Goal: Contribute content: Add original content to the website for others to see

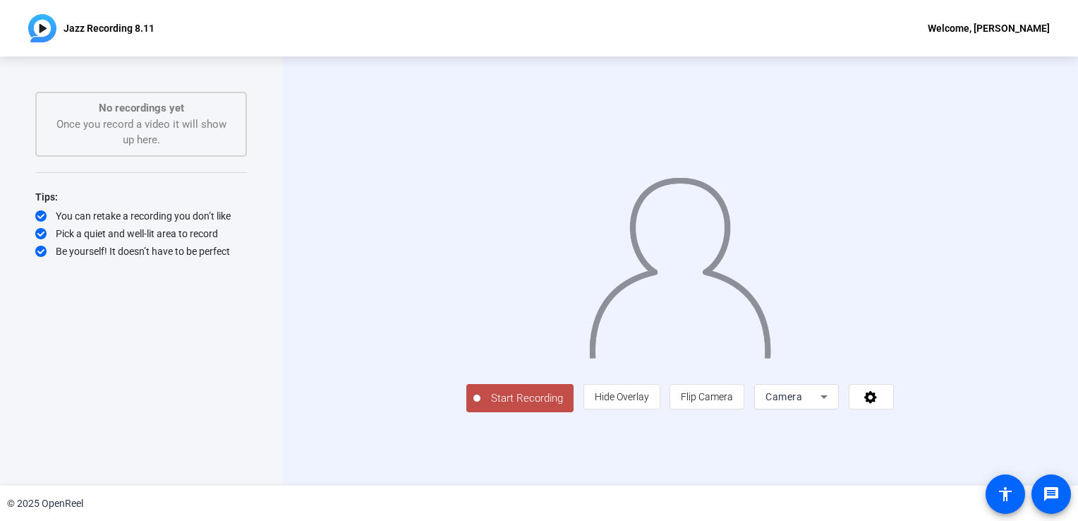
click at [832, 405] on icon at bounding box center [823, 396] width 17 height 17
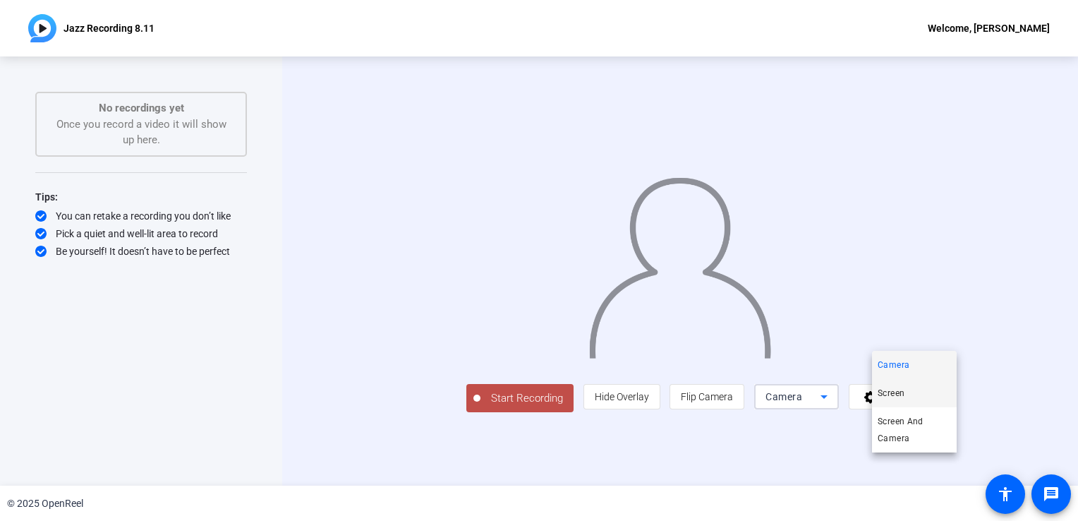
click at [914, 394] on mat-option "Screen" at bounding box center [914, 393] width 85 height 28
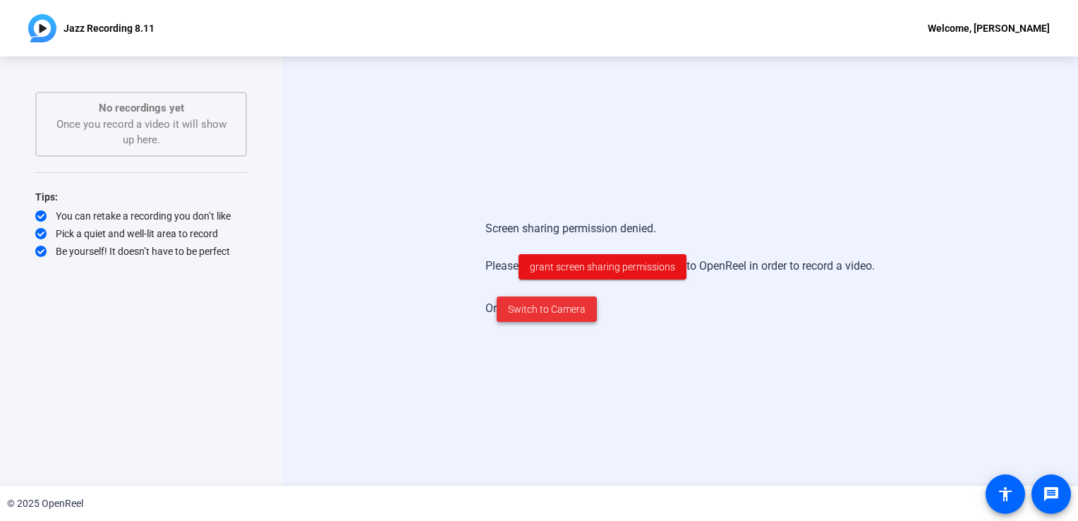
click at [512, 310] on span "Switch to Camera" at bounding box center [547, 309] width 78 height 15
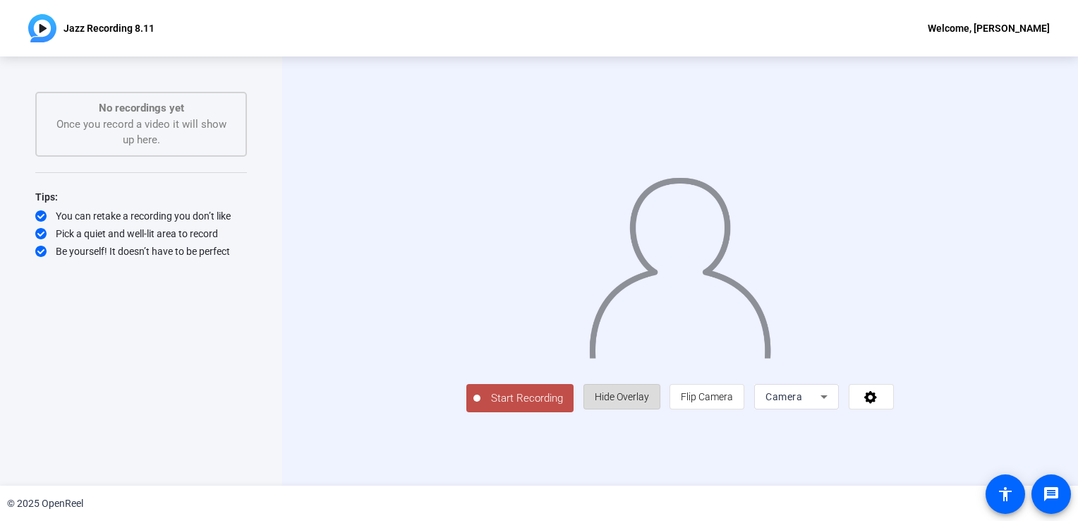
click at [649, 402] on span "Hide Overlay" at bounding box center [622, 396] width 54 height 11
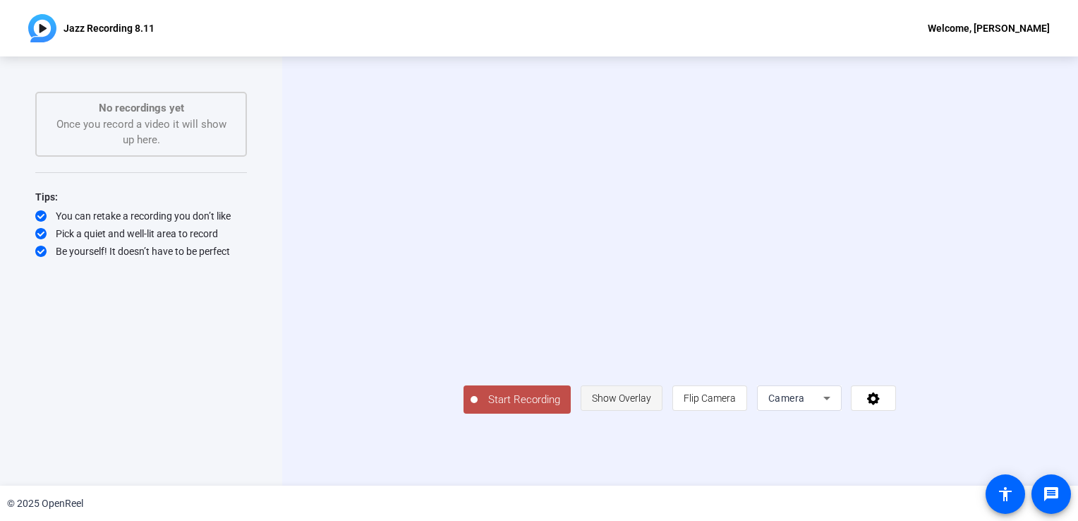
click at [651, 403] on span "Show Overlay" at bounding box center [621, 397] width 59 height 11
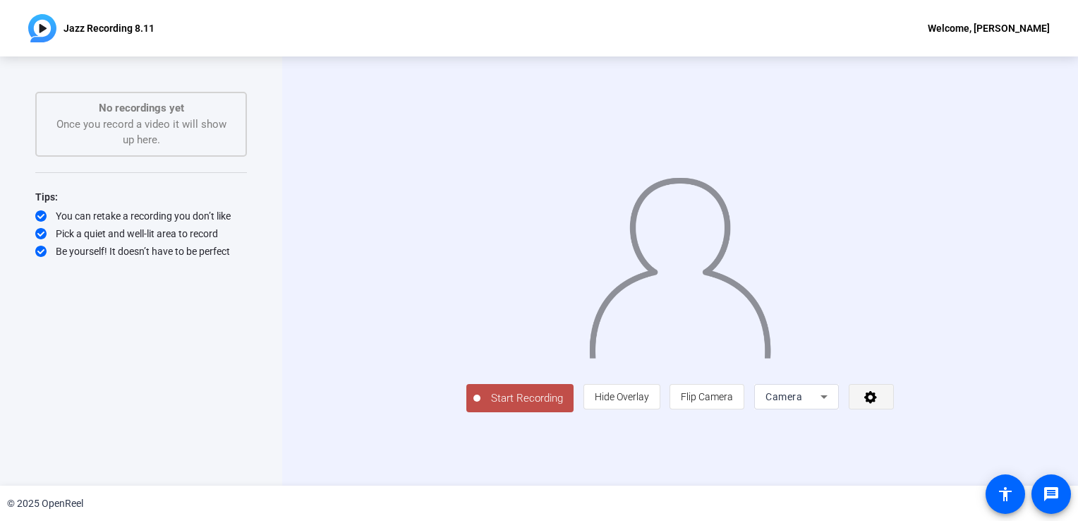
click at [877, 403] on icon at bounding box center [870, 397] width 13 height 13
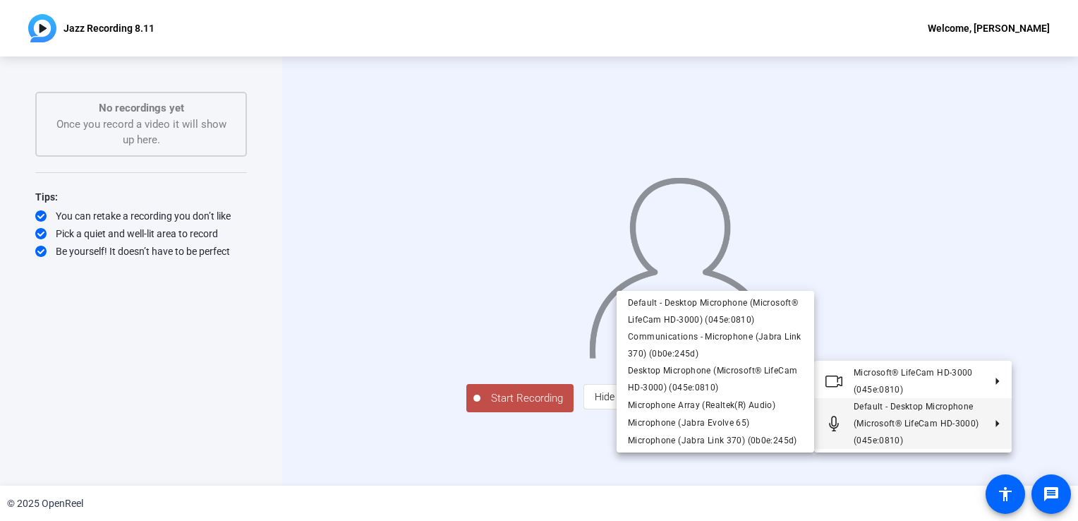
click at [822, 468] on div at bounding box center [539, 260] width 1078 height 521
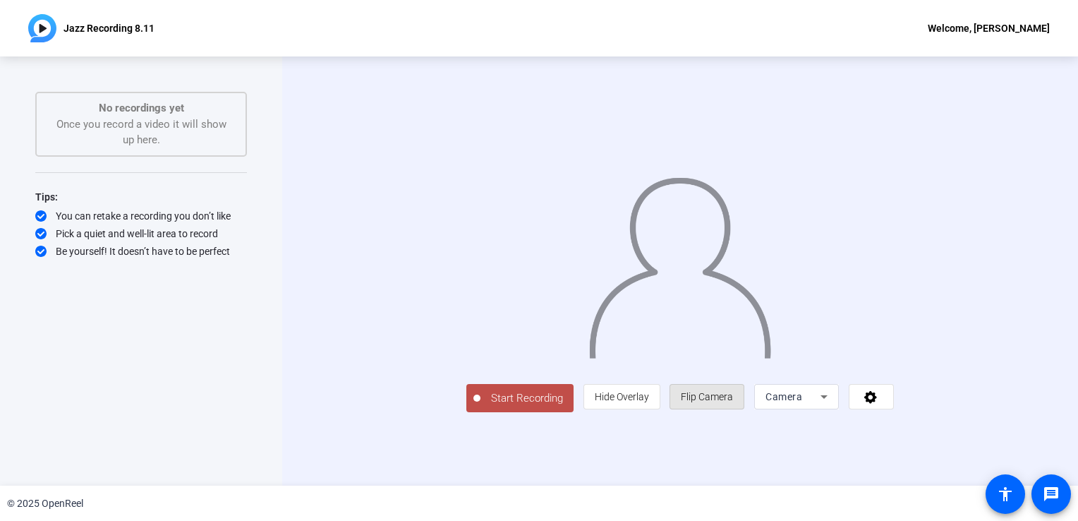
click at [733, 402] on span "Flip Camera" at bounding box center [707, 396] width 52 height 11
click at [877, 403] on icon at bounding box center [870, 397] width 13 height 13
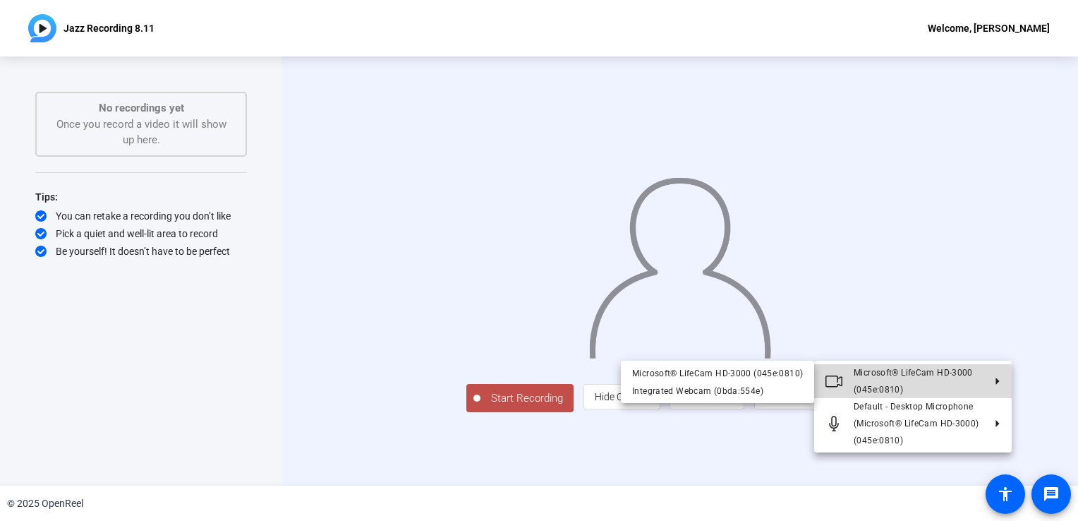
click at [999, 381] on icon at bounding box center [991, 380] width 17 height 7
click at [997, 379] on icon at bounding box center [991, 380] width 17 height 7
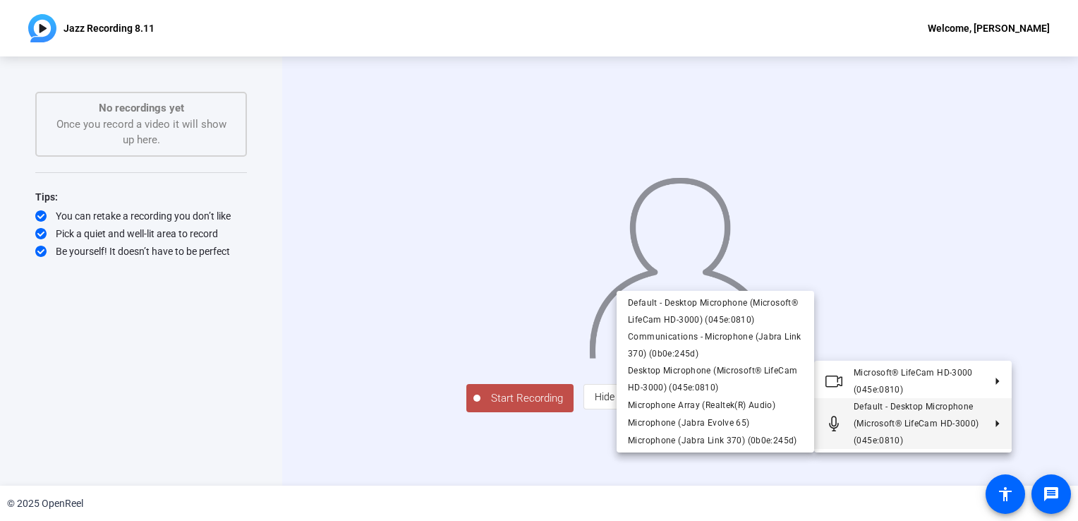
click at [988, 464] on div at bounding box center [539, 260] width 1078 height 521
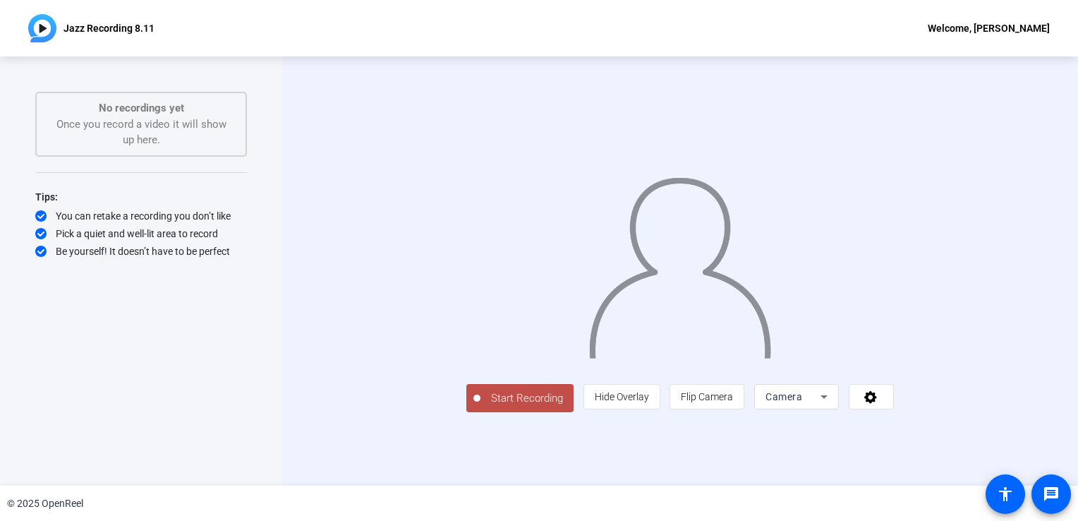
click at [879, 403] on icon at bounding box center [871, 396] width 16 height 14
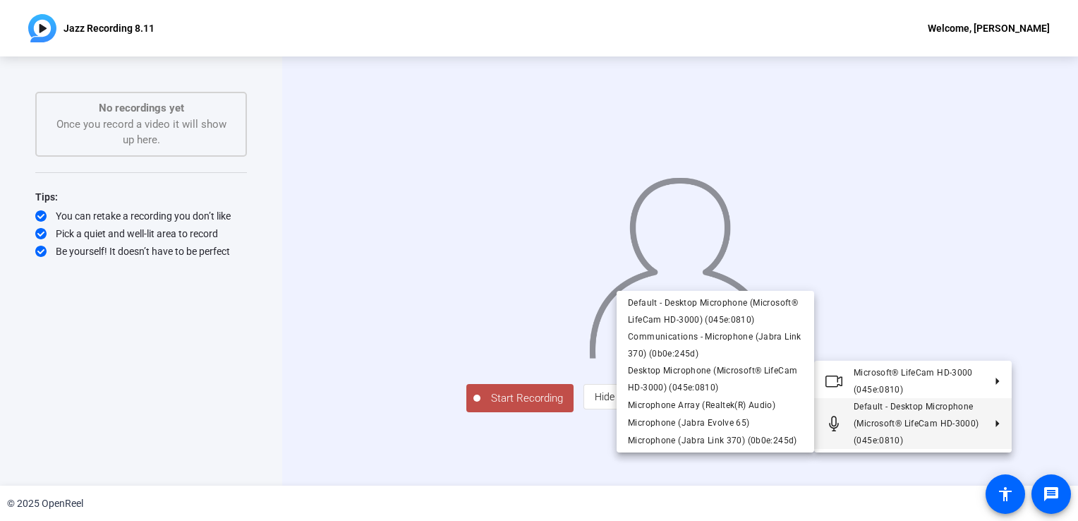
drag, startPoint x: 1050, startPoint y: 5, endPoint x: 612, endPoint y: 494, distance: 655.9
click at [612, 494] on div at bounding box center [539, 260] width 1078 height 521
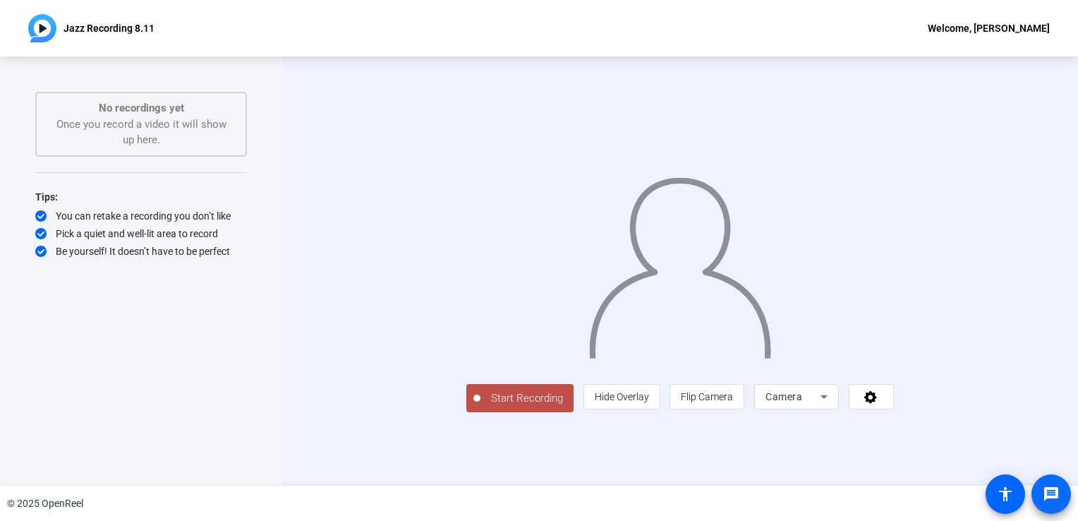
click at [1049, 494] on mat-icon "message" at bounding box center [1051, 493] width 17 height 17
click at [1002, 492] on mat-icon "accessibility" at bounding box center [1005, 493] width 17 height 17
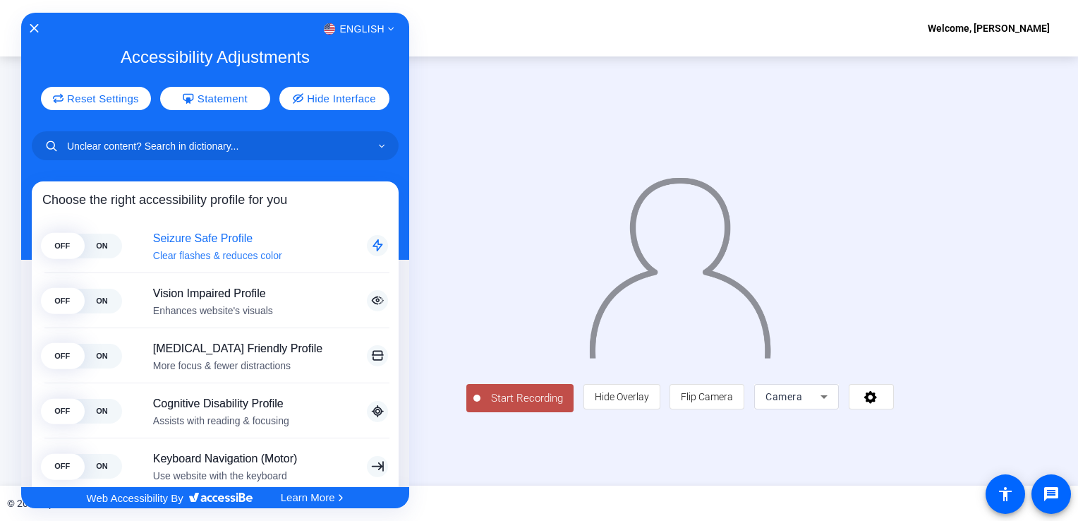
click at [100, 244] on span "ON" at bounding box center [102, 245] width 40 height 25
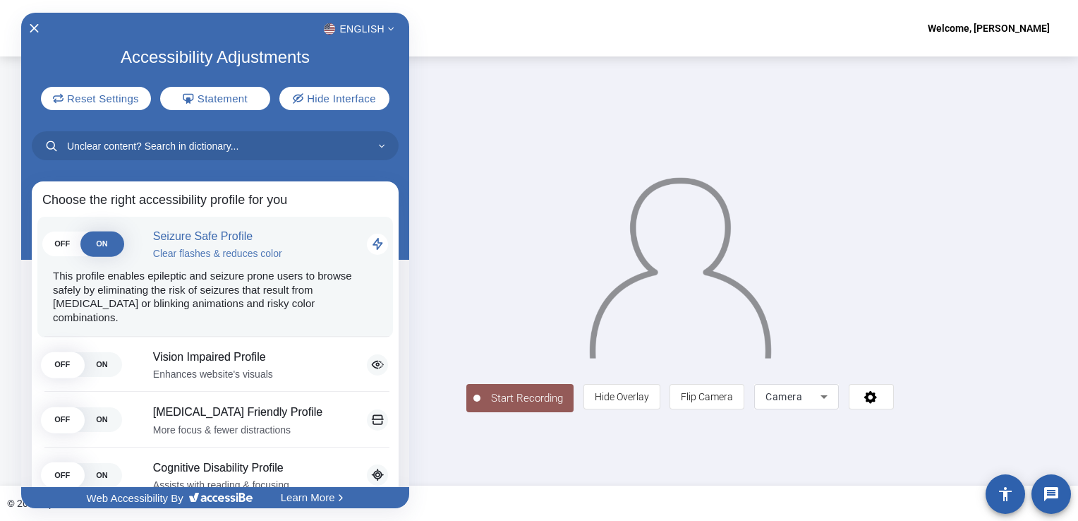
click at [68, 241] on span "OFF" at bounding box center [62, 244] width 40 height 25
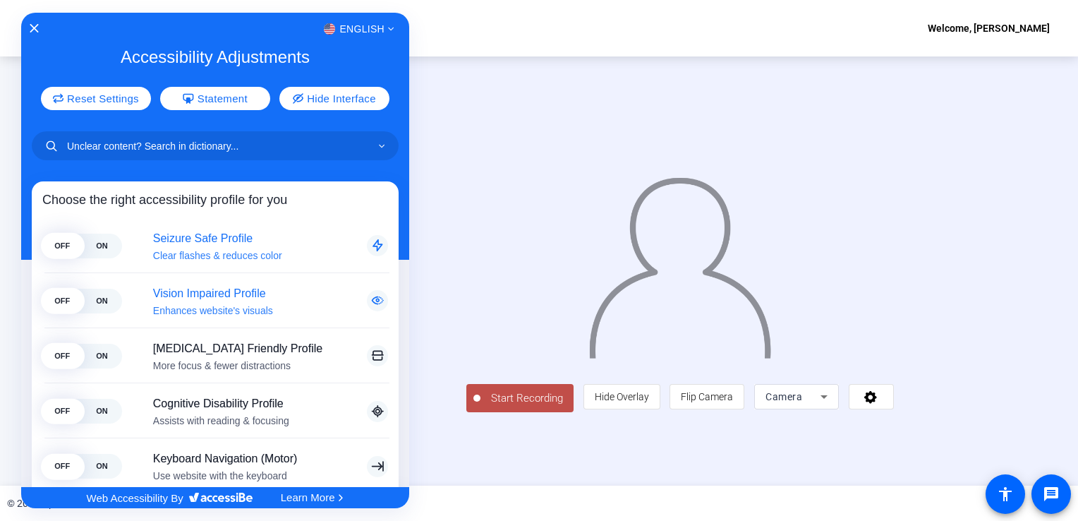
click at [104, 301] on span "ON" at bounding box center [102, 301] width 40 height 25
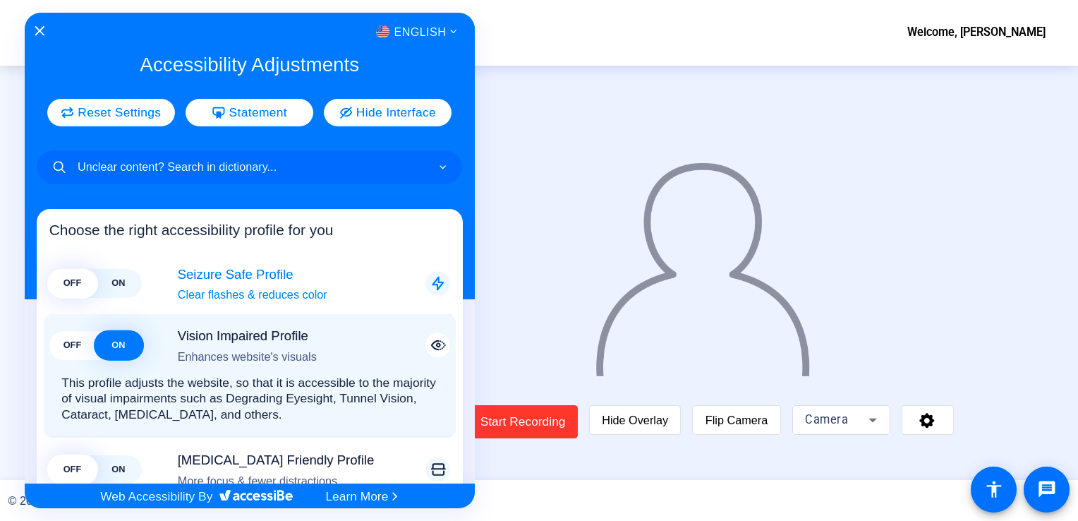
click at [72, 340] on span "OFF" at bounding box center [72, 345] width 46 height 29
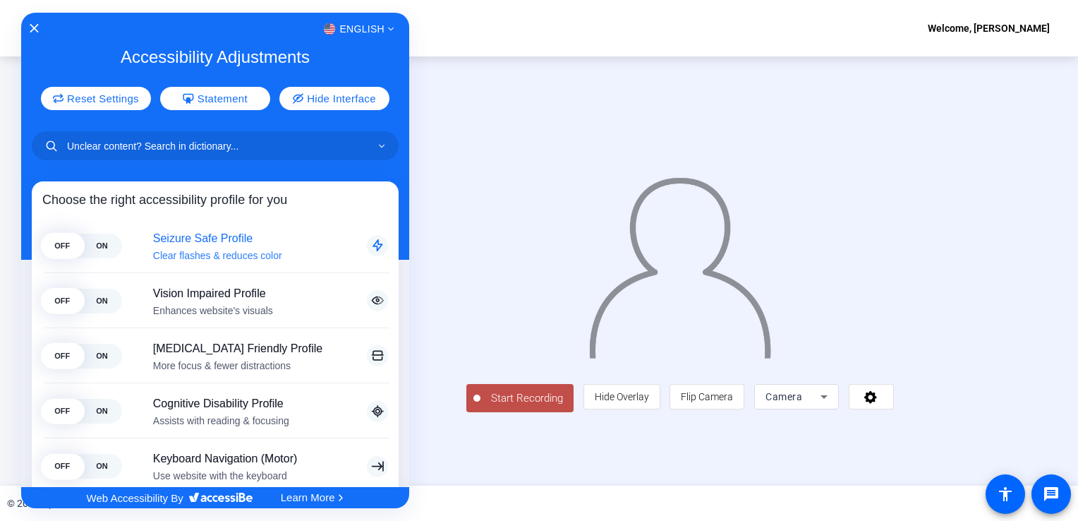
click at [98, 248] on span "ON" at bounding box center [102, 245] width 40 height 25
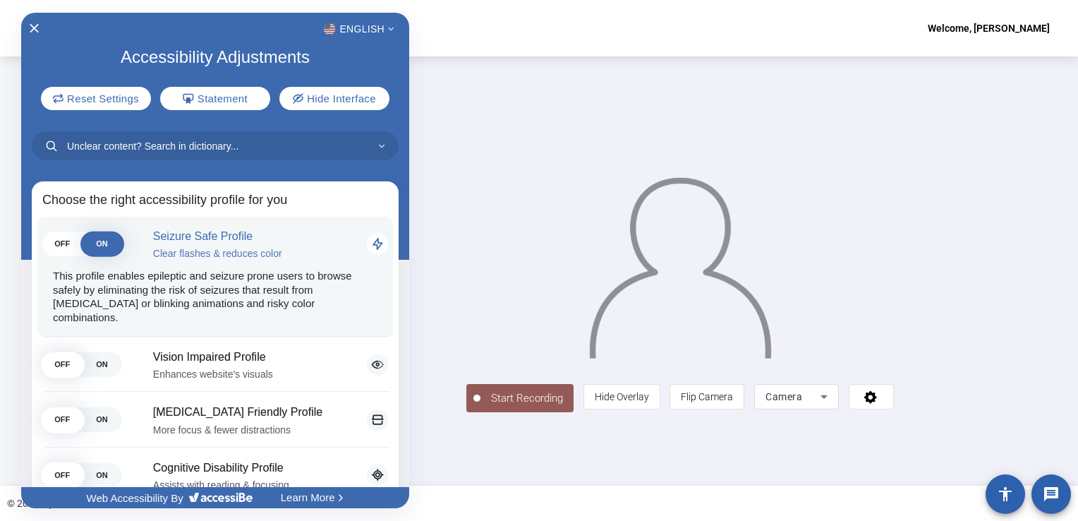
click at [66, 244] on span "OFF" at bounding box center [62, 244] width 40 height 25
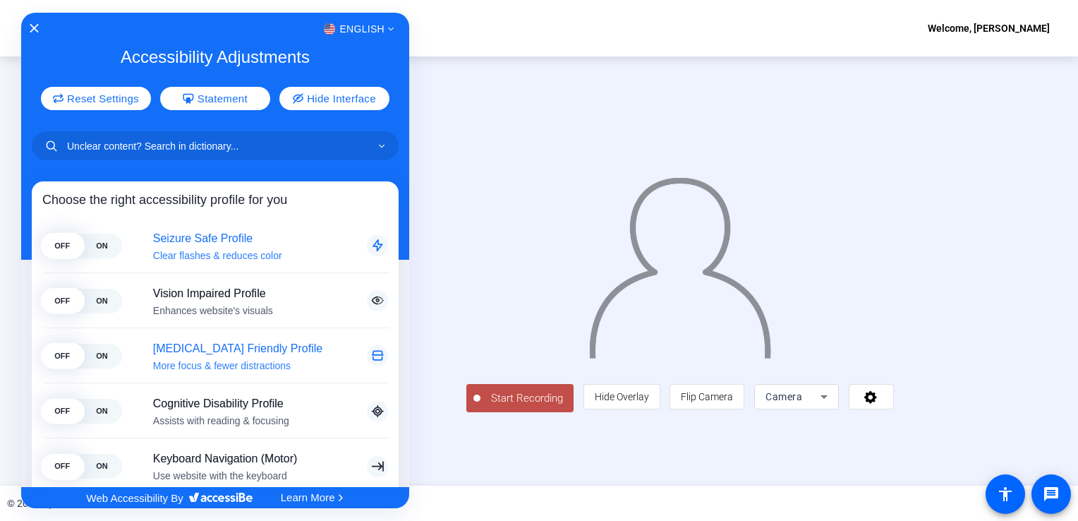
click at [96, 356] on span "ON" at bounding box center [102, 356] width 40 height 25
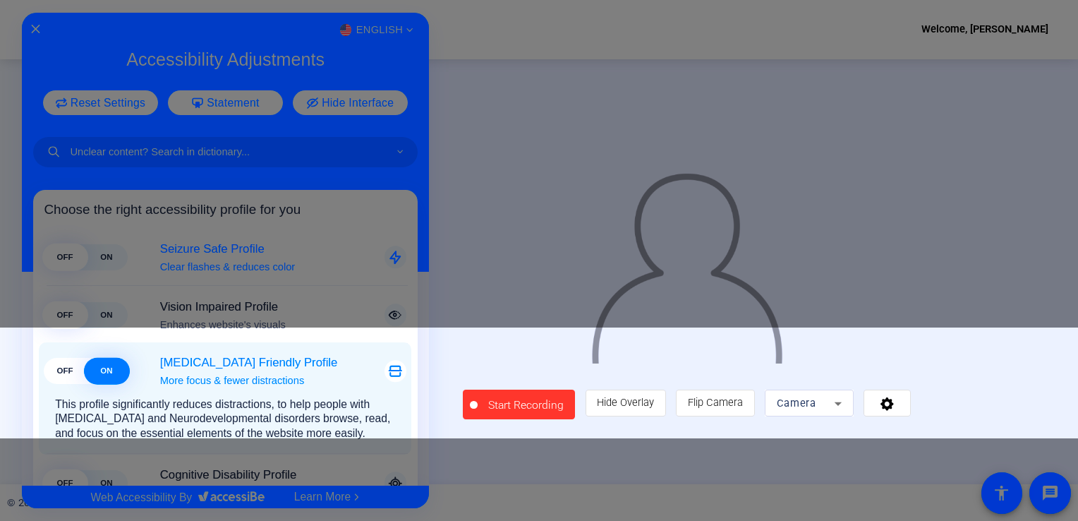
click at [65, 365] on span "OFF" at bounding box center [65, 371] width 42 height 26
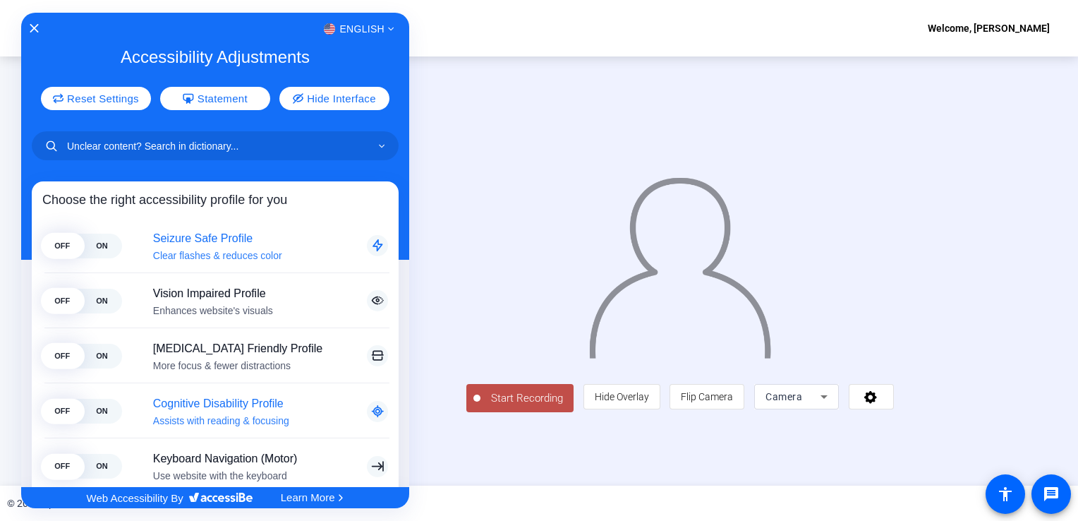
click at [102, 414] on span "ON" at bounding box center [102, 411] width 40 height 25
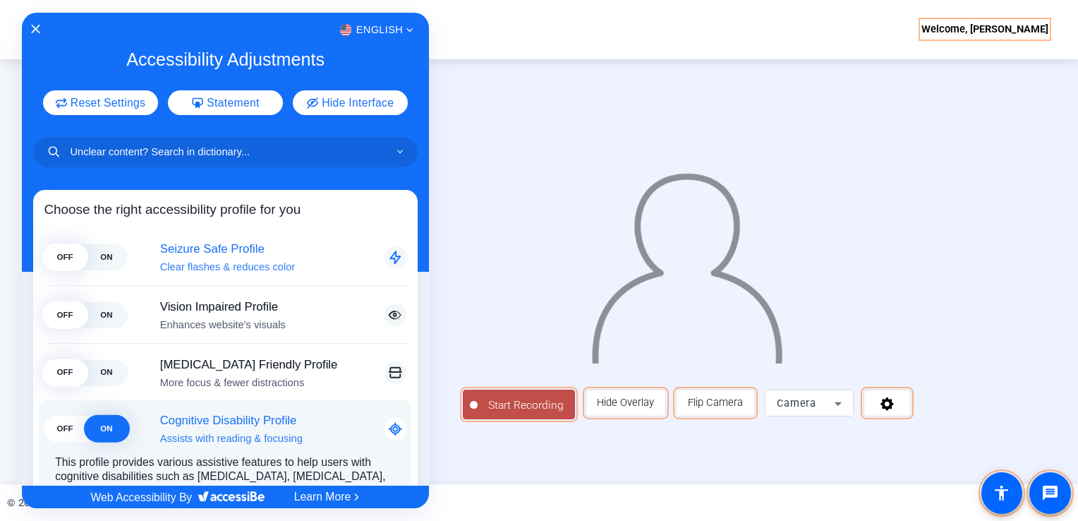
click at [63, 424] on span "OFF" at bounding box center [65, 428] width 42 height 26
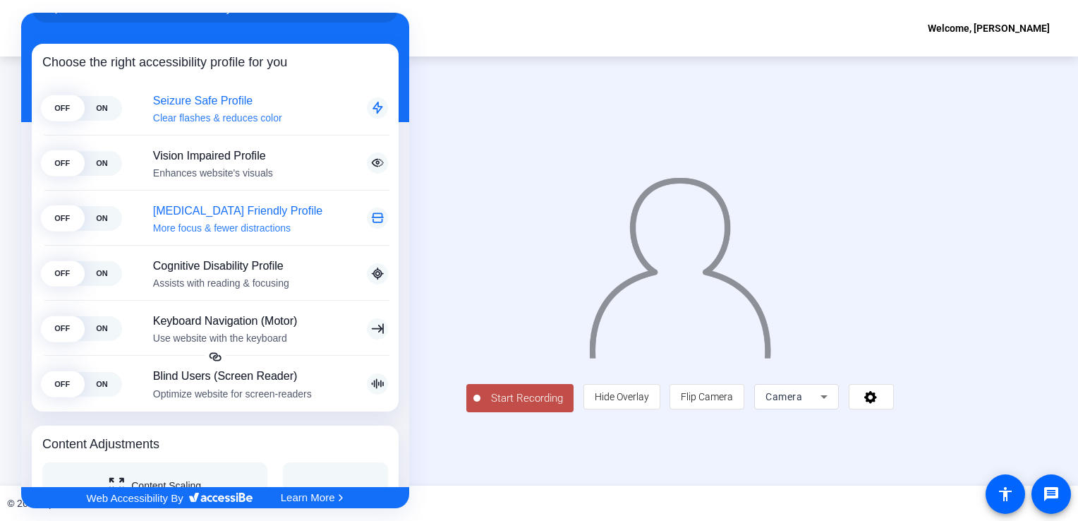
scroll to position [141, 0]
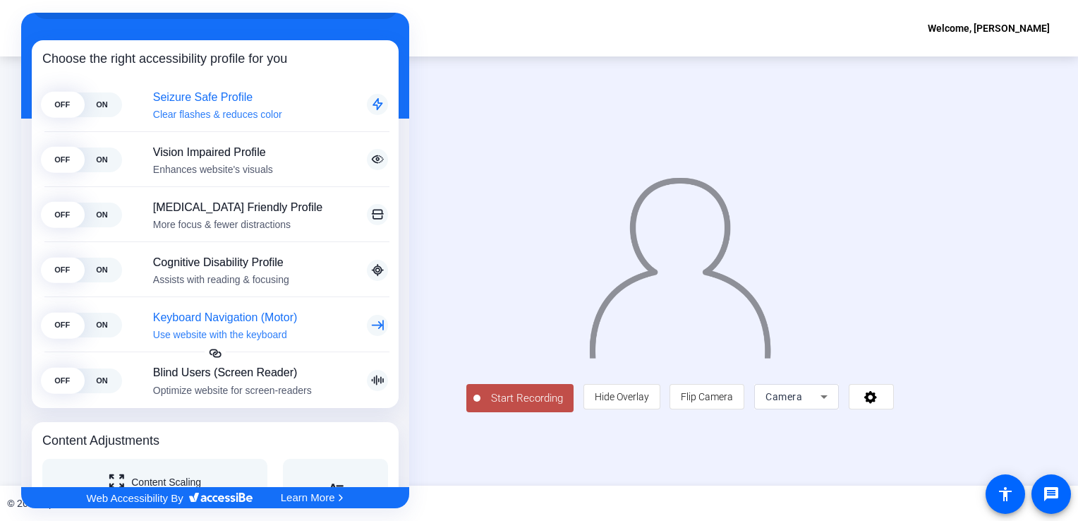
click at [106, 329] on span "ON" at bounding box center [102, 325] width 40 height 25
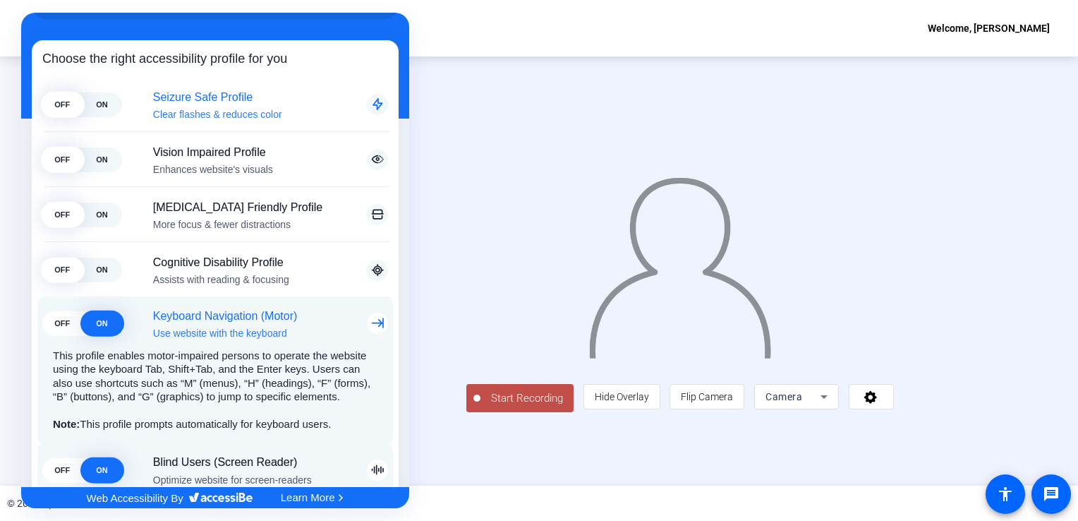
click at [66, 326] on span "OFF" at bounding box center [62, 323] width 40 height 25
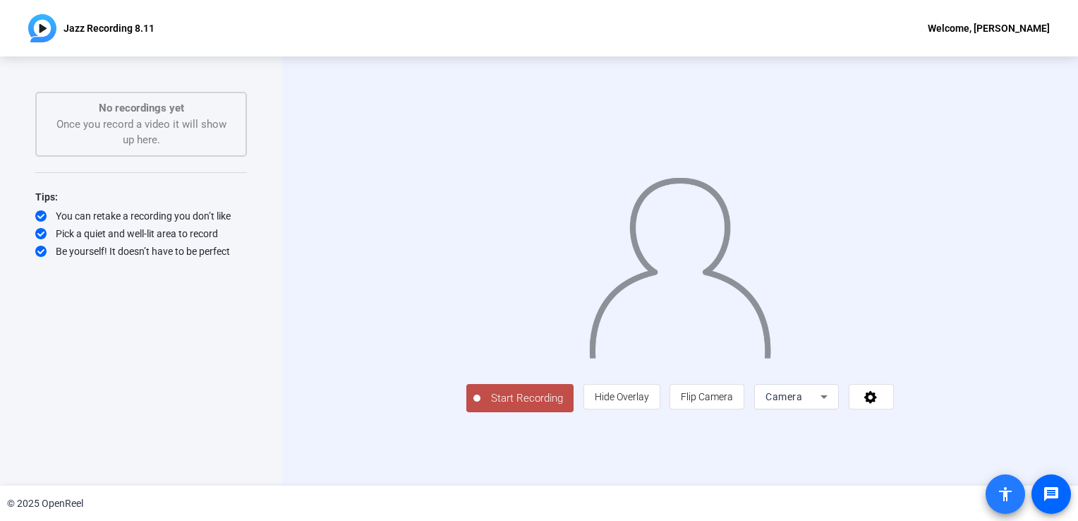
click at [1009, 498] on mat-icon "accessibility" at bounding box center [1005, 493] width 17 height 17
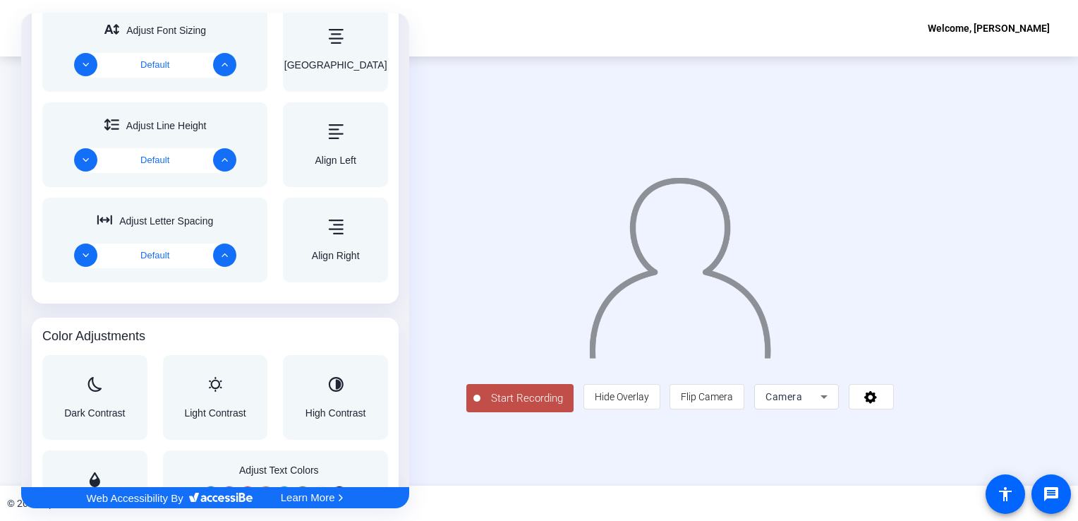
scroll to position [847, 0]
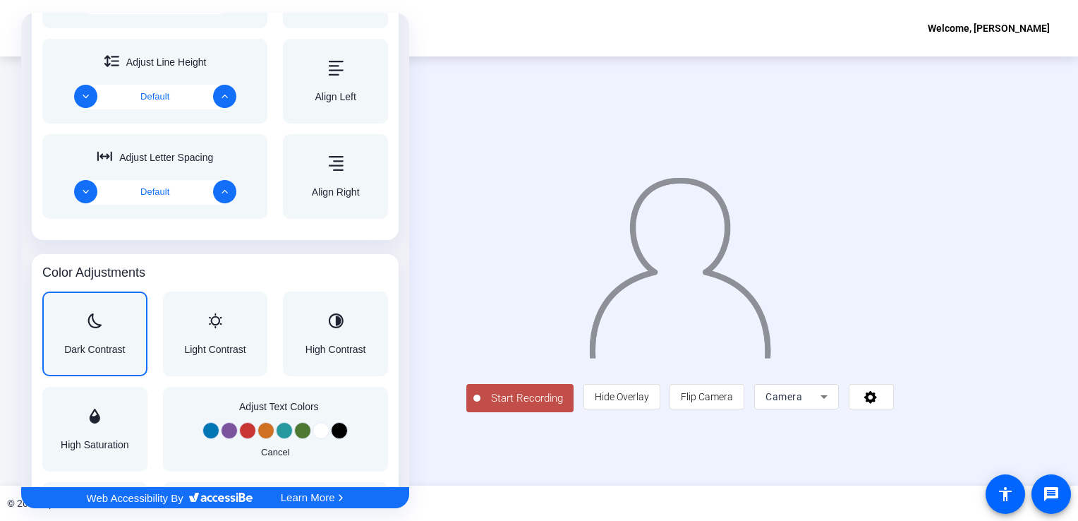
click at [99, 346] on span "Dark Contrast" at bounding box center [94, 349] width 61 height 10
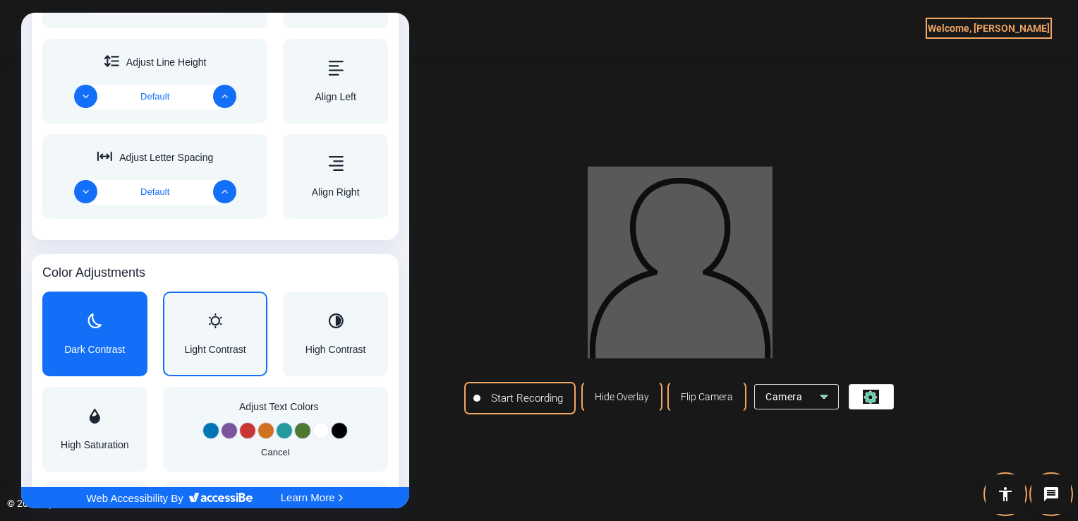
click at [206, 336] on div "Light Contrast" at bounding box center [214, 333] width 61 height 41
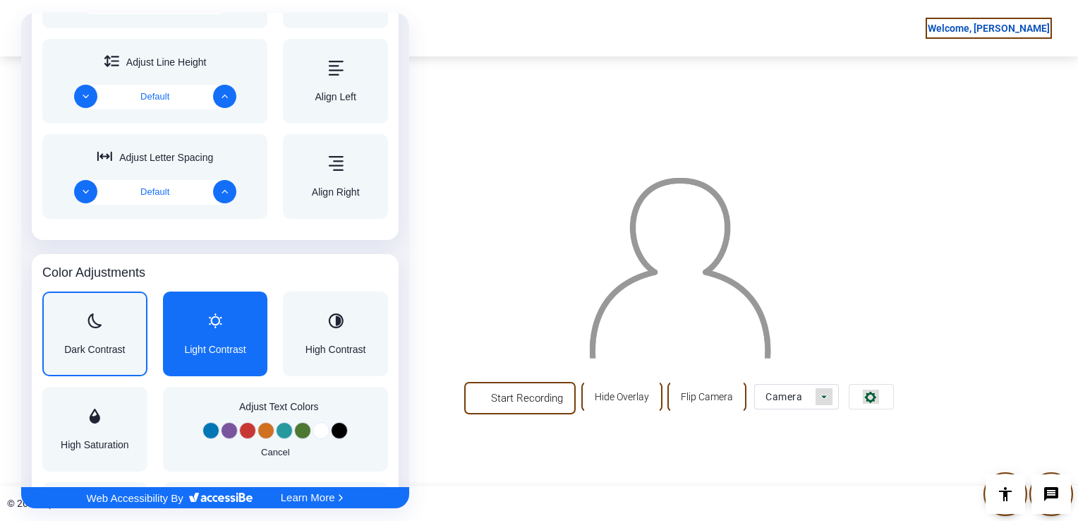
click at [336, 336] on div "High Contrast" at bounding box center [335, 333] width 61 height 41
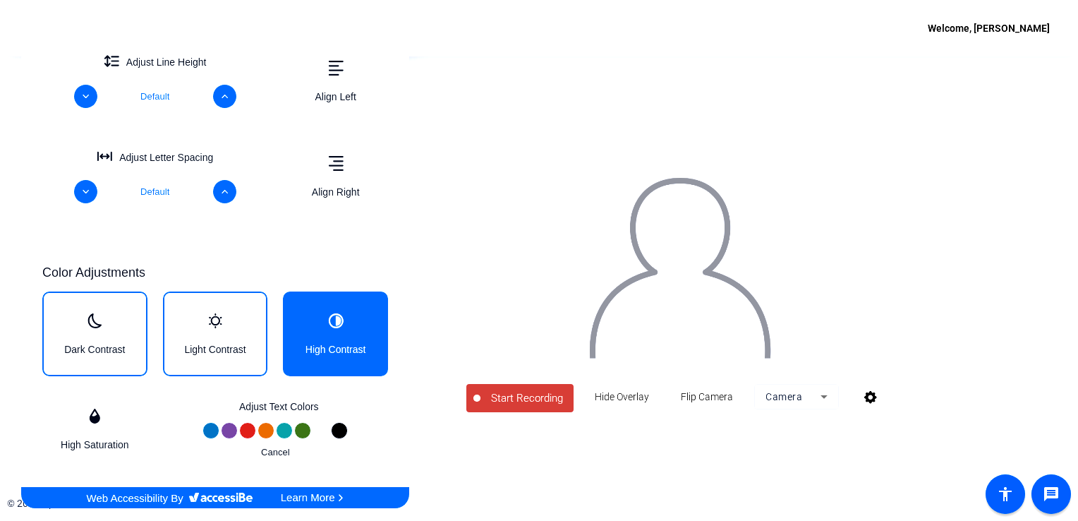
click at [190, 341] on div "Light Contrast" at bounding box center [214, 333] width 61 height 41
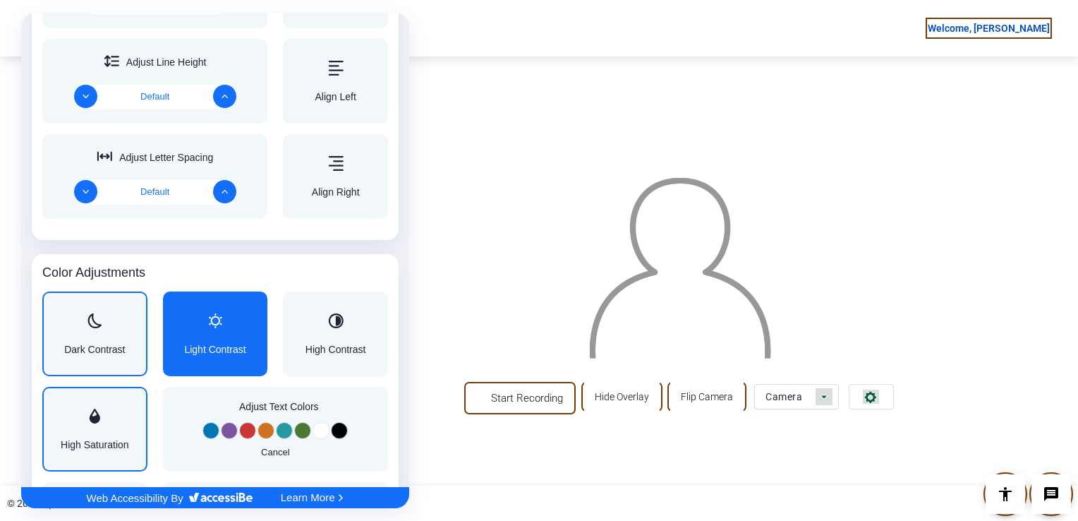
click at [71, 439] on span "High Saturation" at bounding box center [95, 444] width 68 height 10
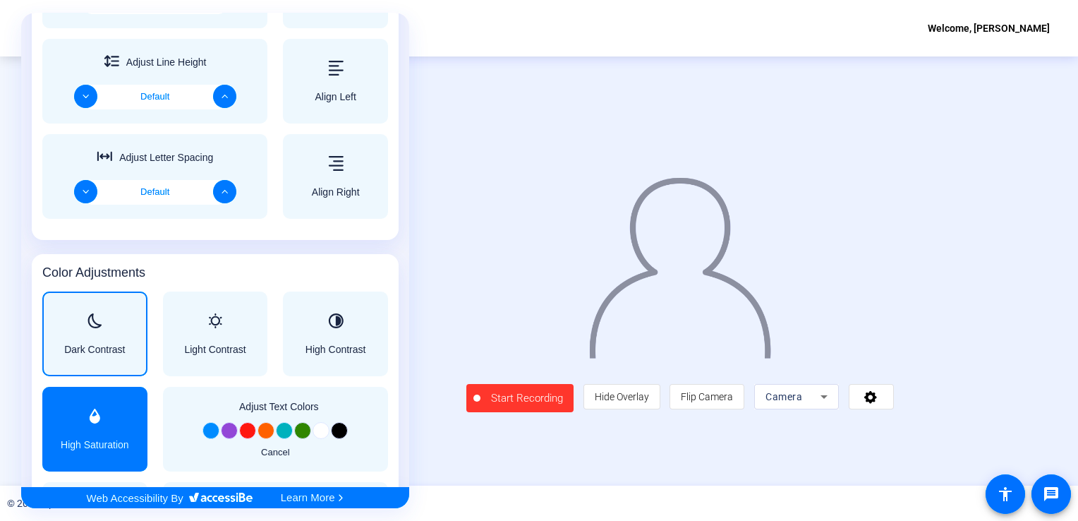
click at [97, 423] on div "Accessibility Adjustments" at bounding box center [95, 416] width 68 height 17
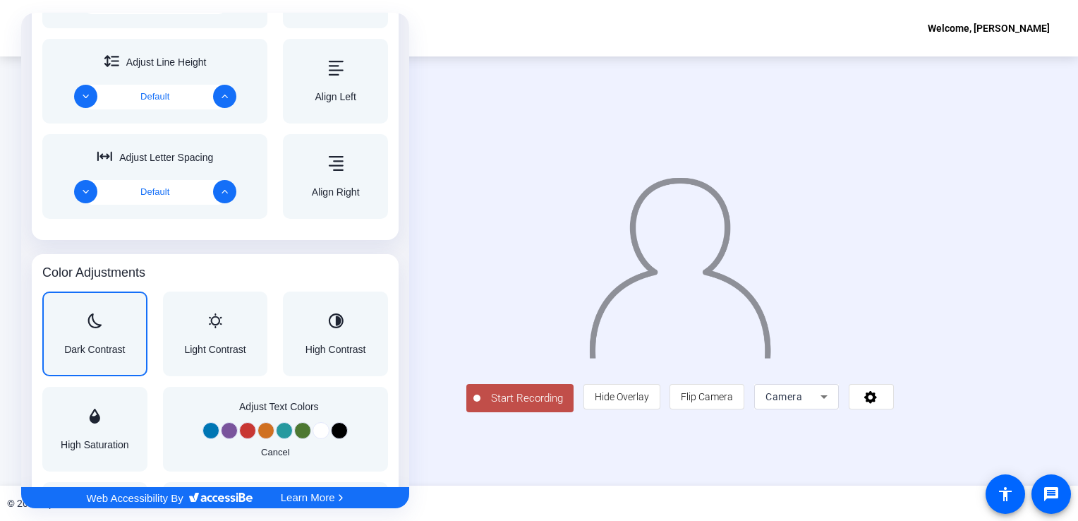
click at [98, 347] on span "Dark Contrast" at bounding box center [94, 349] width 61 height 10
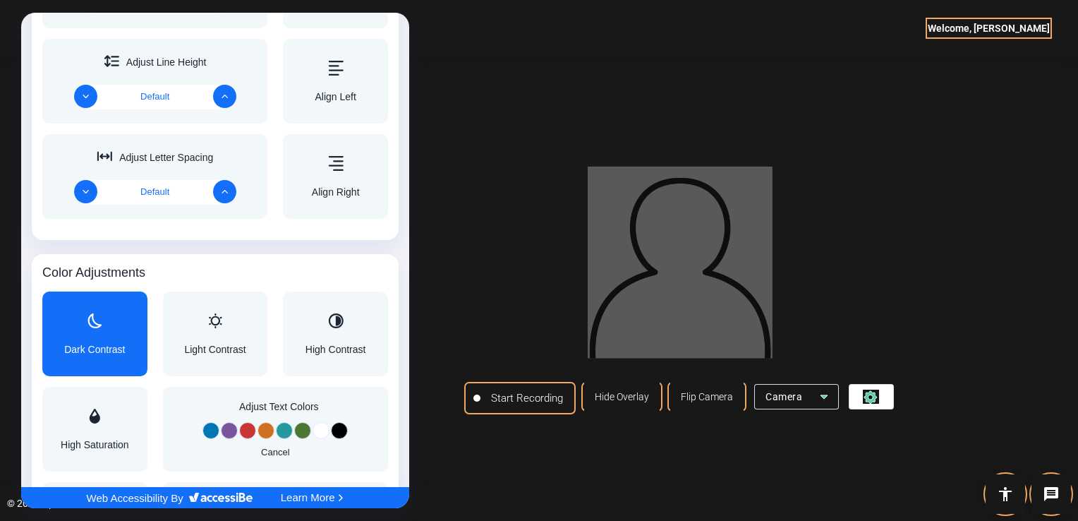
click at [213, 334] on div "Light Contrast" at bounding box center [214, 333] width 61 height 41
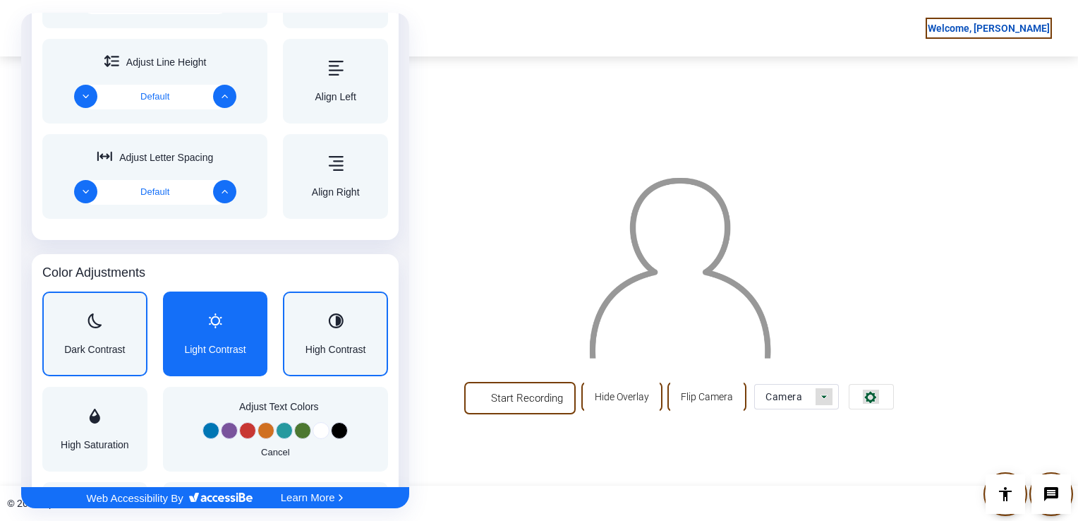
scroll to position [917, 0]
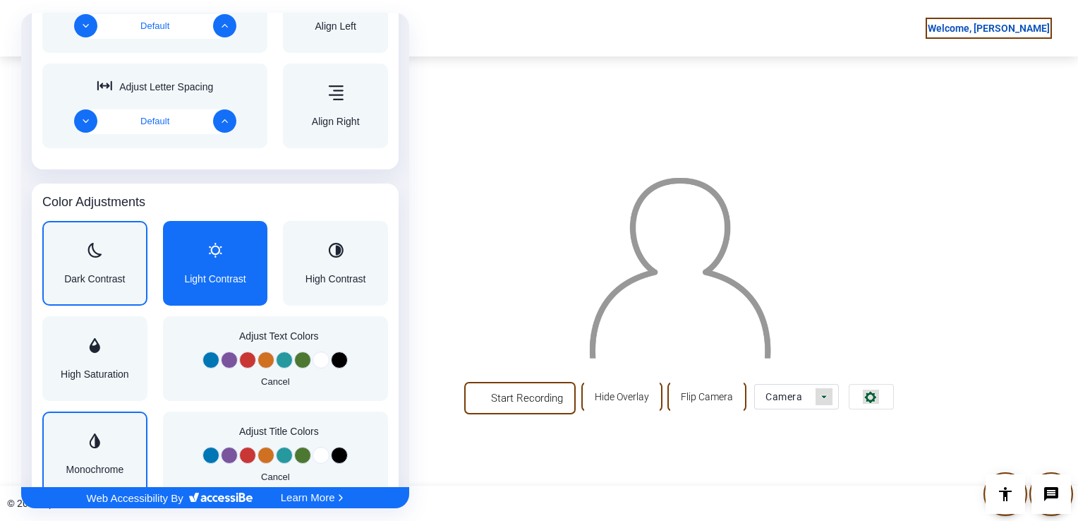
click at [109, 450] on div "Monochrome" at bounding box center [95, 453] width 58 height 41
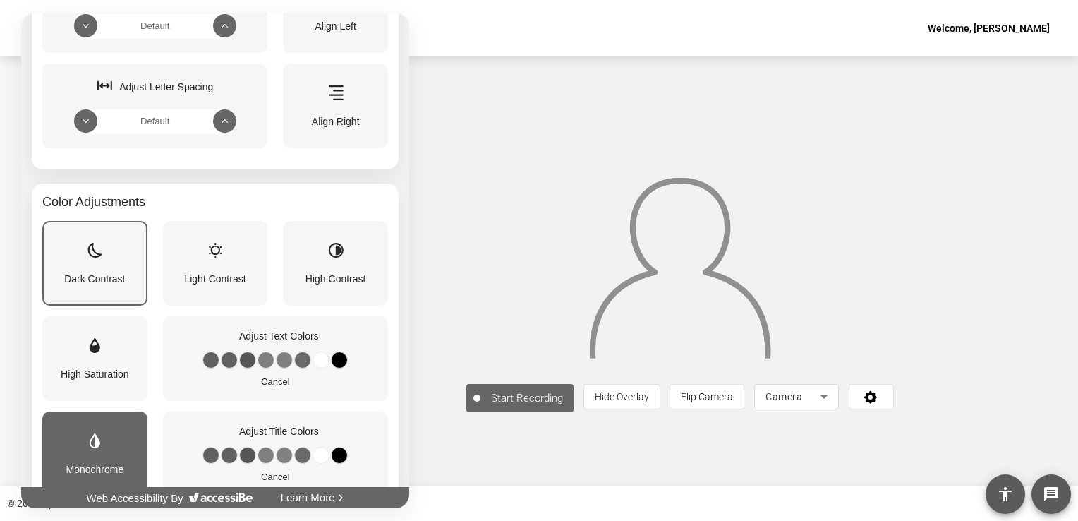
click at [104, 265] on div "Dark Contrast" at bounding box center [94, 263] width 61 height 41
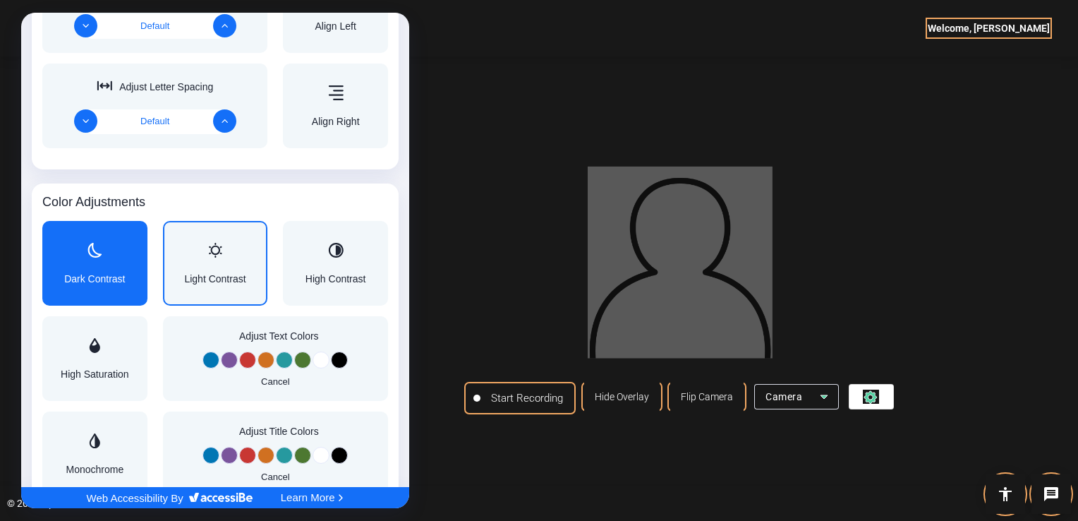
click at [197, 267] on div "Light Contrast" at bounding box center [214, 263] width 61 height 41
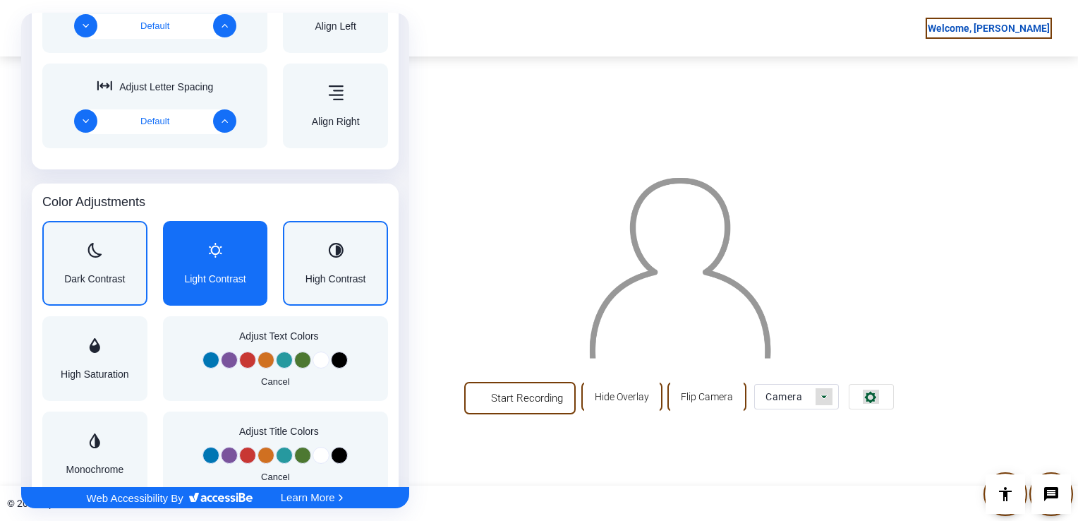
click at [293, 256] on div "High Contrast" at bounding box center [335, 263] width 105 height 85
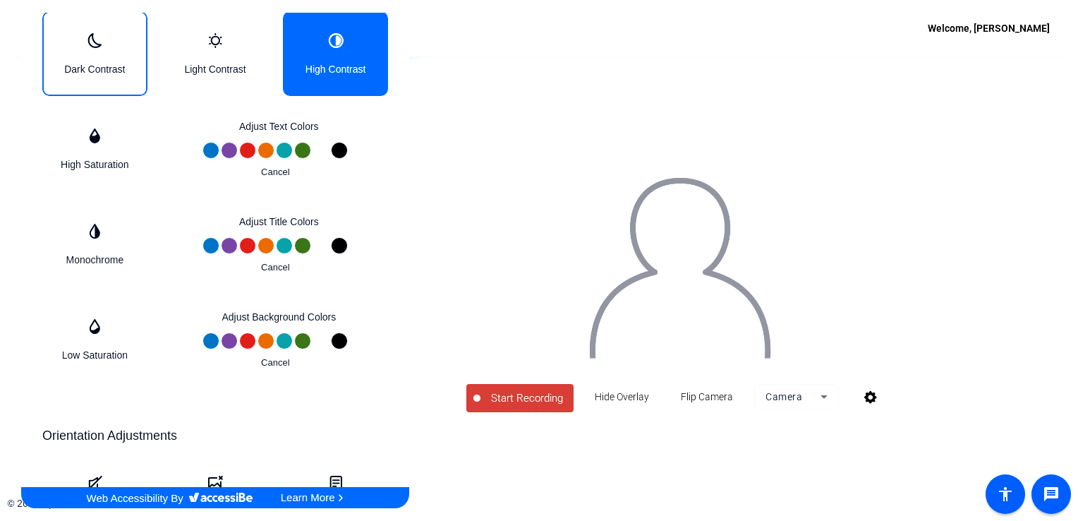
scroll to position [1129, 0]
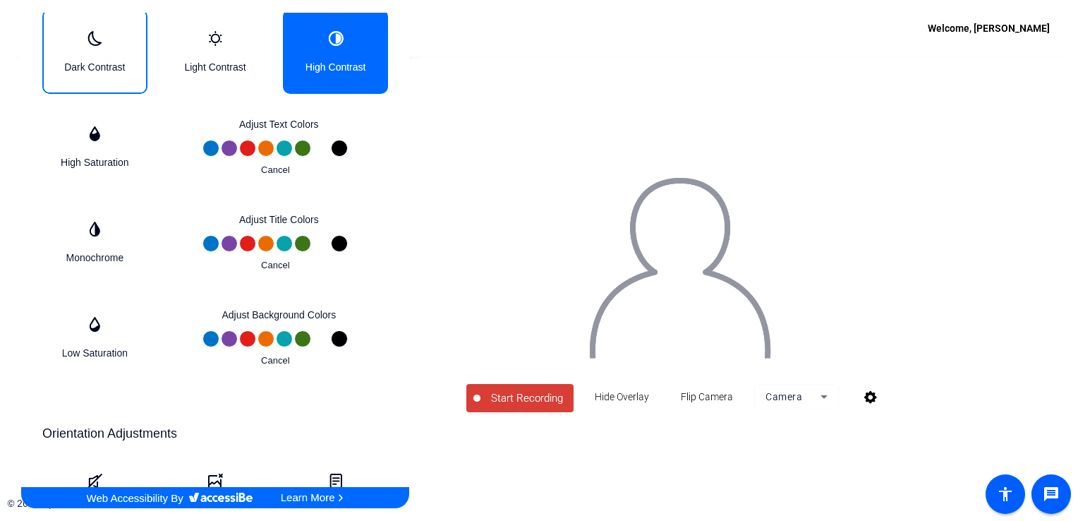
click at [98, 345] on div "Low Saturation" at bounding box center [95, 337] width 66 height 41
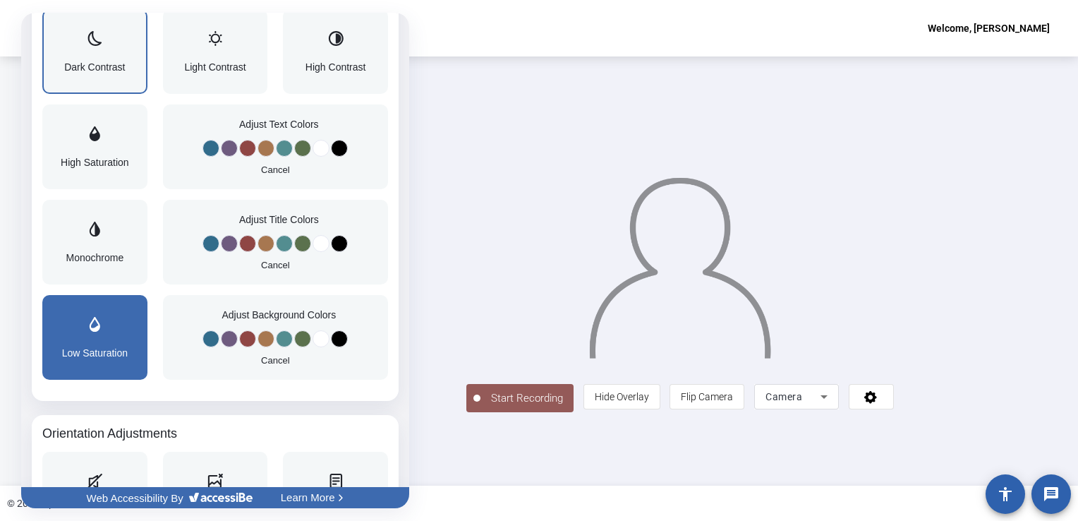
click at [112, 62] on span "Dark Contrast" at bounding box center [94, 67] width 61 height 10
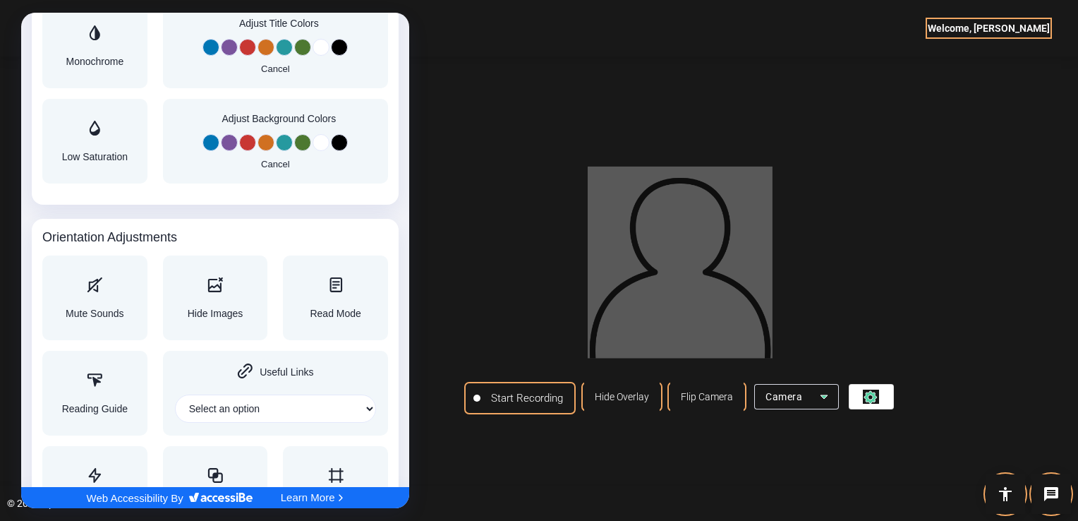
scroll to position [1340, 0]
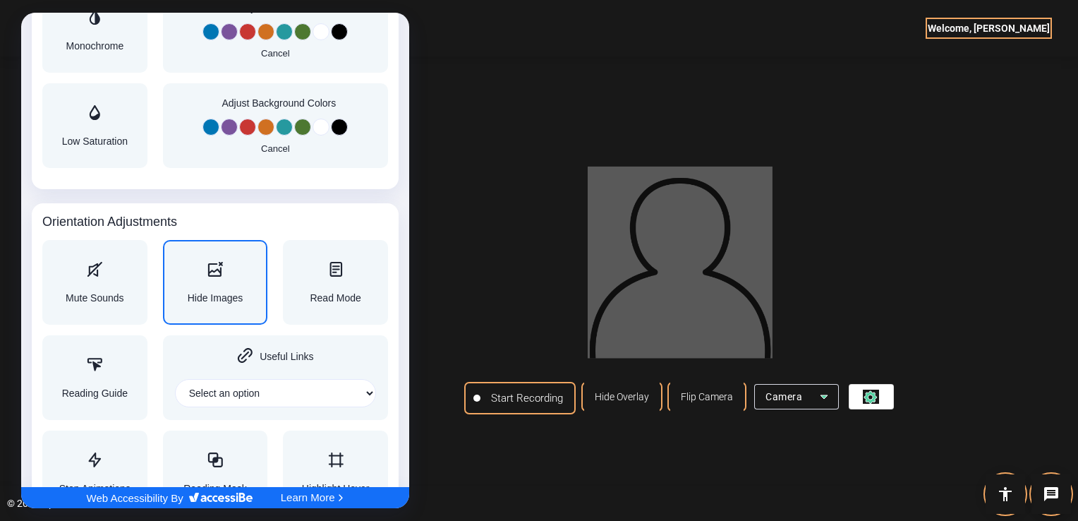
click at [219, 293] on span "Hide Images" at bounding box center [216, 298] width 56 height 10
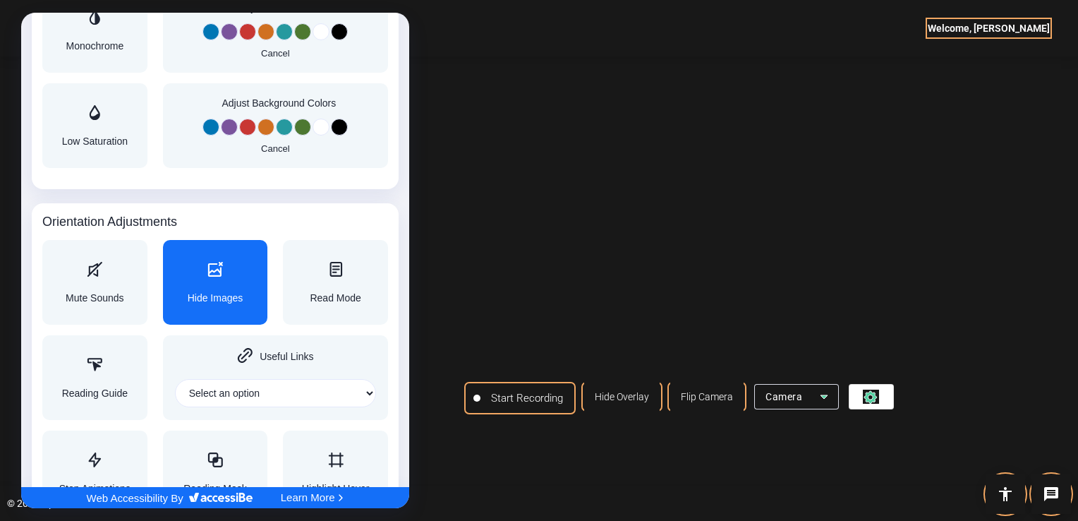
click at [203, 280] on div "Hide Images" at bounding box center [216, 282] width 56 height 41
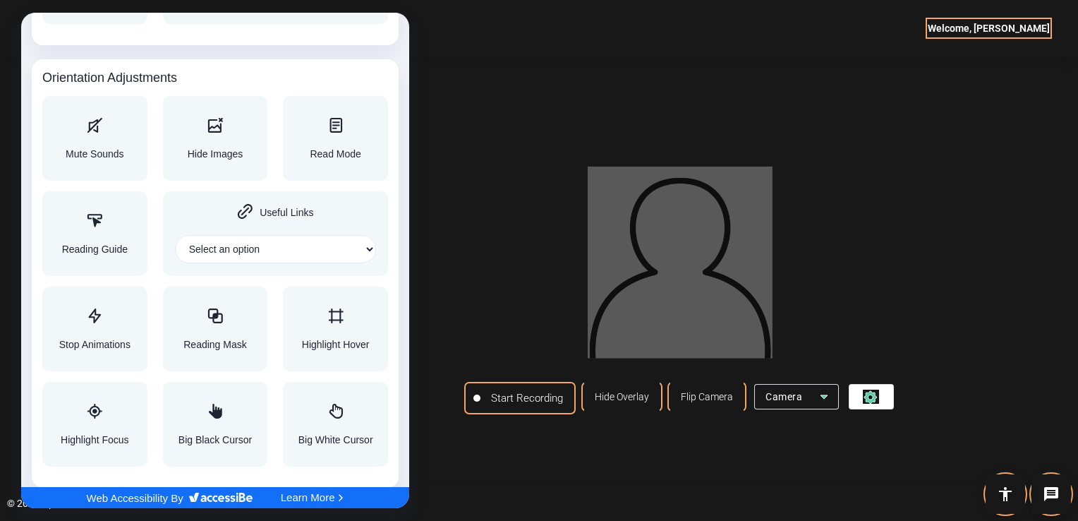
scroll to position [1484, 0]
click at [80, 412] on div "Accessibility Adjustments" at bounding box center [95, 412] width 68 height 17
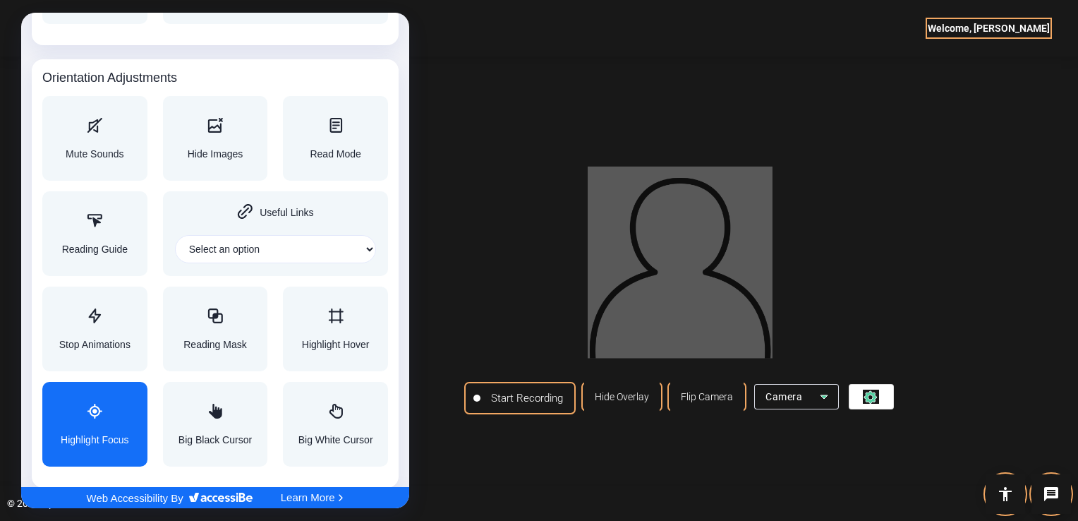
click at [80, 412] on div "Accessibility Adjustments" at bounding box center [95, 412] width 68 height 17
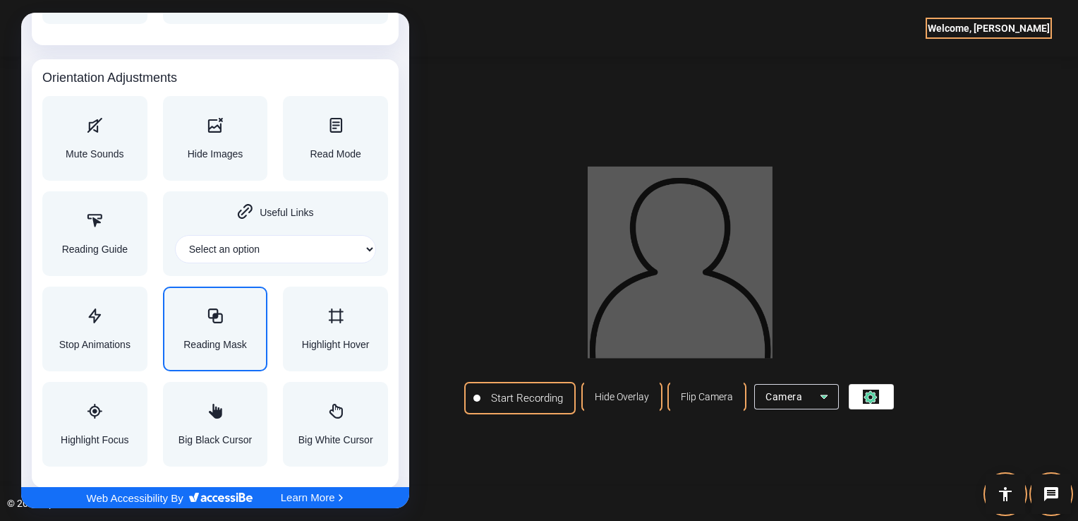
click at [232, 340] on span "Reading Mask" at bounding box center [214, 345] width 63 height 10
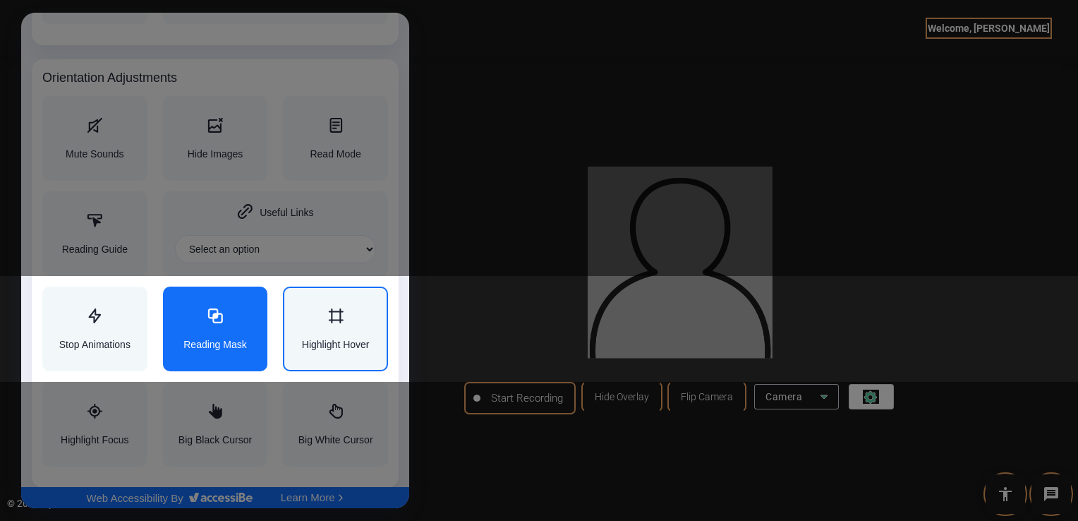
click at [341, 329] on div "Highlight Hover" at bounding box center [336, 329] width 68 height 41
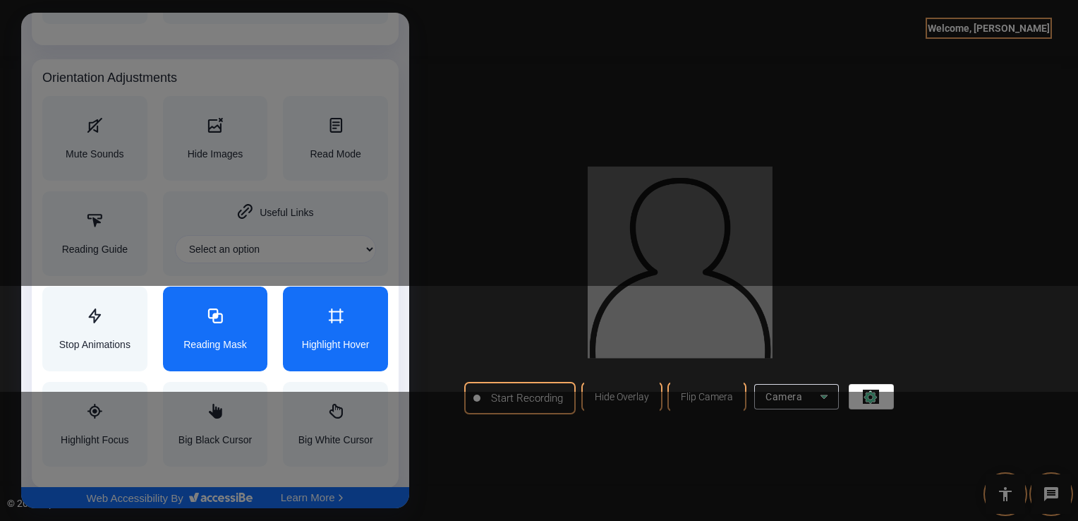
click at [207, 340] on span "Reading Mask" at bounding box center [214, 345] width 63 height 10
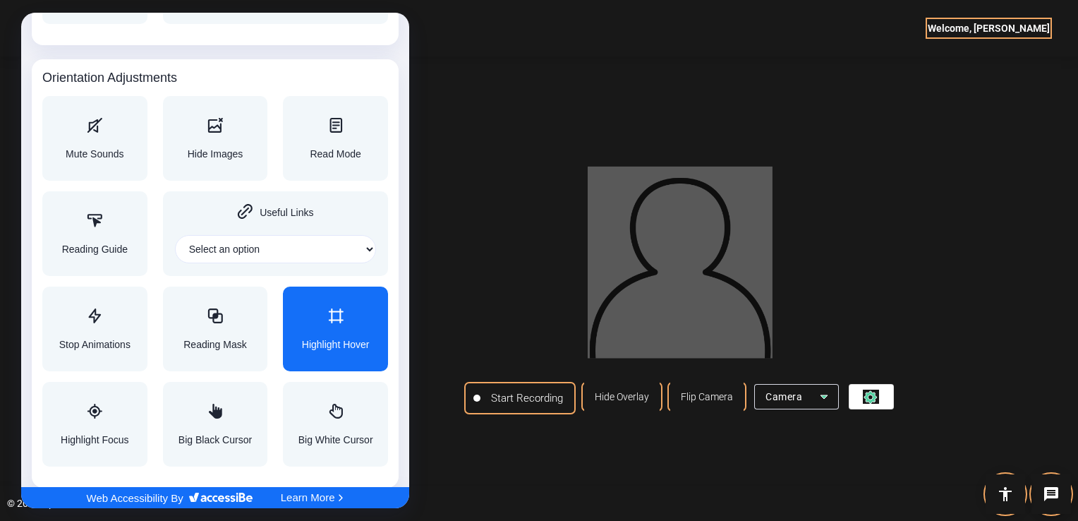
click at [355, 336] on div "Highlight Hover" at bounding box center [336, 329] width 68 height 41
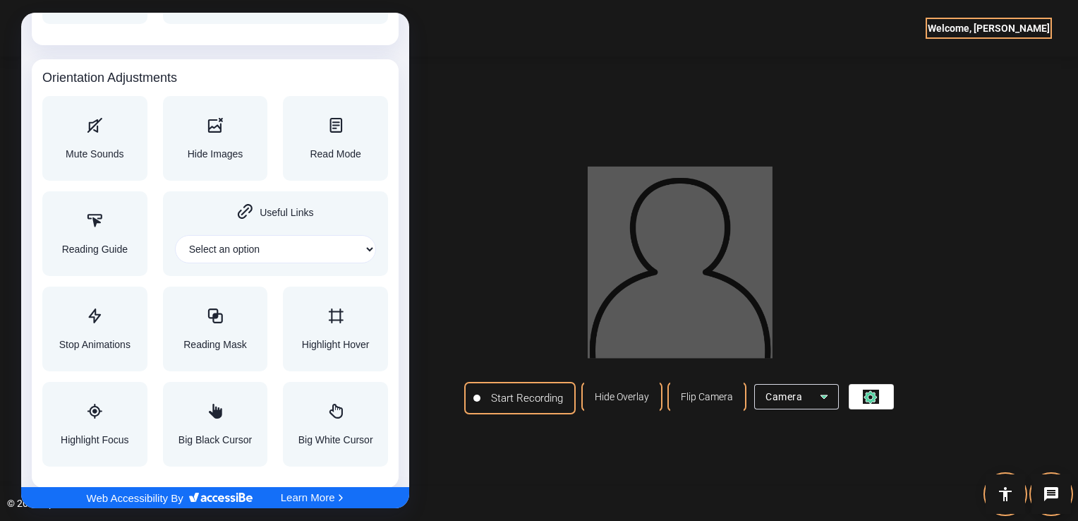
click at [934, 257] on div at bounding box center [539, 260] width 1078 height 521
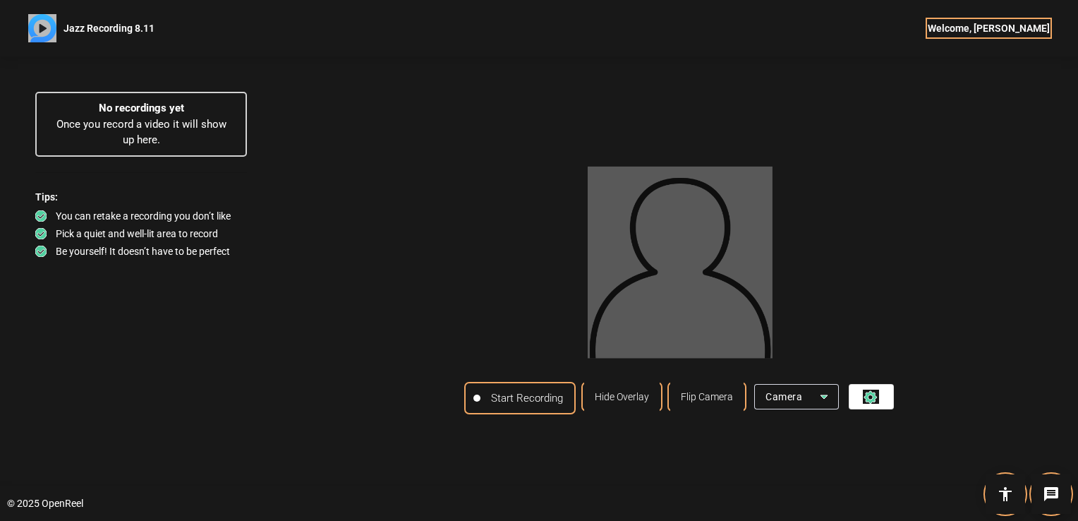
scroll to position [0, 0]
click at [649, 402] on span "Hide Overlay" at bounding box center [622, 396] width 54 height 11
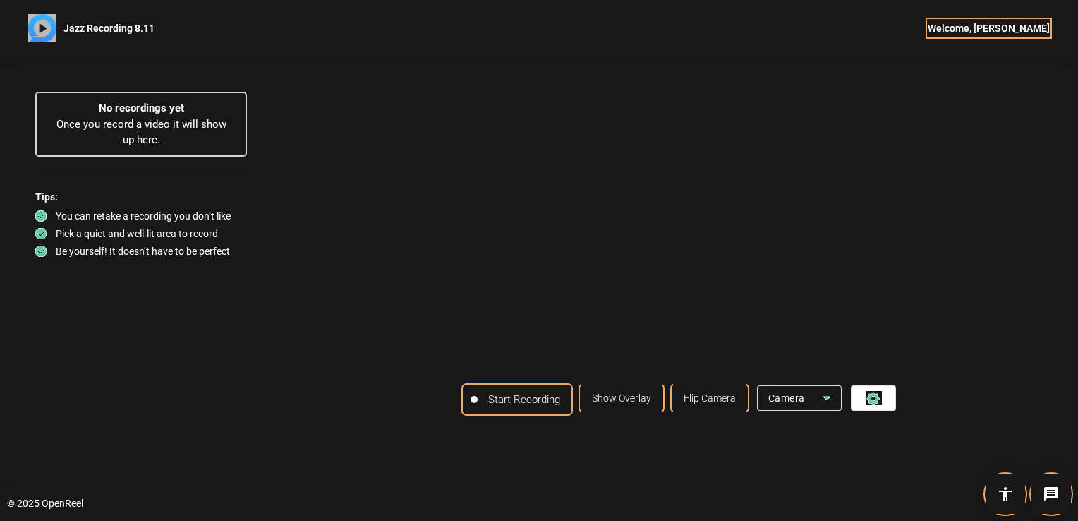
click at [651, 403] on span "Show Overlay" at bounding box center [621, 397] width 59 height 11
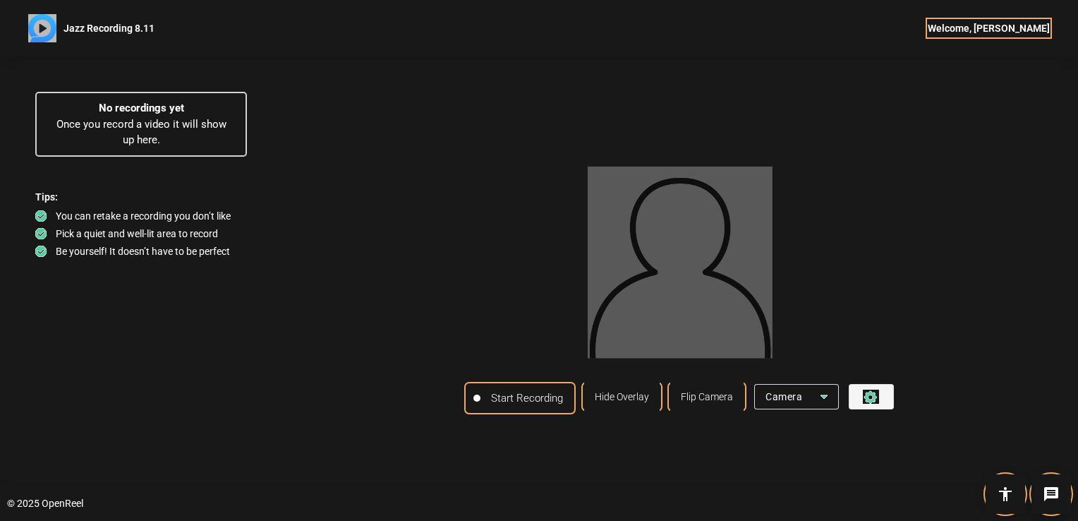
click at [877, 403] on icon at bounding box center [870, 397] width 13 height 13
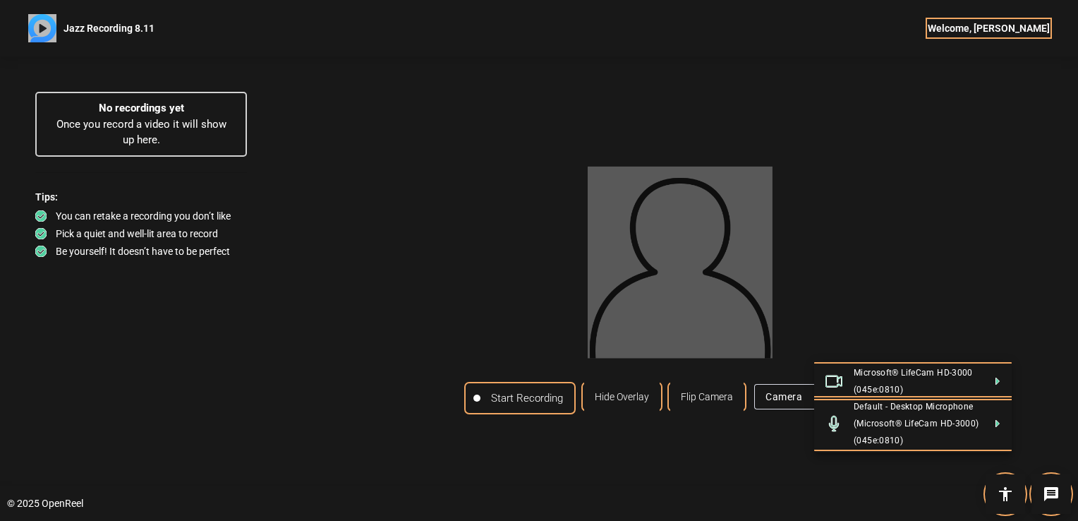
click at [1002, 506] on div at bounding box center [539, 260] width 1078 height 521
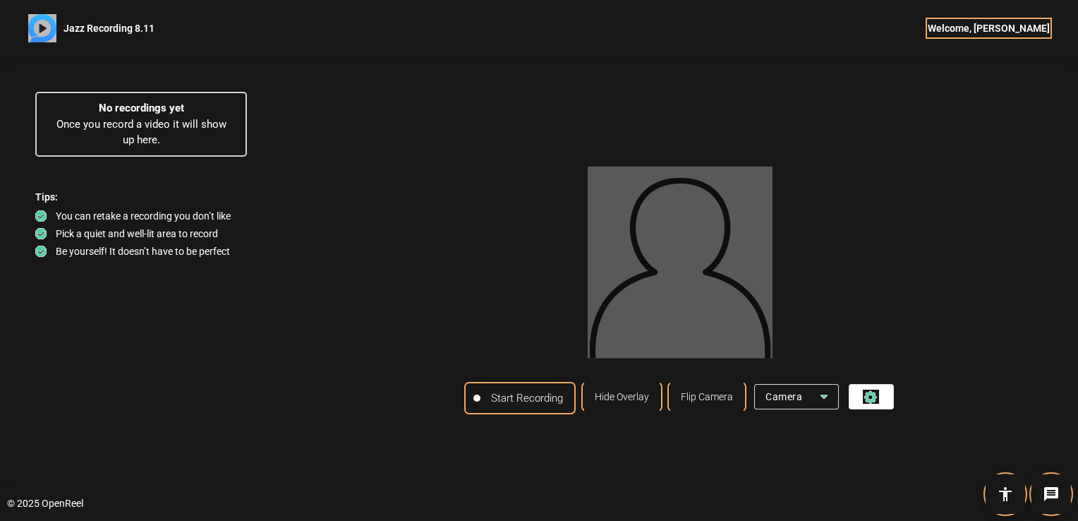
click at [1005, 495] on mat-icon "accessibility" at bounding box center [1005, 493] width 17 height 17
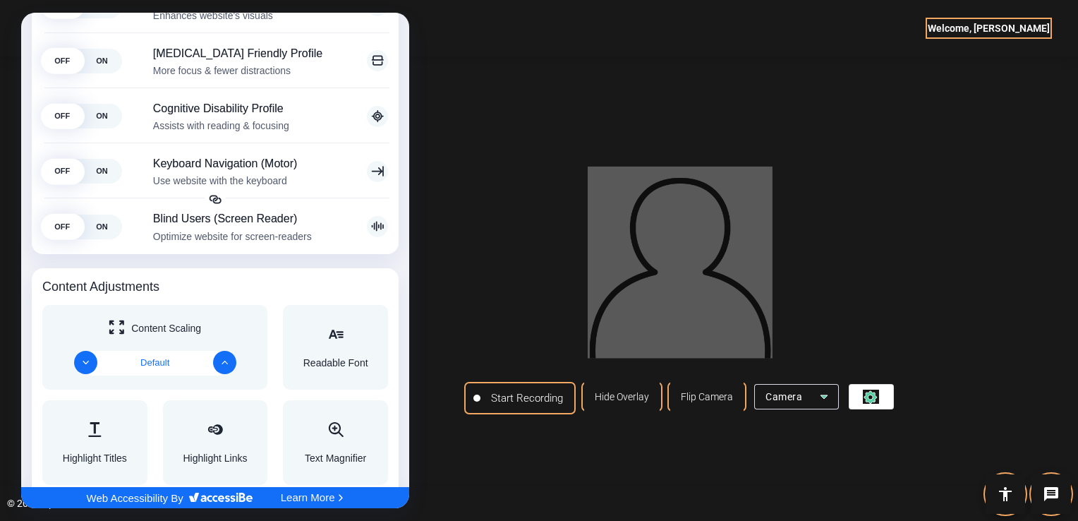
scroll to position [353, 0]
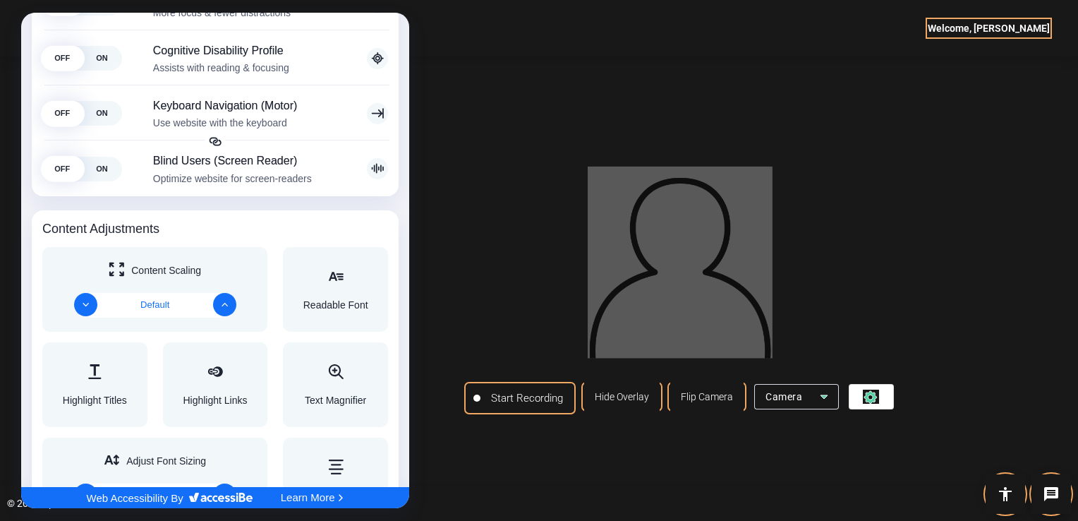
click at [155, 271] on span "Content Scaling" at bounding box center [166, 270] width 70 height 10
click at [145, 309] on div "Default" at bounding box center [155, 305] width 141 height 25
click at [144, 301] on div "Default" at bounding box center [155, 305] width 141 height 25
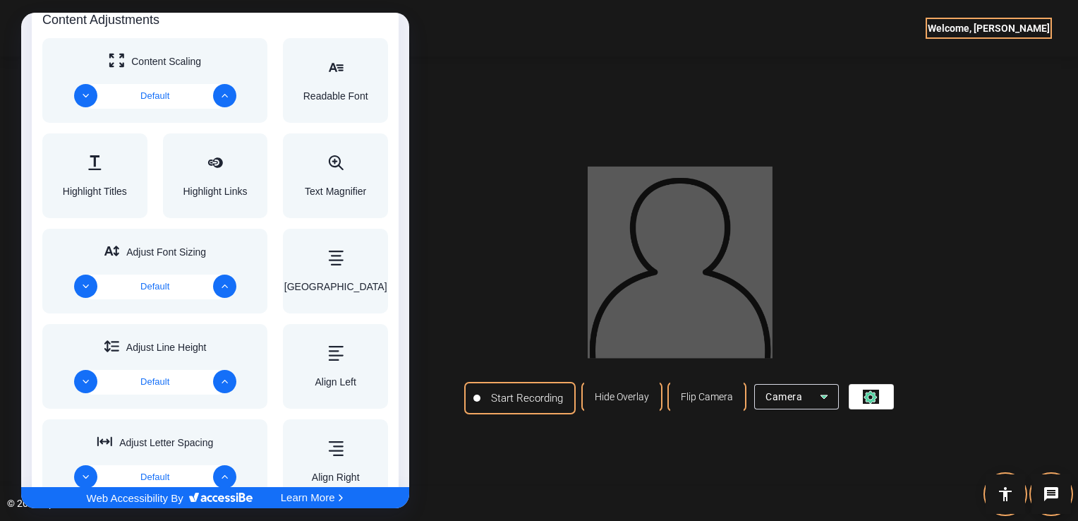
scroll to position [635, 0]
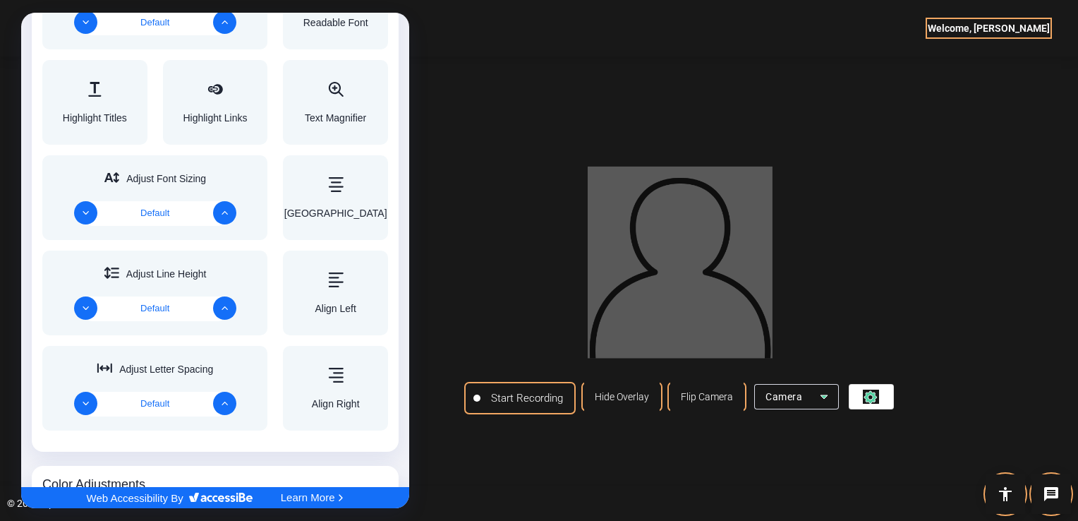
drag, startPoint x: 164, startPoint y: 219, endPoint x: 162, endPoint y: 228, distance: 9.4
click at [164, 219] on div "Default" at bounding box center [155, 213] width 141 height 25
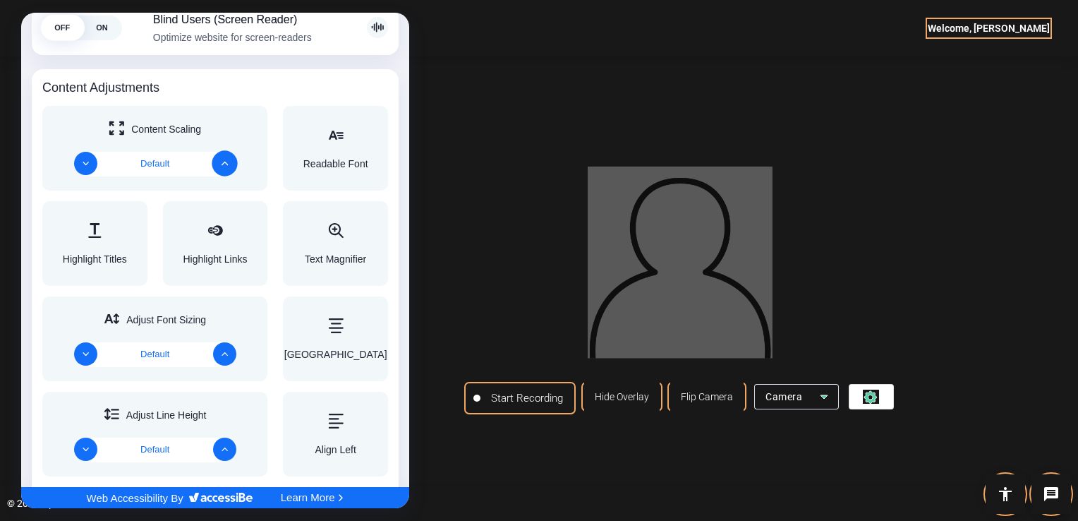
click at [221, 162] on icon "Increase" at bounding box center [224, 163] width 7 height 7
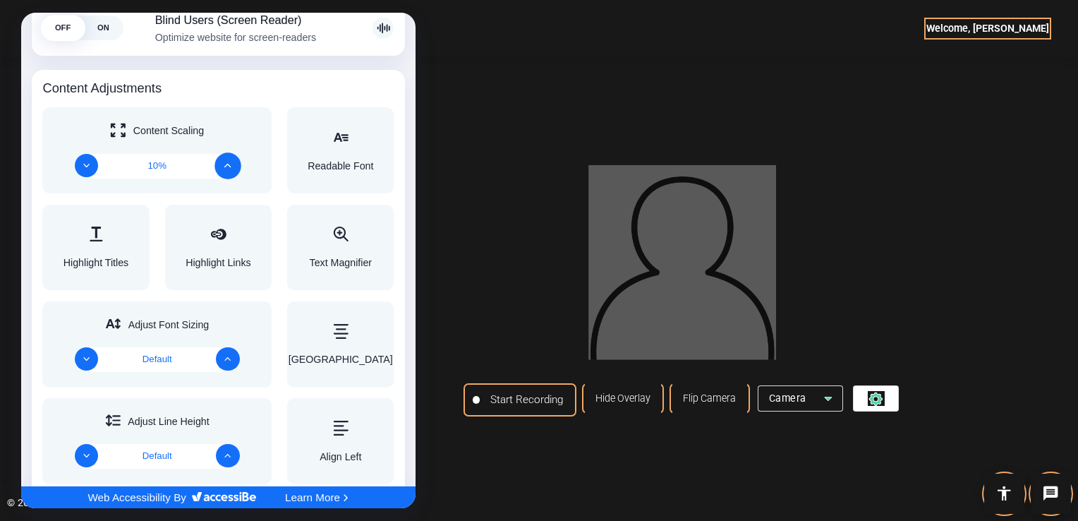
click at [220, 160] on button "Increase" at bounding box center [228, 165] width 26 height 26
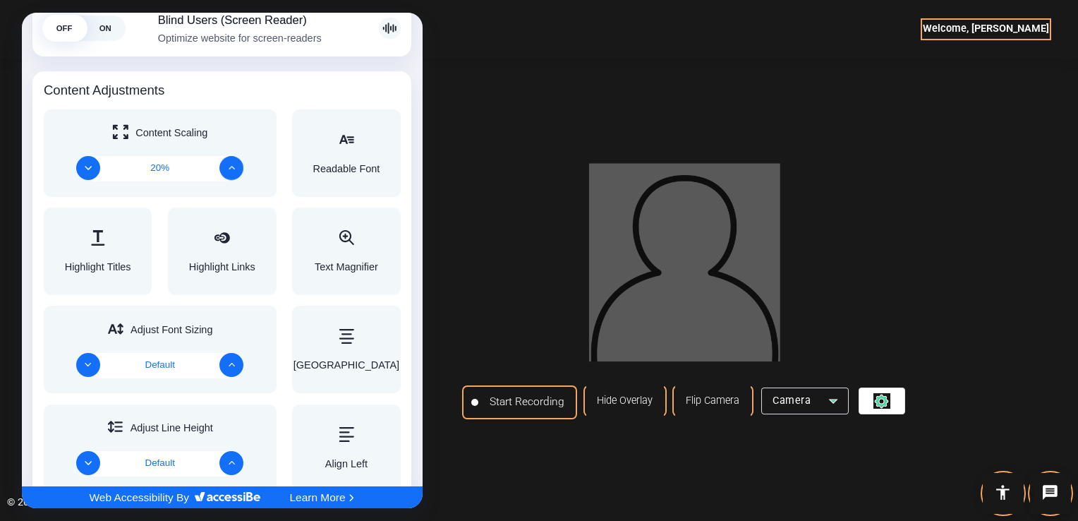
click at [220, 160] on button "Increase" at bounding box center [231, 168] width 24 height 24
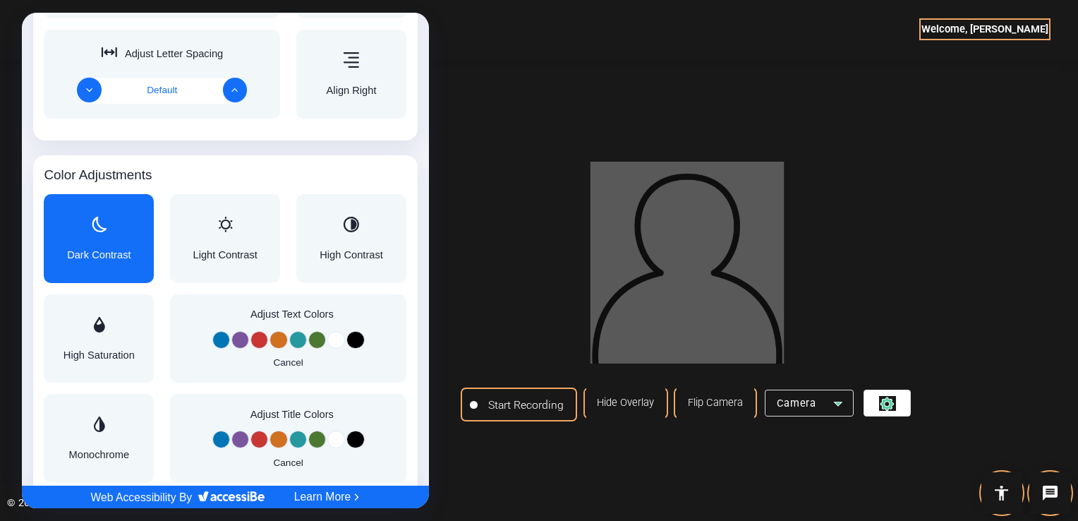
scroll to position [964, 0]
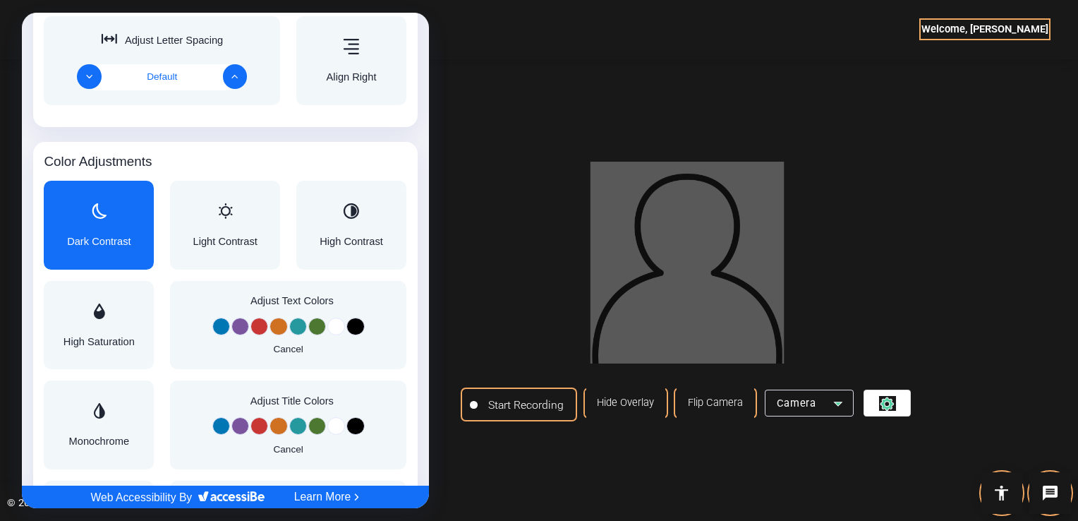
click at [103, 230] on div "Dark Contrast" at bounding box center [99, 224] width 63 height 43
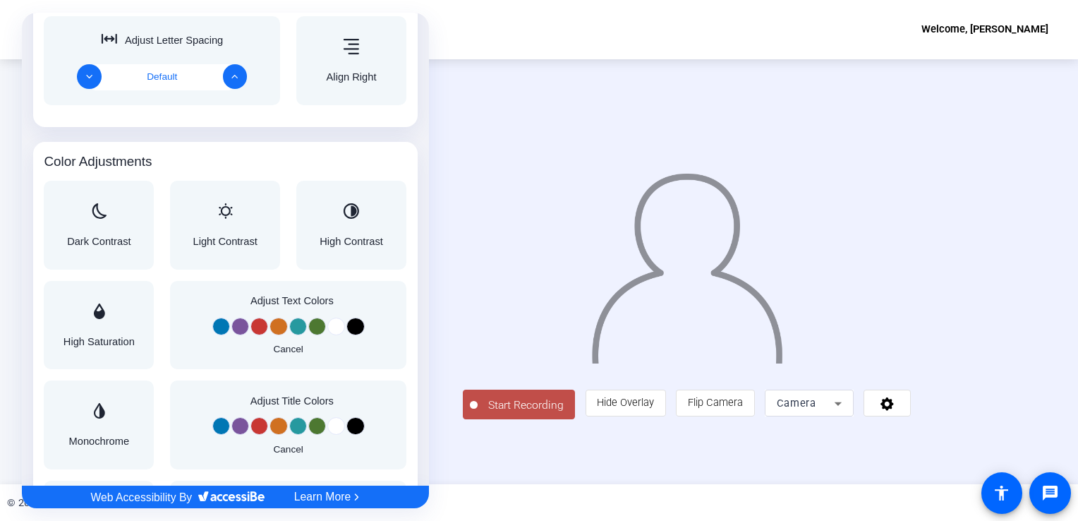
click at [328, 329] on button "Change Color to White" at bounding box center [337, 326] width 18 height 18
click at [353, 324] on button "Change Color to Black" at bounding box center [356, 326] width 18 height 18
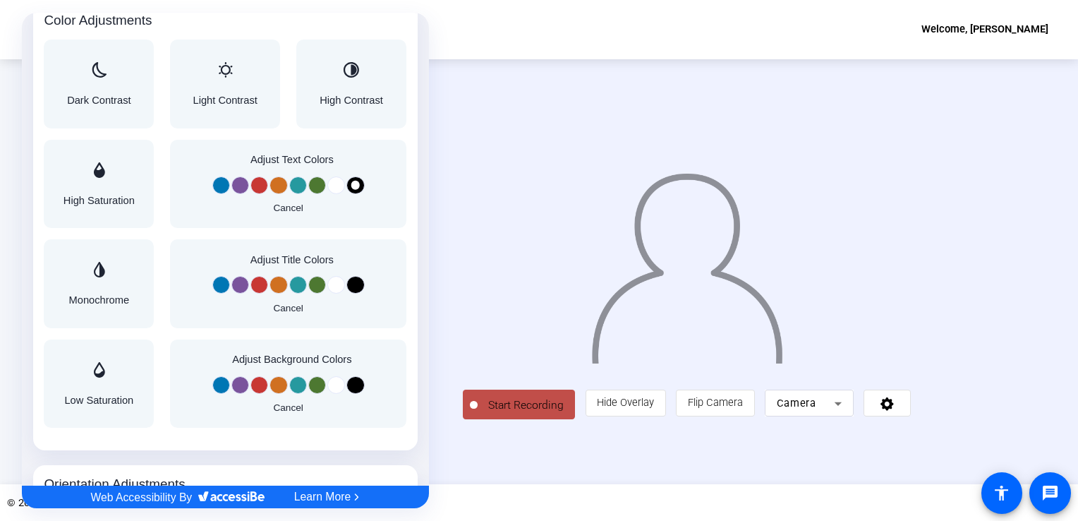
scroll to position [1167, 0]
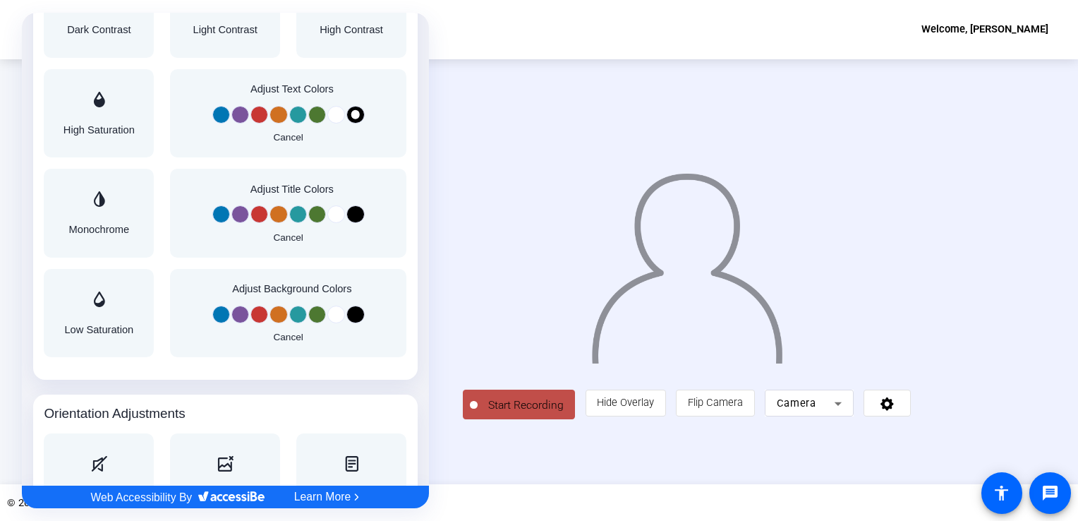
click at [352, 315] on button "Change Color to Black" at bounding box center [356, 314] width 18 height 18
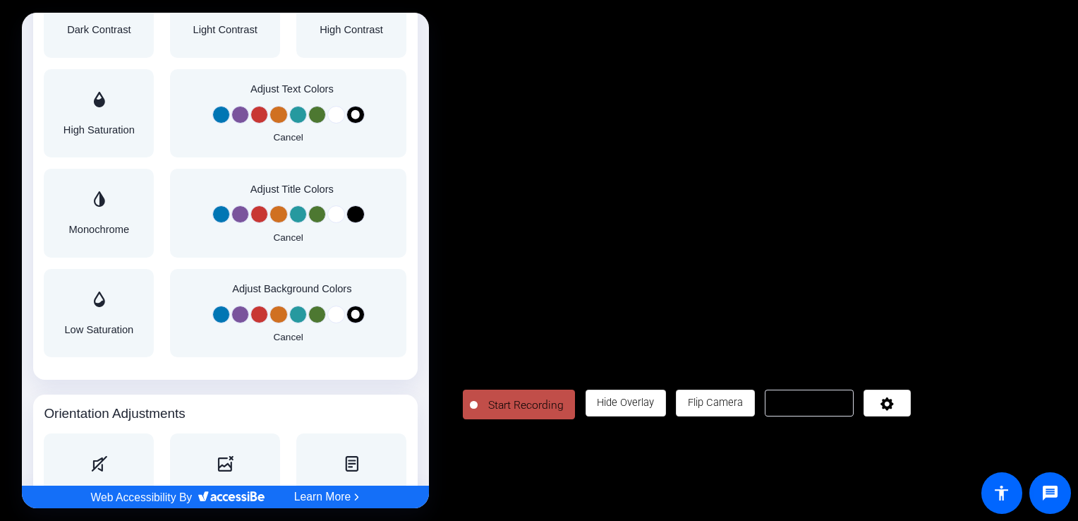
click at [331, 316] on button "Change Color to White" at bounding box center [337, 314] width 18 height 18
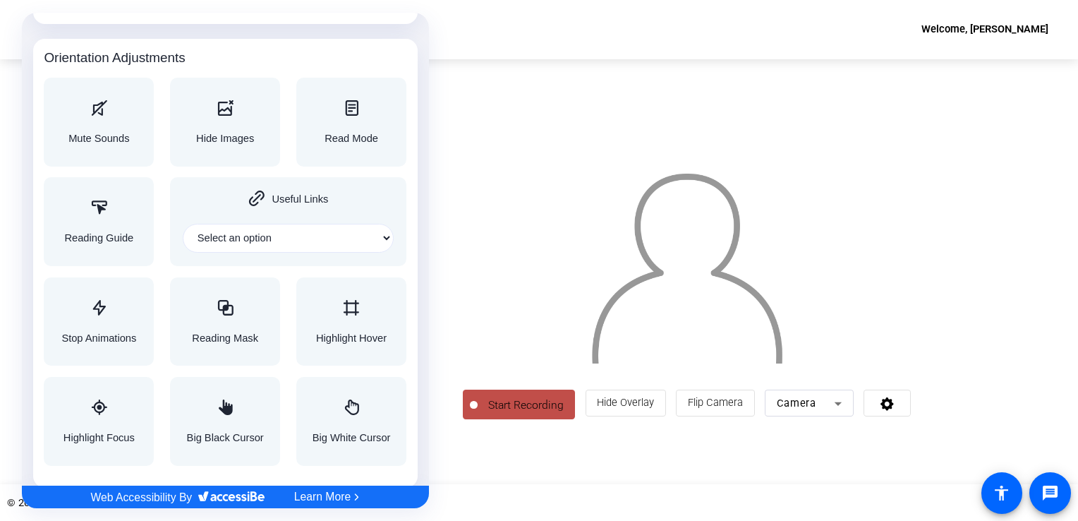
scroll to position [1506, 0]
click at [84, 111] on div "Accessibility Adjustments" at bounding box center [99, 108] width 61 height 18
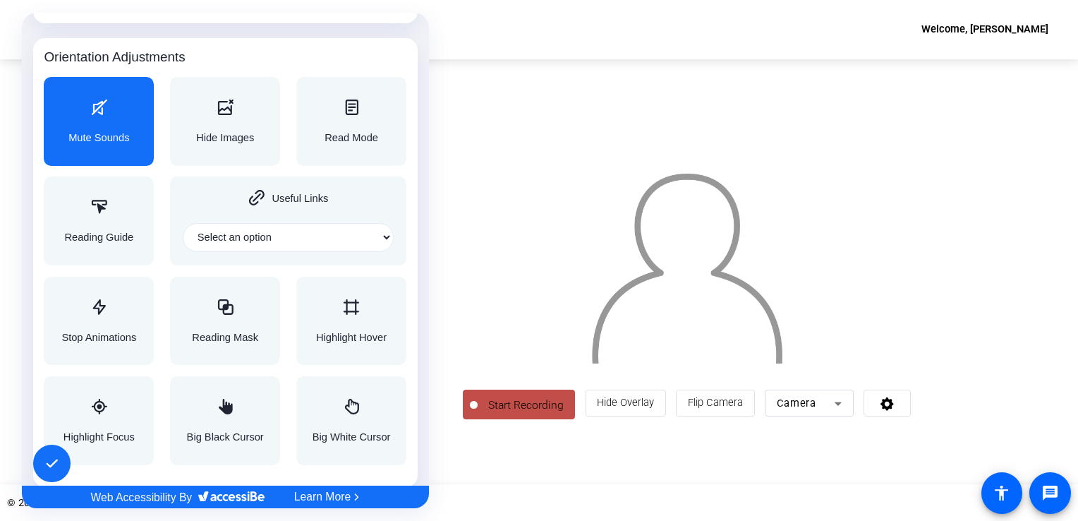
click at [90, 113] on div "Accessibility Adjustments" at bounding box center [99, 108] width 61 height 18
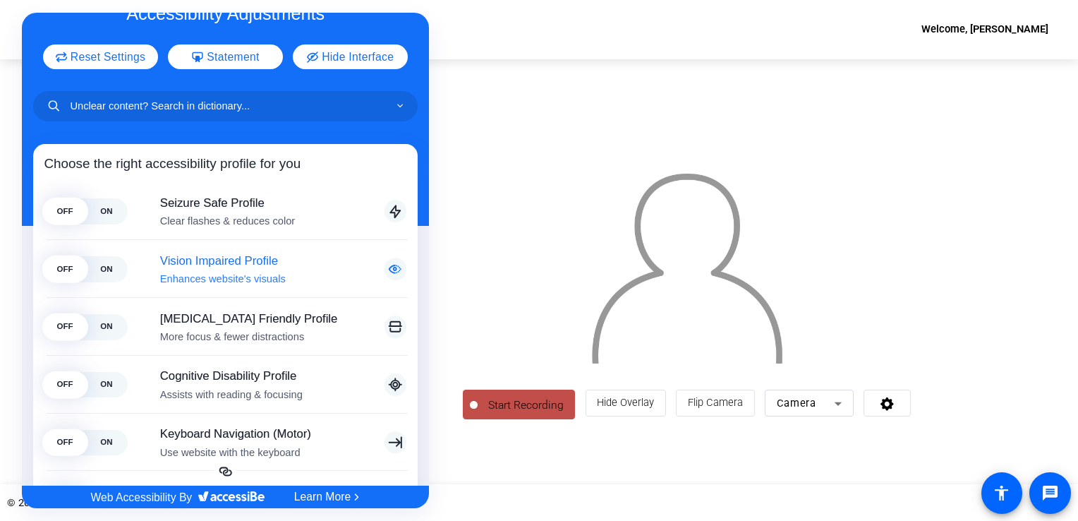
scroll to position [0, 0]
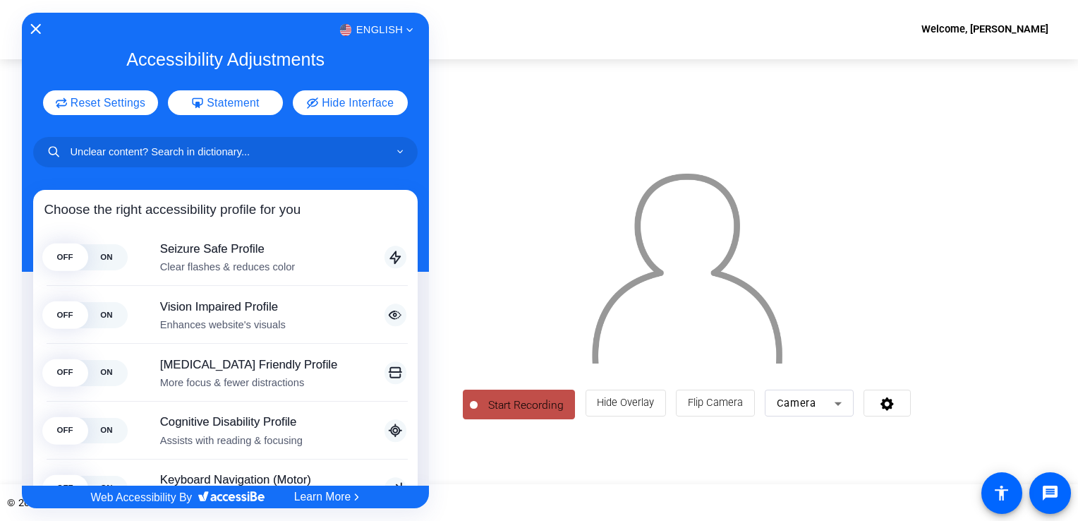
click at [33, 30] on icon "Close Accessibility Interface" at bounding box center [35, 29] width 11 height 10
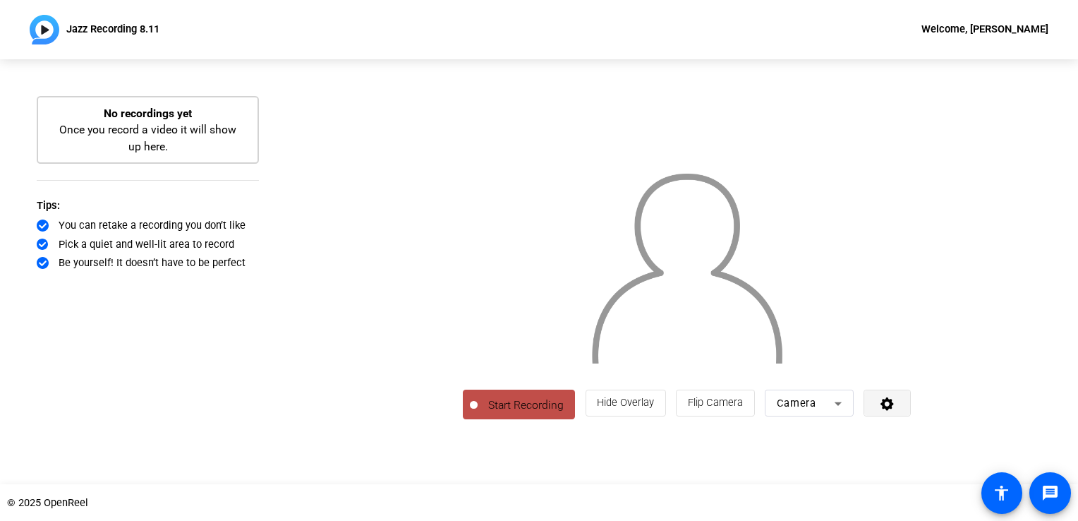
click at [894, 411] on icon at bounding box center [886, 403] width 13 height 13
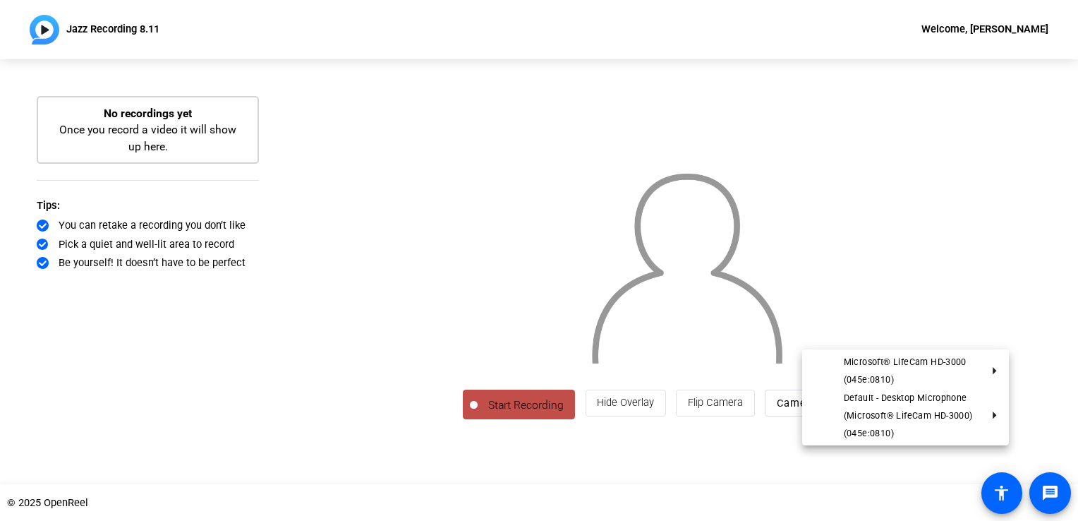
click at [1053, 306] on div at bounding box center [539, 260] width 1078 height 521
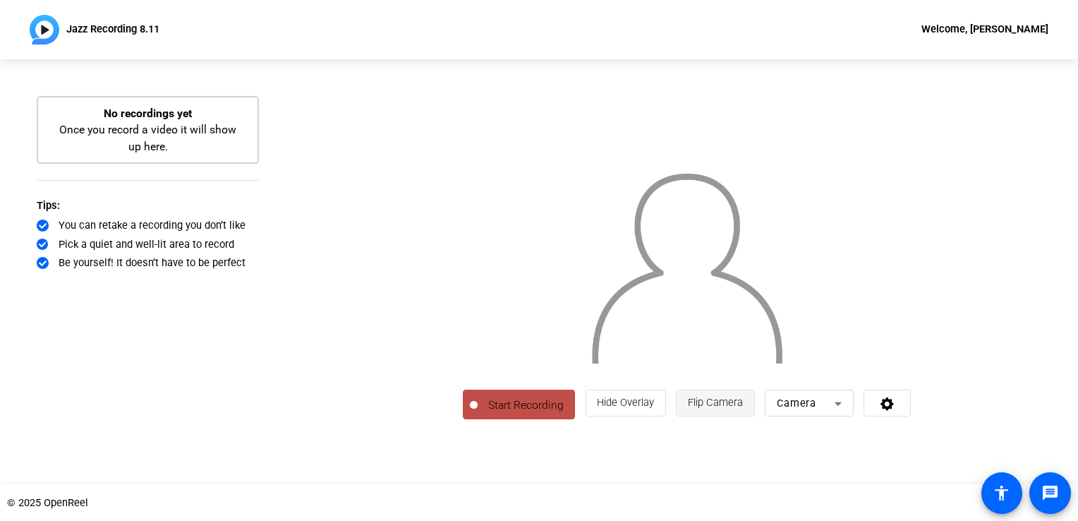
click at [743, 408] on span "Flip Camera" at bounding box center [715, 402] width 55 height 13
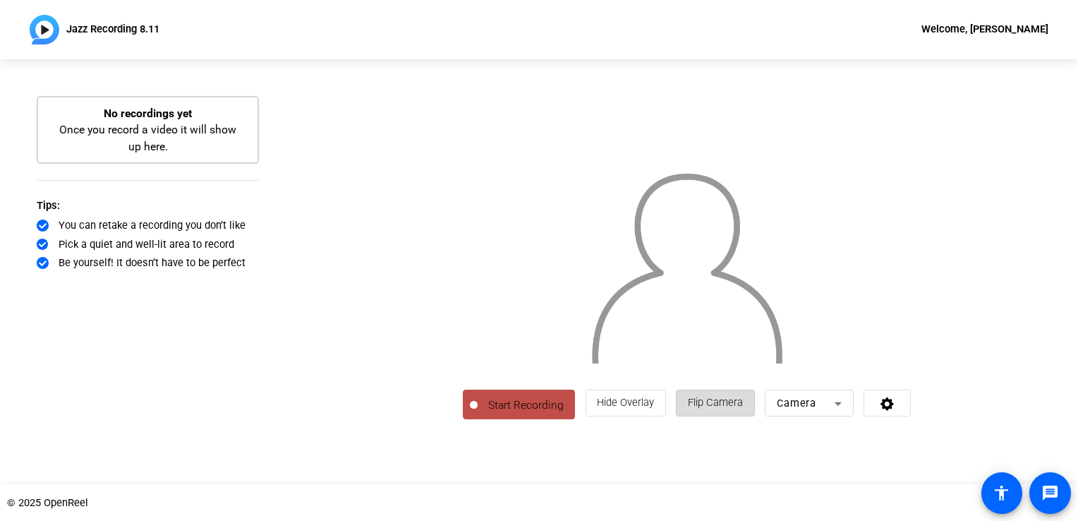
click at [743, 408] on span "Flip Camera" at bounding box center [715, 402] width 55 height 13
click at [478, 413] on span "Start Recording" at bounding box center [526, 404] width 97 height 17
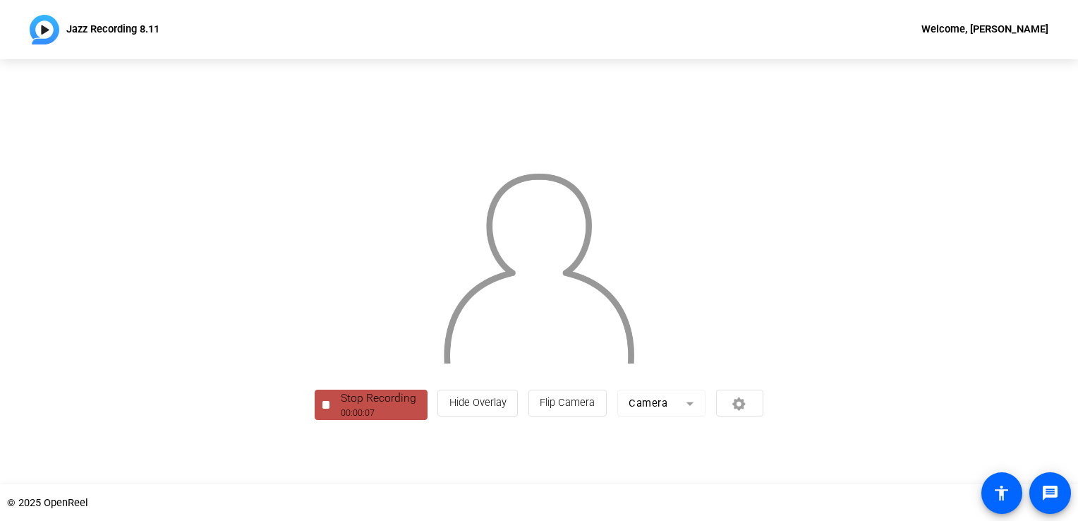
click at [504, 363] on img at bounding box center [539, 263] width 194 height 202
click at [315, 376] on div at bounding box center [539, 249] width 449 height 253
click at [40, 30] on img at bounding box center [45, 30] width 30 height 30
click at [763, 314] on div at bounding box center [539, 249] width 449 height 253
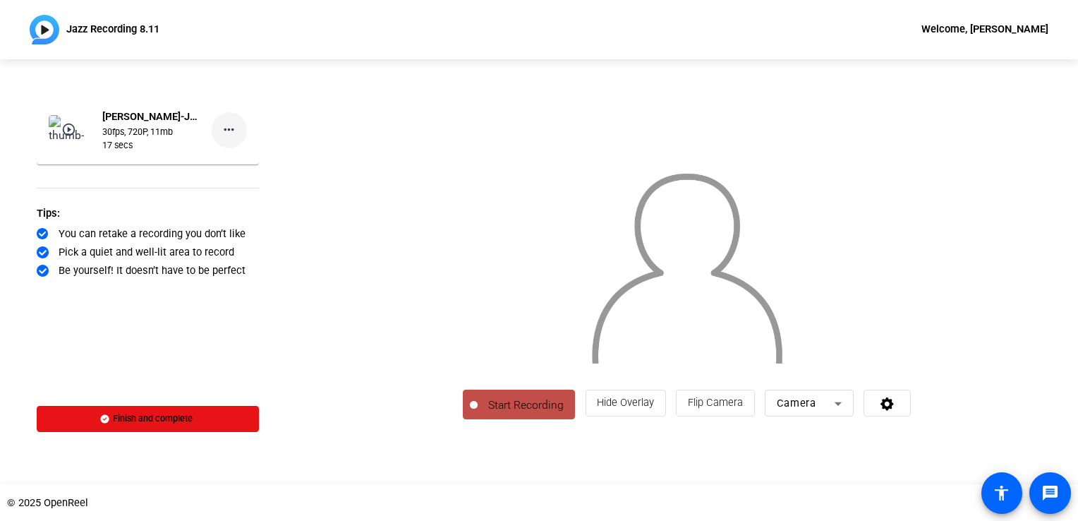
click at [229, 131] on mat-icon "more_horiz" at bounding box center [229, 130] width 18 height 18
click at [265, 167] on span "Delete clip" at bounding box center [262, 168] width 59 height 18
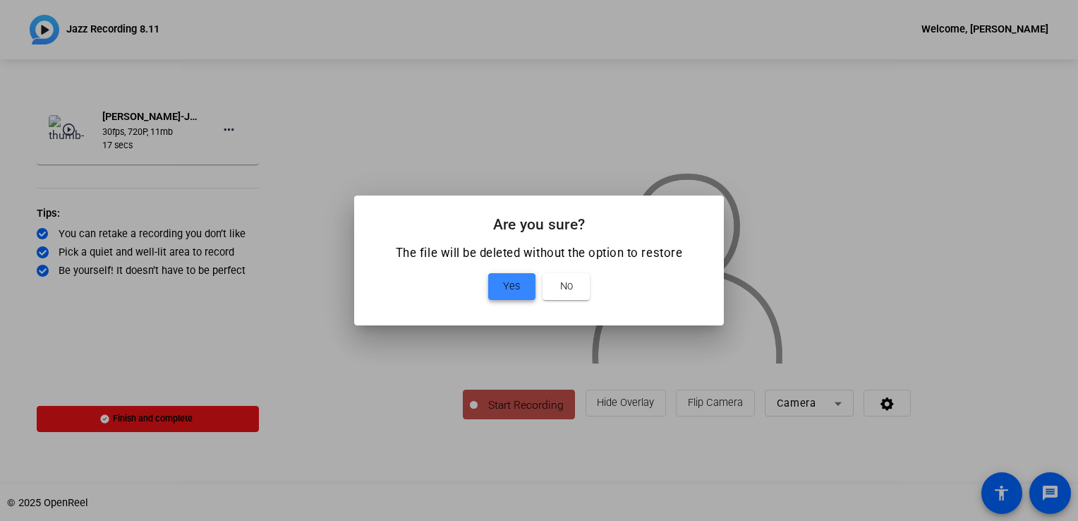
click at [511, 292] on span "Yes" at bounding box center [511, 286] width 17 height 18
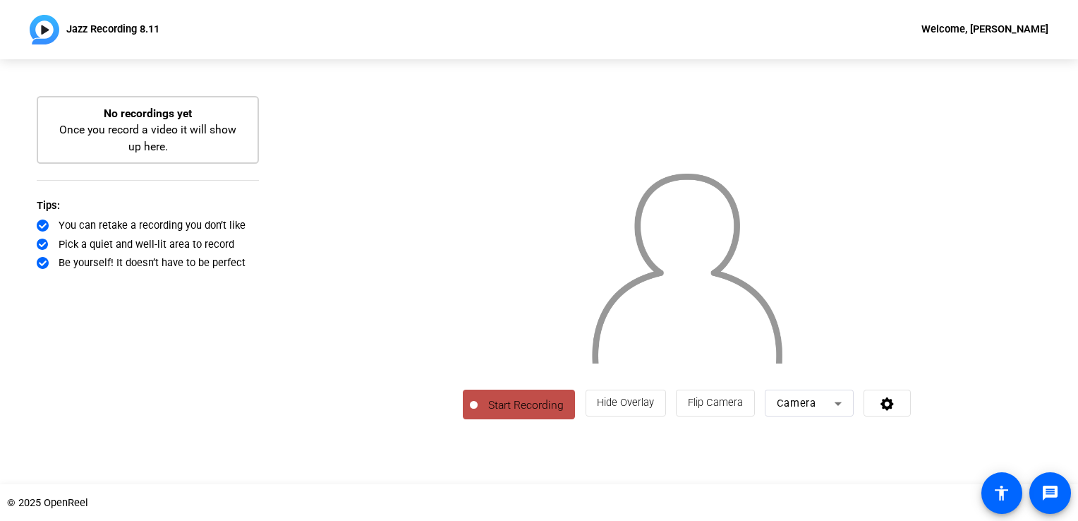
click at [478, 413] on span "Start Recording" at bounding box center [526, 404] width 97 height 17
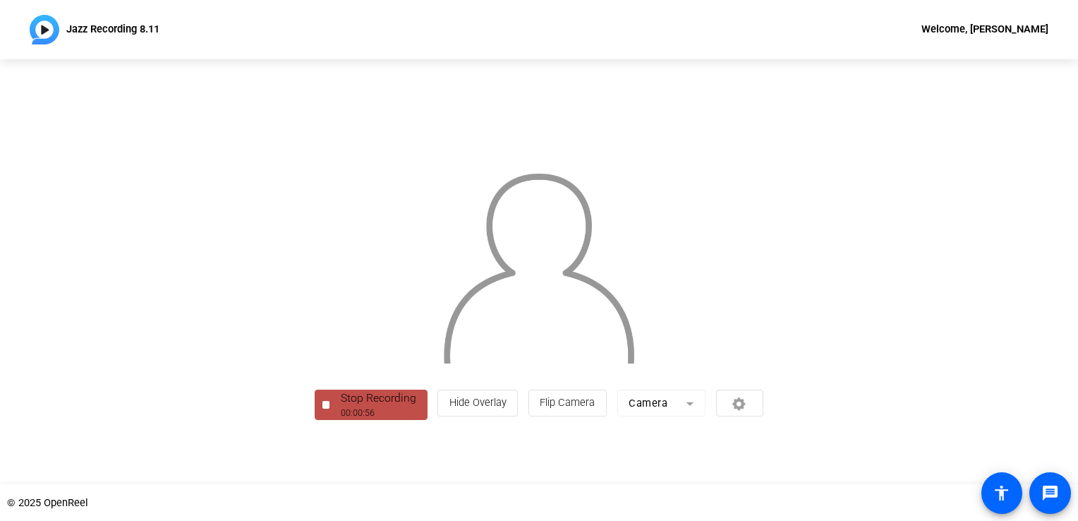
click at [42, 27] on img at bounding box center [45, 30] width 30 height 30
click at [442, 331] on img at bounding box center [539, 263] width 194 height 202
drag, startPoint x: 333, startPoint y: 314, endPoint x: 326, endPoint y: 303, distance: 12.7
click at [332, 312] on div at bounding box center [539, 249] width 449 height 253
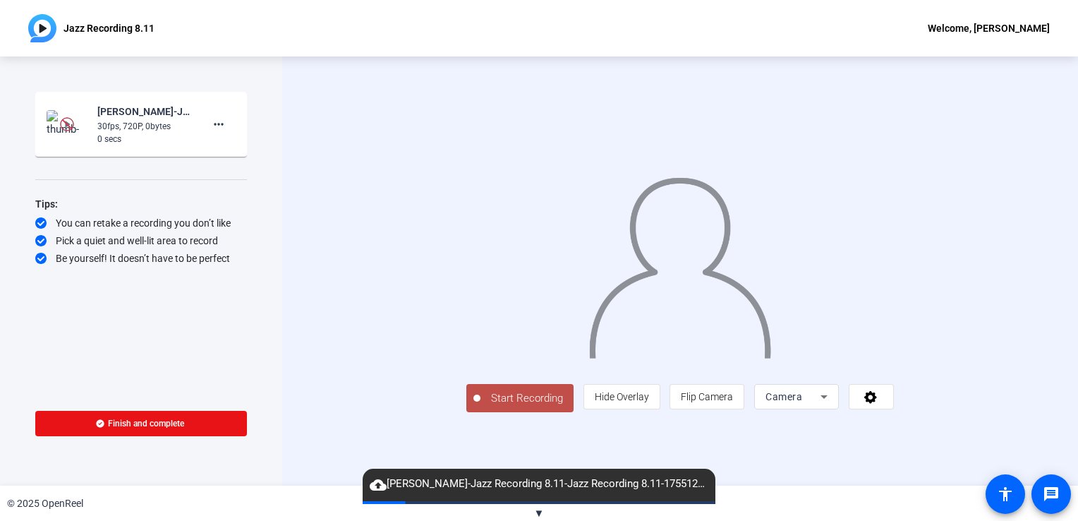
click at [116, 124] on div "30fps, 720P, 0bytes" at bounding box center [144, 126] width 95 height 13
click at [220, 121] on mat-icon "more_horiz" at bounding box center [218, 124] width 17 height 17
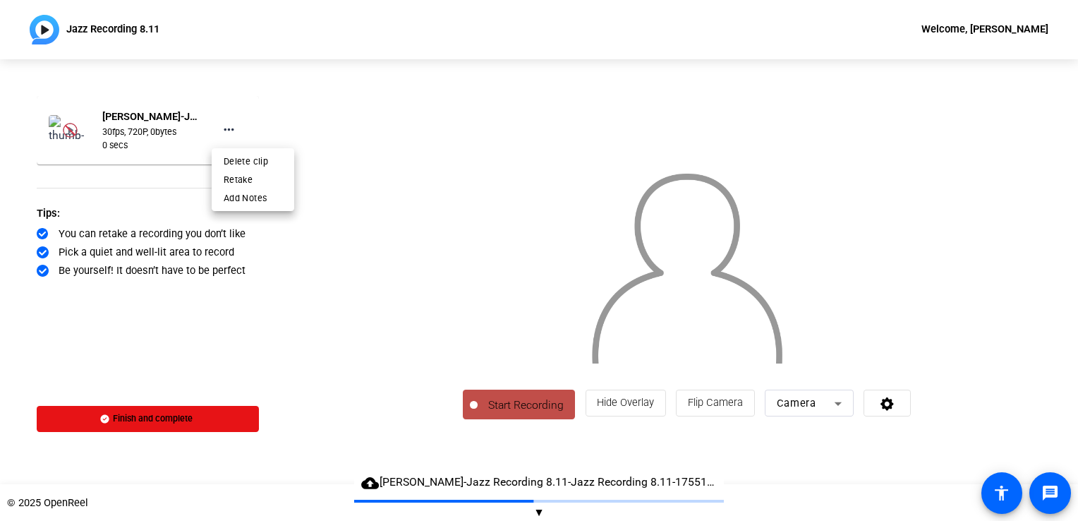
click at [66, 128] on div at bounding box center [539, 260] width 1078 height 521
click at [68, 128] on img at bounding box center [70, 130] width 15 height 15
drag, startPoint x: 69, startPoint y: 128, endPoint x: 196, endPoint y: 137, distance: 127.3
click at [70, 128] on img at bounding box center [70, 130] width 15 height 15
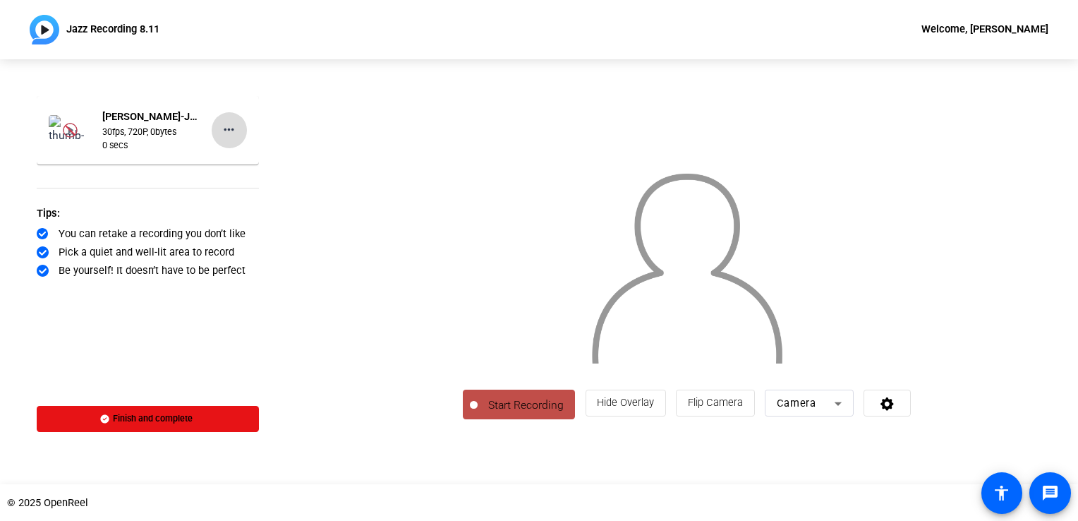
click at [232, 125] on mat-icon "more_horiz" at bounding box center [229, 130] width 18 height 18
click at [257, 162] on span "Delete clip" at bounding box center [262, 168] width 59 height 18
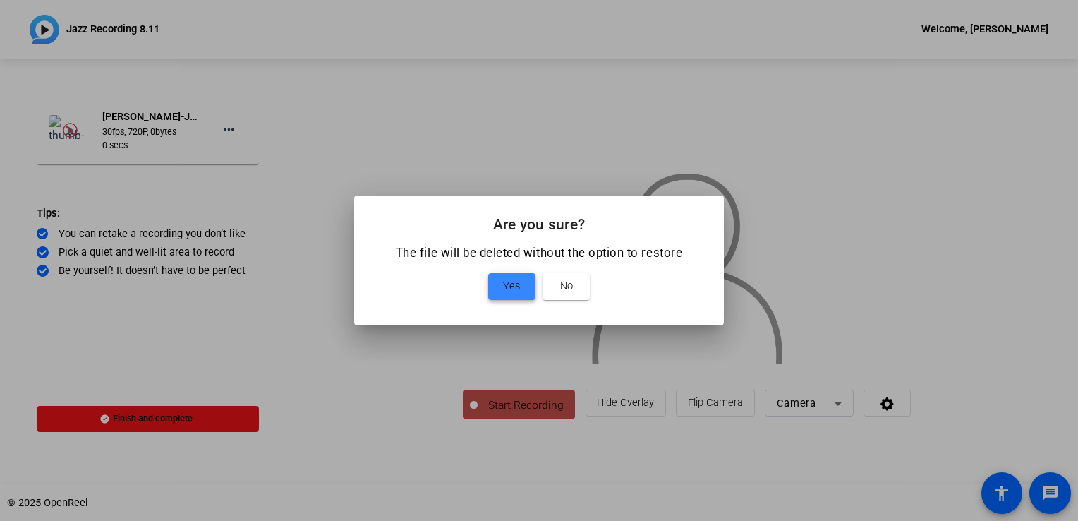
click at [505, 286] on span "Yes" at bounding box center [511, 286] width 17 height 18
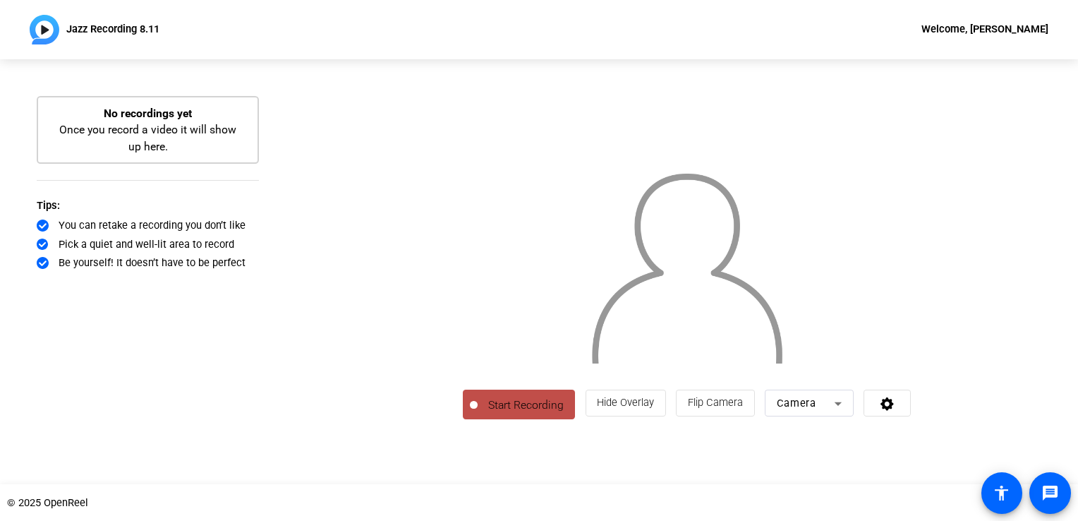
click at [478, 413] on span "Start Recording" at bounding box center [526, 404] width 97 height 17
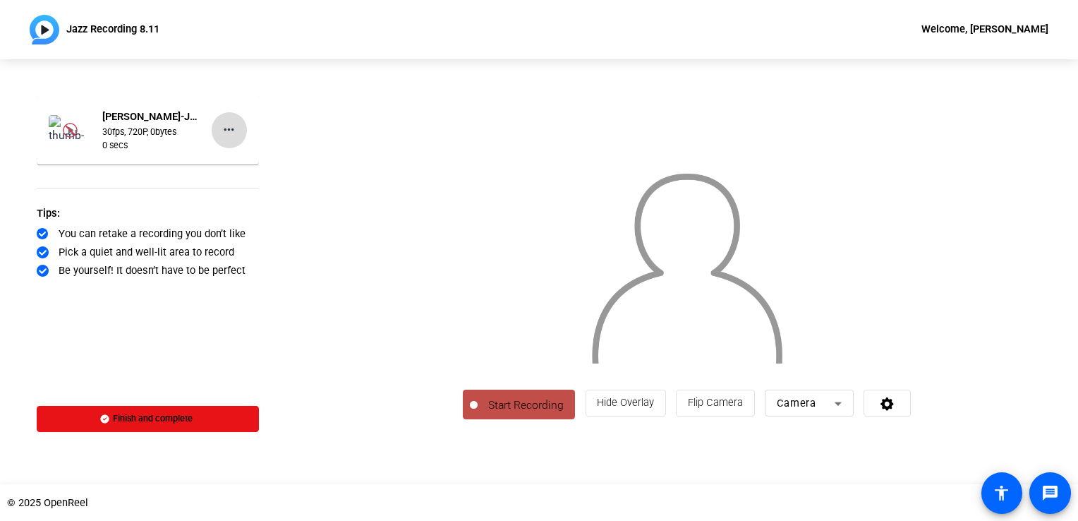
click at [225, 127] on mat-icon "more_horiz" at bounding box center [229, 130] width 18 height 18
click at [251, 185] on span "Retake" at bounding box center [262, 187] width 59 height 18
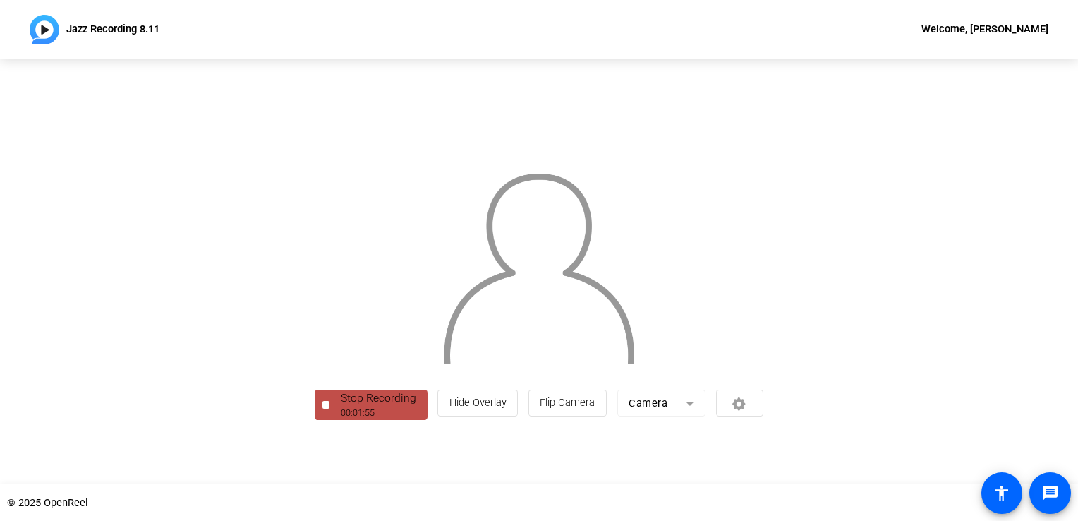
click at [45, 30] on img at bounding box center [45, 30] width 30 height 30
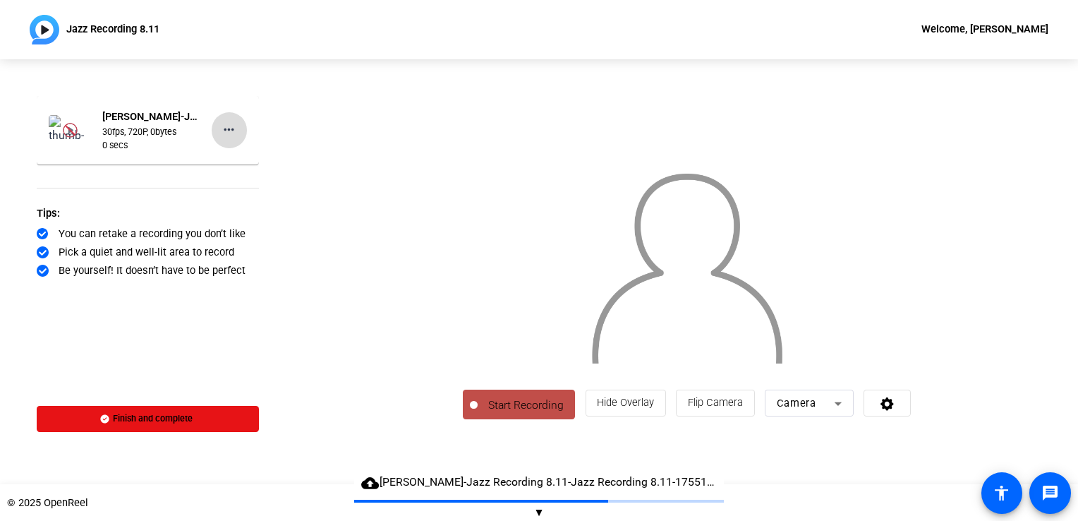
click at [227, 128] on mat-icon "more_horiz" at bounding box center [229, 130] width 18 height 18
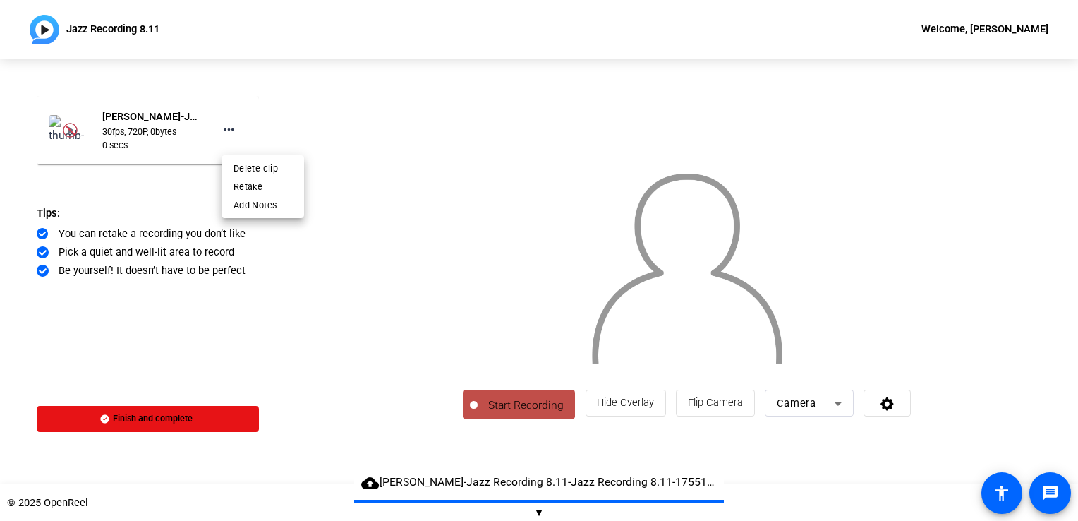
click at [150, 419] on div at bounding box center [539, 260] width 1078 height 521
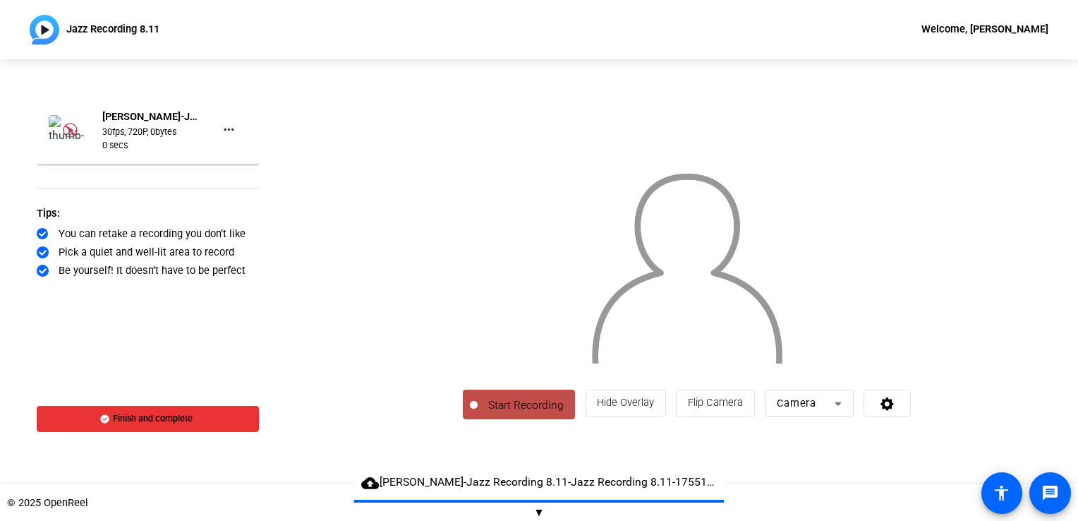
click at [150, 418] on span "Finish and complete" at bounding box center [153, 419] width 80 height 12
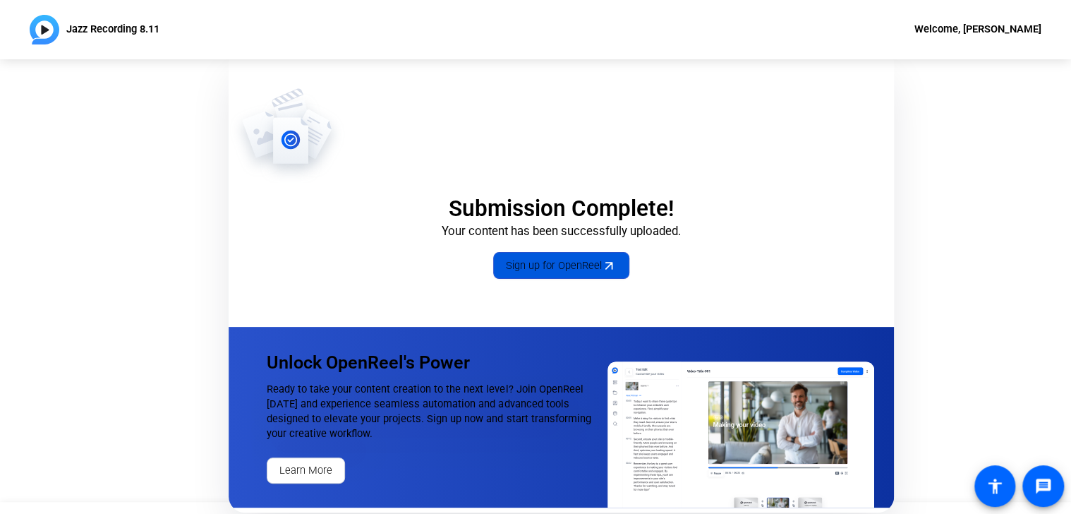
click at [590, 269] on span "Sign up for OpenReel" at bounding box center [560, 265] width 111 height 16
click at [46, 25] on img at bounding box center [45, 30] width 30 height 30
click at [987, 27] on div "Welcome, [PERSON_NAME]" at bounding box center [977, 29] width 127 height 18
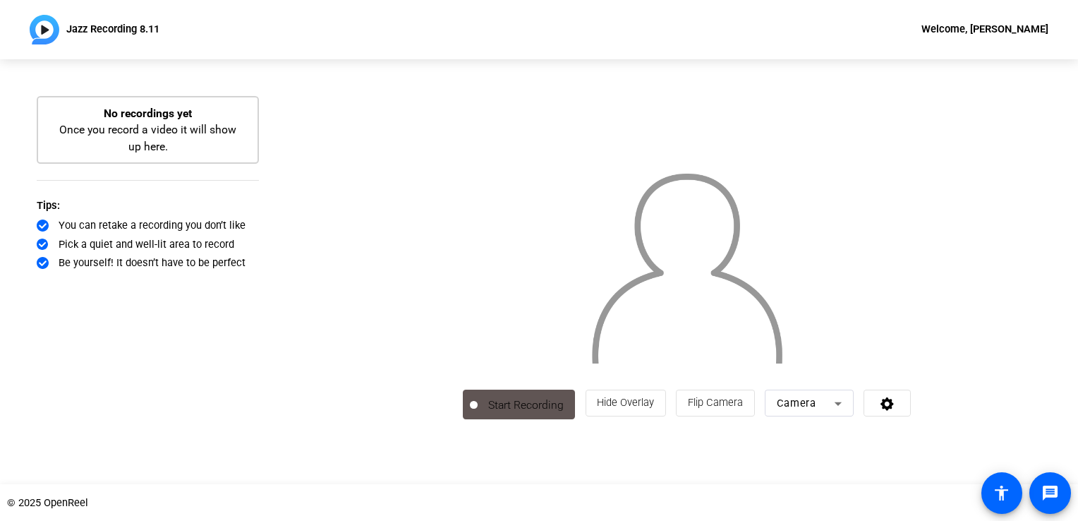
click at [847, 412] on icon at bounding box center [838, 403] width 18 height 18
click at [842, 406] on icon at bounding box center [838, 404] width 7 height 4
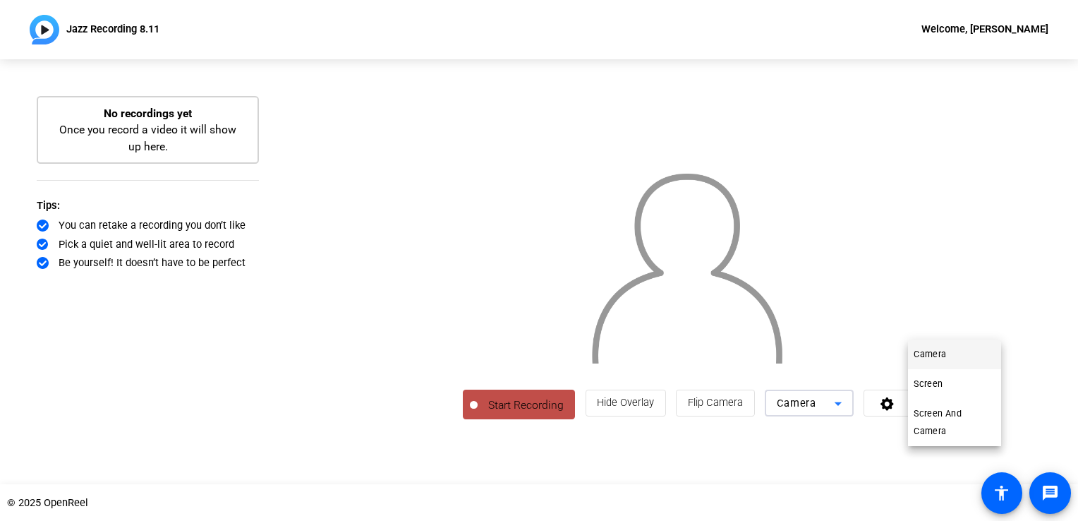
click at [988, 463] on div at bounding box center [539, 260] width 1078 height 521
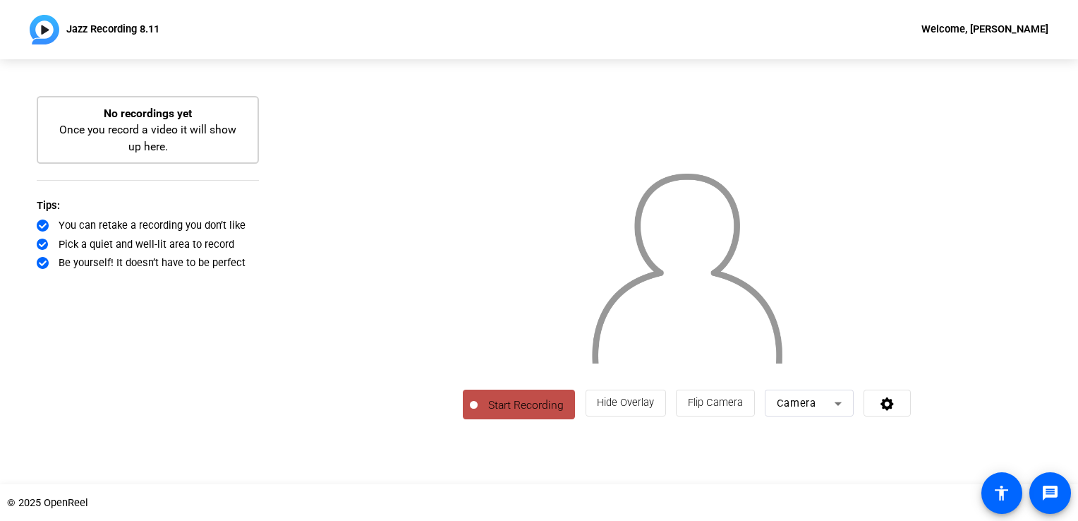
click at [33, 326] on div "Start Recording No recordings yet Once you record a video it will show up here.…" at bounding box center [148, 271] width 296 height 425
click at [894, 411] on icon at bounding box center [886, 403] width 13 height 13
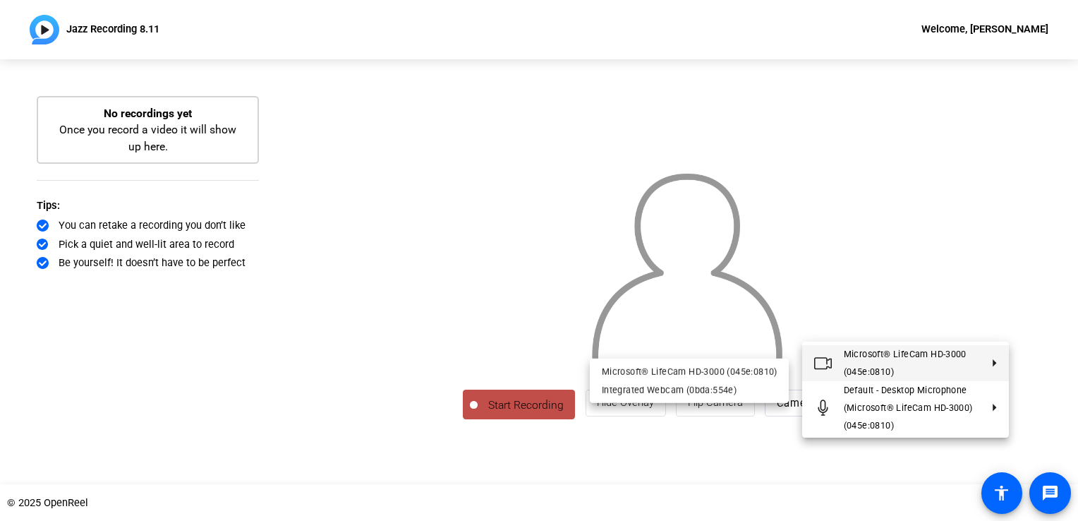
click at [1065, 109] on div at bounding box center [539, 260] width 1078 height 521
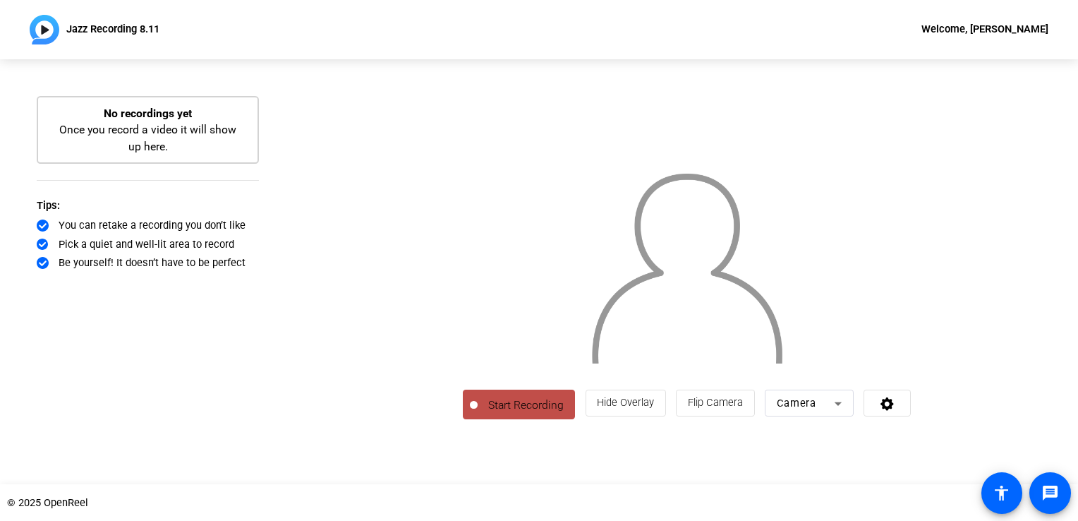
click at [1008, 28] on div "Welcome, [PERSON_NAME]" at bounding box center [984, 29] width 127 height 18
drag, startPoint x: 1056, startPoint y: 0, endPoint x: 153, endPoint y: 368, distance: 975.1
click at [153, 368] on div at bounding box center [539, 260] width 1078 height 521
click at [41, 28] on img at bounding box center [45, 30] width 30 height 30
click at [131, 123] on div "No recordings yet Once you record a video it will show up here." at bounding box center [148, 130] width 190 height 50
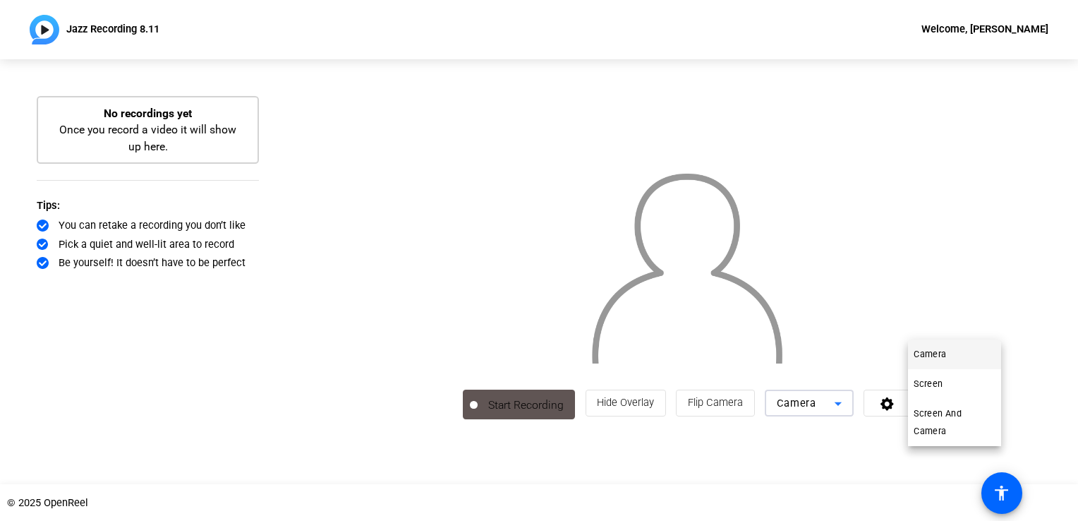
click at [945, 355] on span "Camera" at bounding box center [930, 354] width 32 height 18
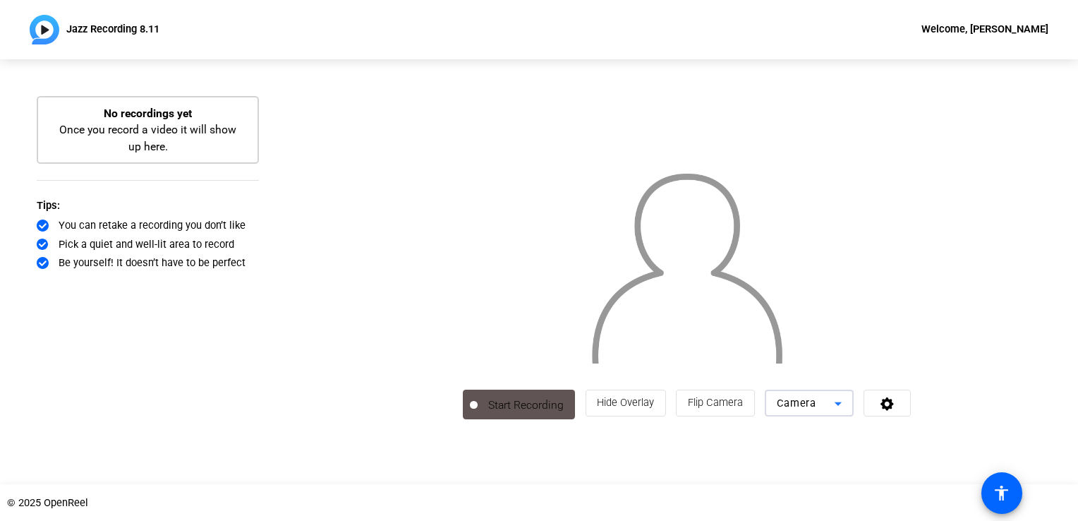
click at [847, 412] on icon at bounding box center [838, 403] width 18 height 18
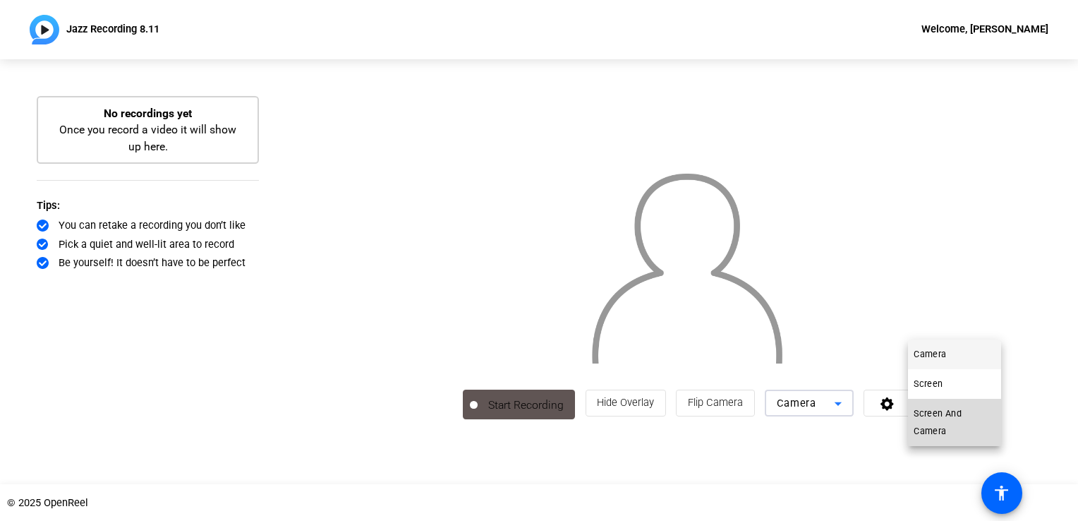
click at [933, 418] on span "Screen And Camera" at bounding box center [954, 421] width 81 height 35
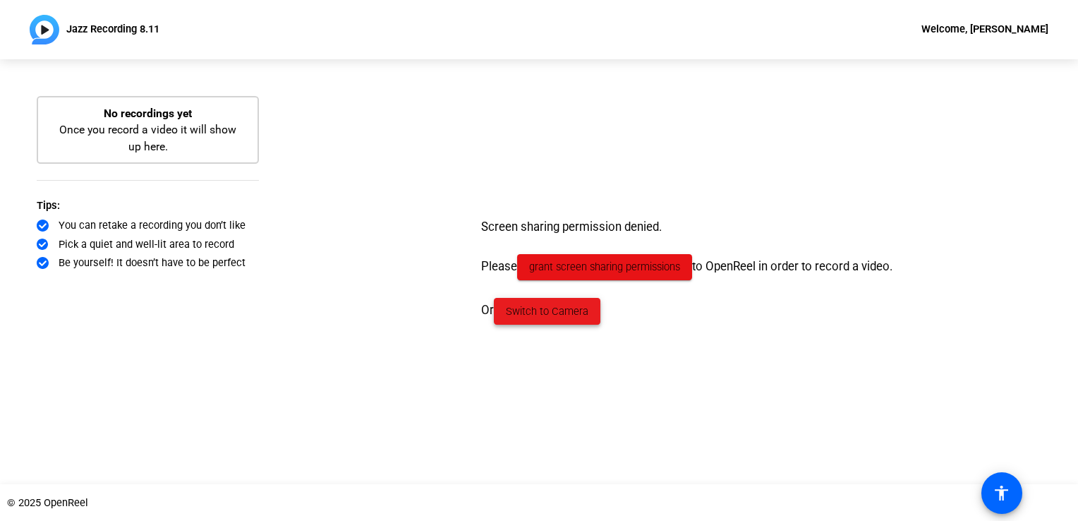
click at [554, 314] on span "Switch to Camera" at bounding box center [547, 311] width 83 height 16
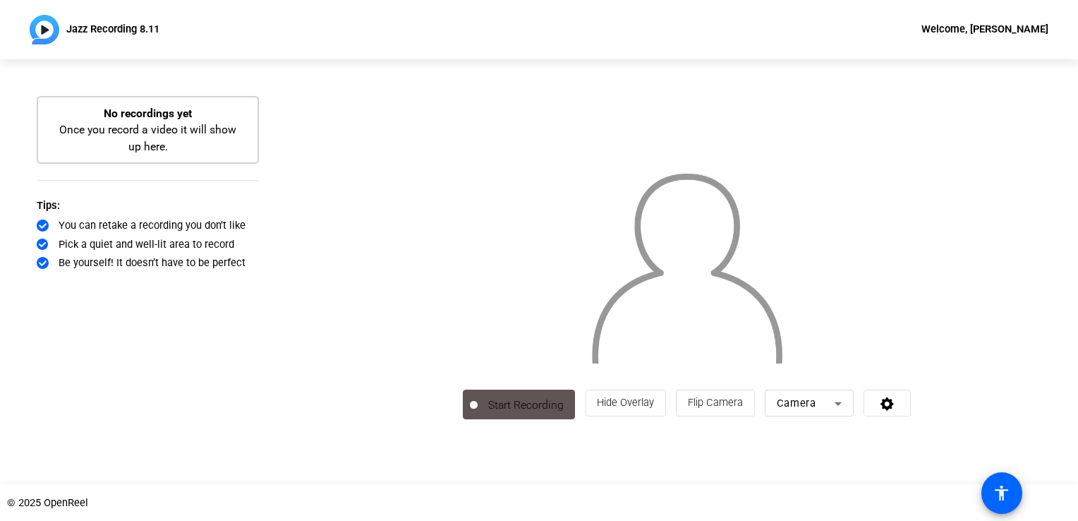
click at [288, 408] on div "Start Recording No recordings yet Once you record a video it will show up here.…" at bounding box center [148, 271] width 296 height 425
drag, startPoint x: 389, startPoint y: 467, endPoint x: 116, endPoint y: 138, distance: 428.3
click at [116, 138] on div "No recordings yet Once you record a video it will show up here." at bounding box center [148, 130] width 190 height 50
drag, startPoint x: 116, startPoint y: 138, endPoint x: 164, endPoint y: 143, distance: 48.3
click at [164, 143] on div "No recordings yet Once you record a video it will show up here." at bounding box center [148, 130] width 190 height 50
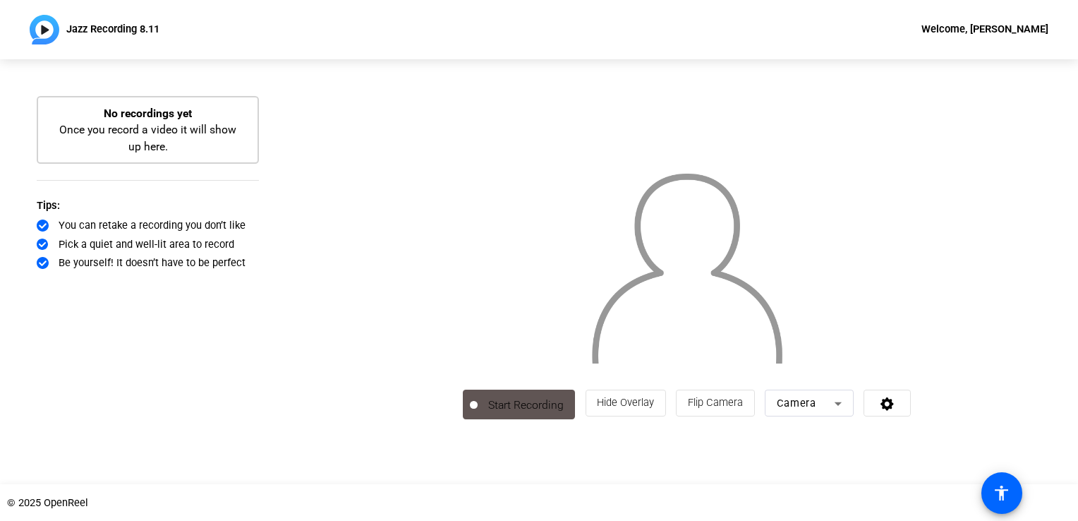
click at [164, 142] on div "No recordings yet Once you record a video it will show up here." at bounding box center [148, 130] width 190 height 50
click at [478, 413] on span "Start Recording" at bounding box center [526, 404] width 97 height 17
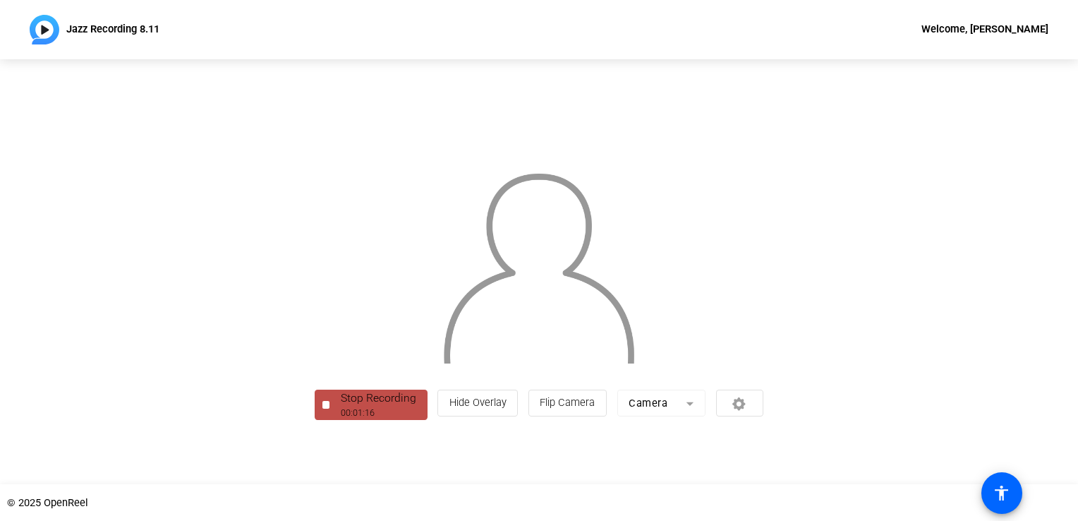
scroll to position [51, 0]
click at [341, 420] on div "00:01:17" at bounding box center [378, 412] width 75 height 13
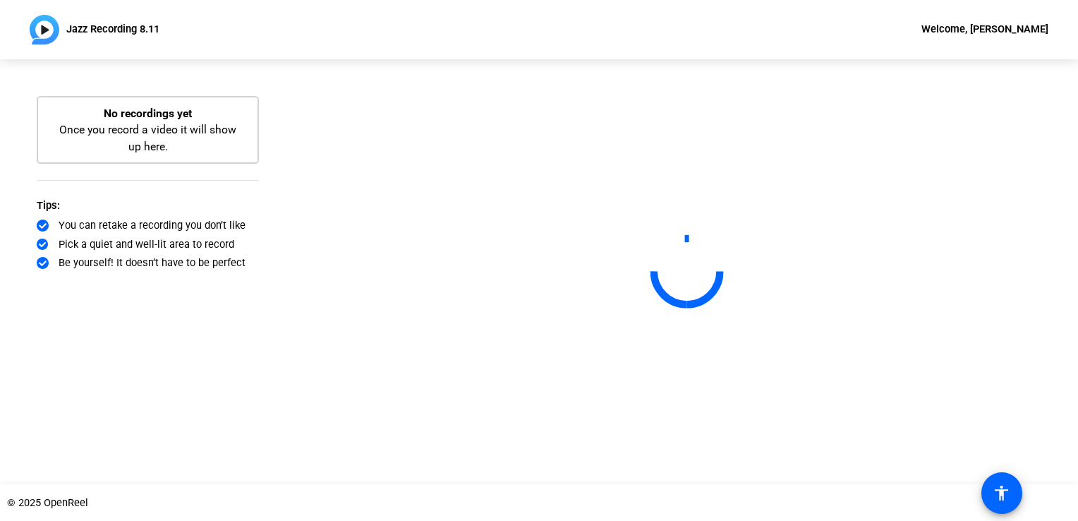
scroll to position [0, 0]
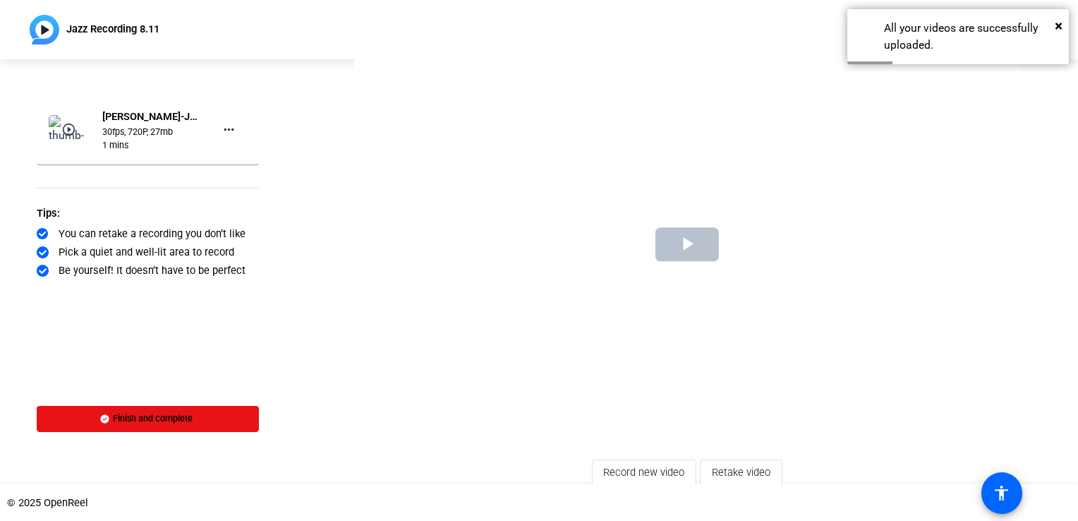
click at [687, 244] on span "Video Player" at bounding box center [687, 244] width 0 height 0
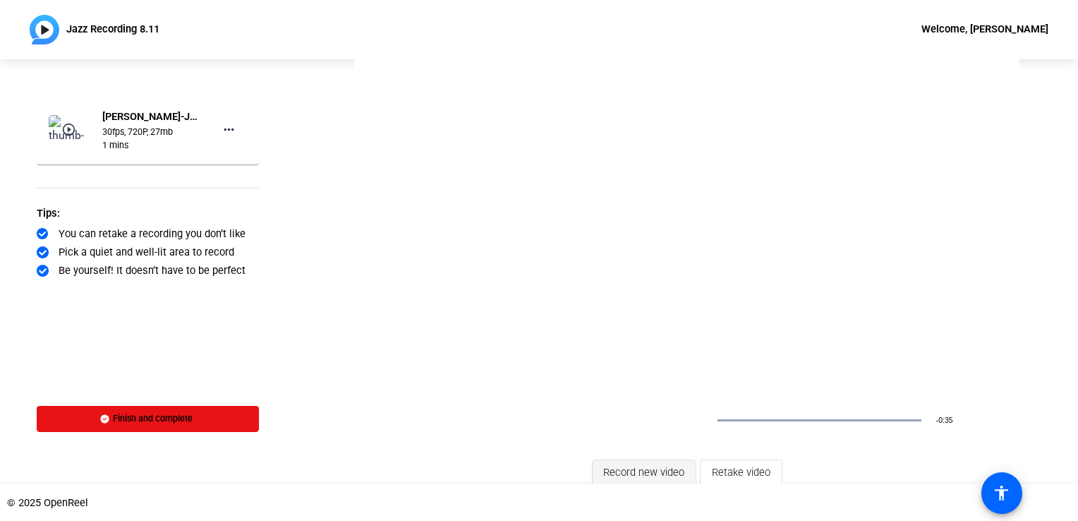
click at [619, 475] on span "Record new video" at bounding box center [643, 473] width 81 height 28
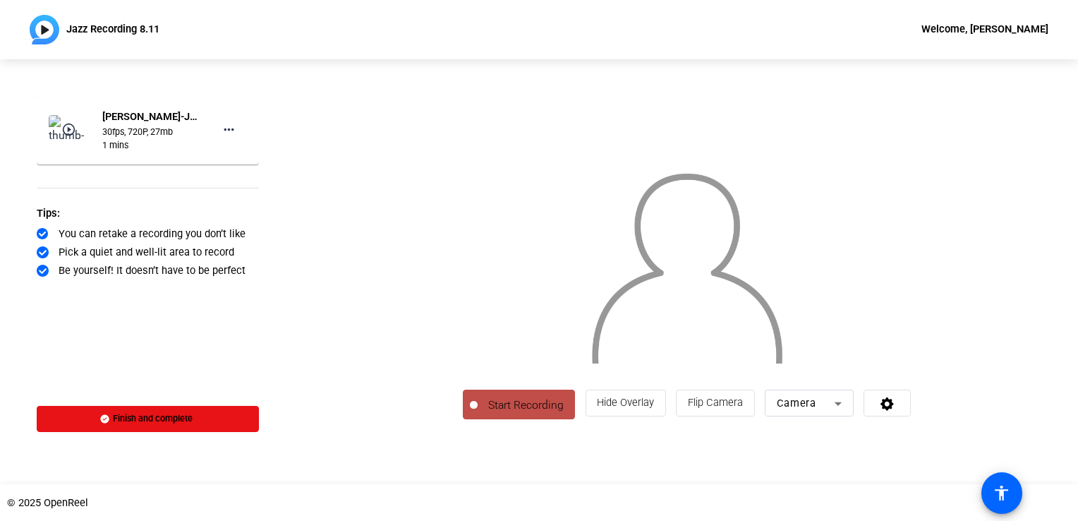
scroll to position [7, 0]
click at [478, 413] on span "Start Recording" at bounding box center [526, 404] width 97 height 17
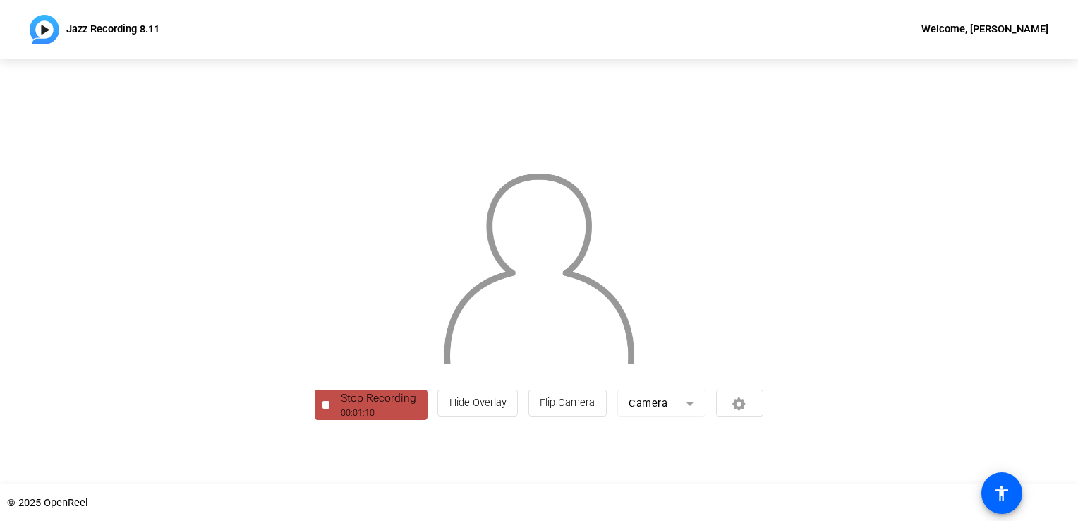
scroll to position [51, 0]
click at [341, 420] on div "00:01:11" at bounding box center [378, 412] width 75 height 13
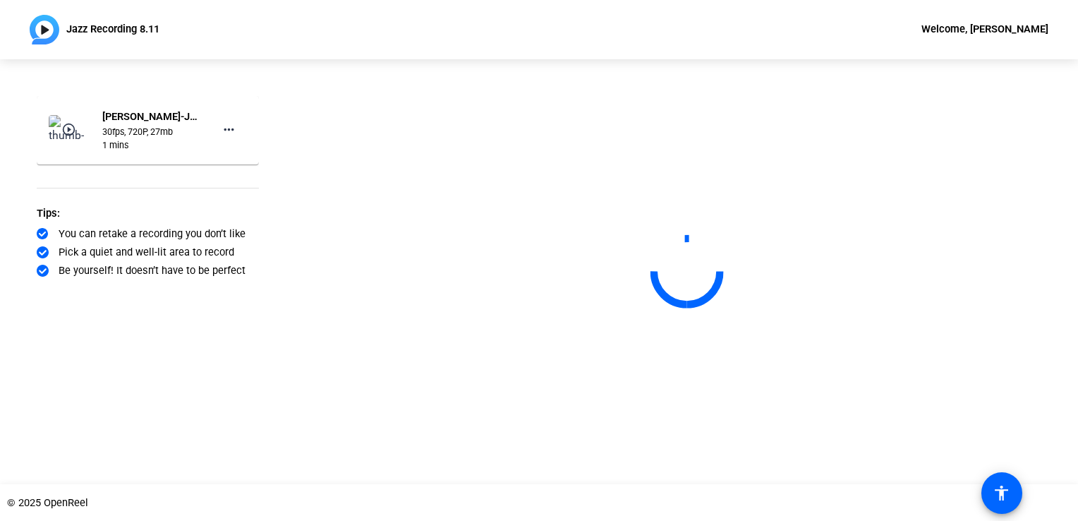
scroll to position [0, 0]
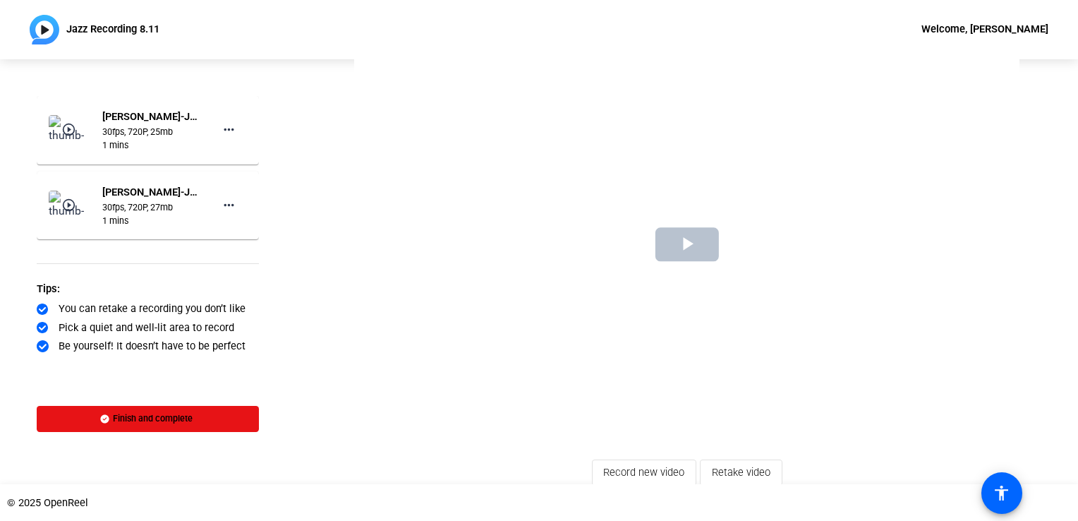
click at [687, 244] on span "Video Player" at bounding box center [687, 244] width 0 height 0
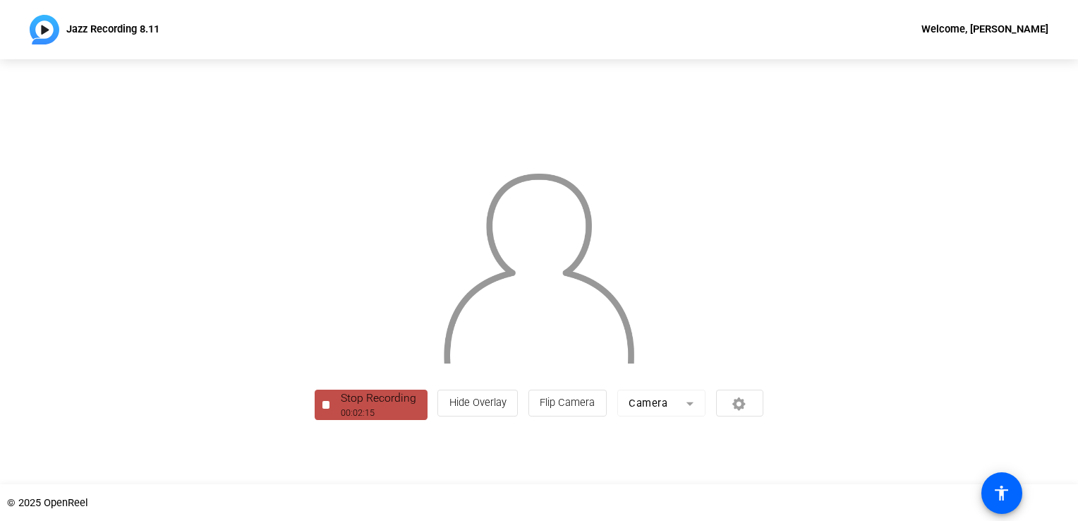
scroll to position [51, 0]
click at [341, 406] on div "Stop Recording" at bounding box center [378, 397] width 75 height 17
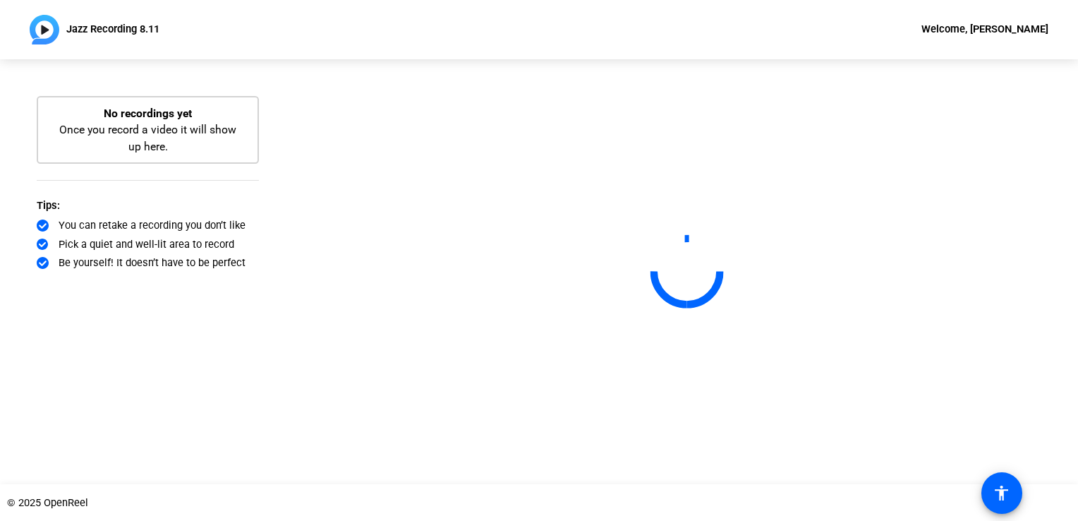
scroll to position [0, 0]
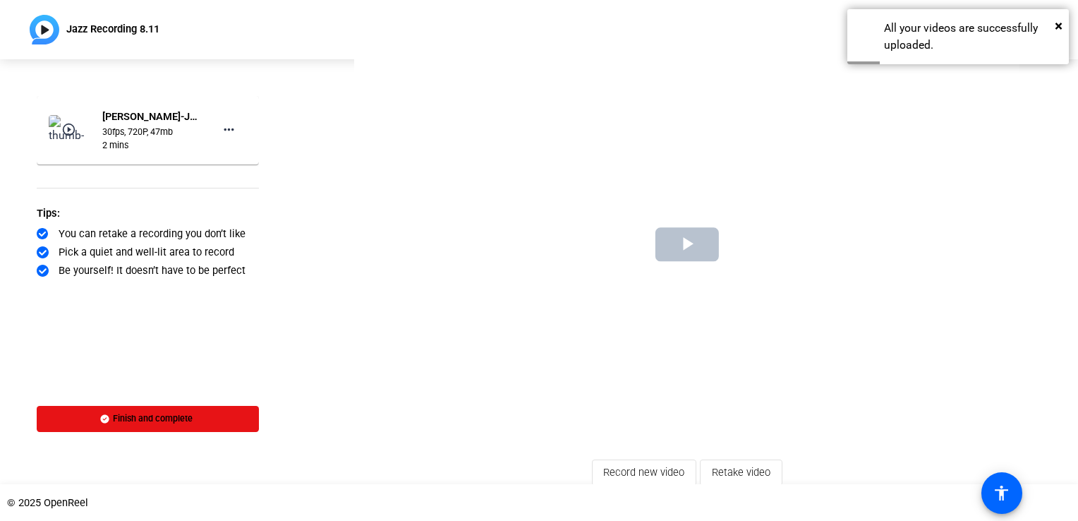
click at [687, 244] on span "Video Player" at bounding box center [687, 244] width 0 height 0
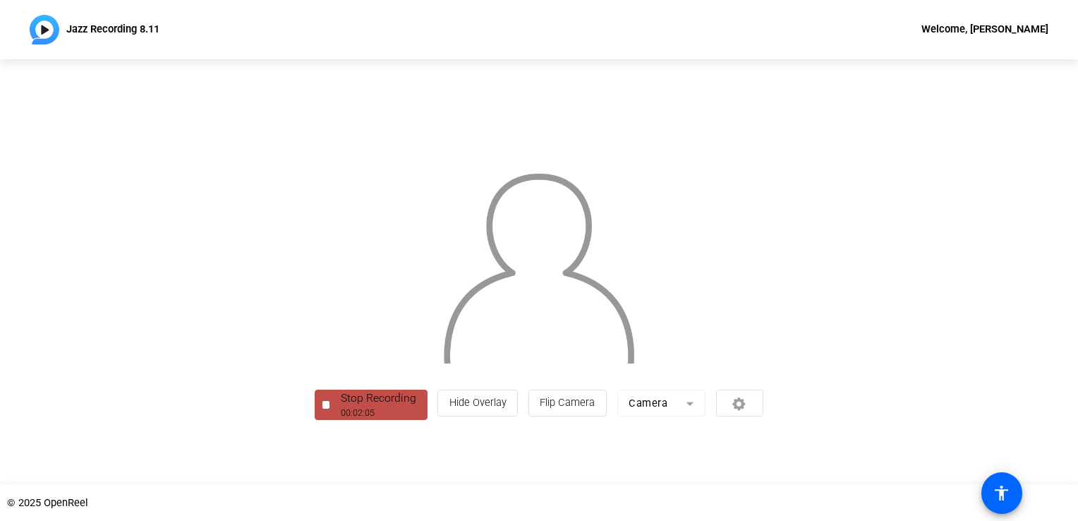
scroll to position [51, 0]
click at [341, 406] on div "Stop Recording" at bounding box center [378, 397] width 75 height 17
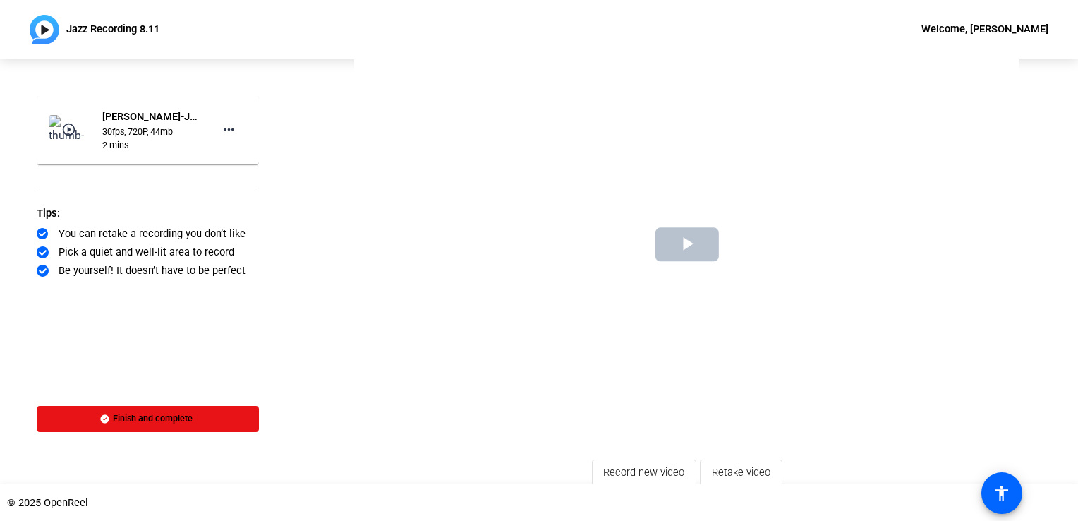
click at [687, 244] on span "Video Player" at bounding box center [687, 244] width 0 height 0
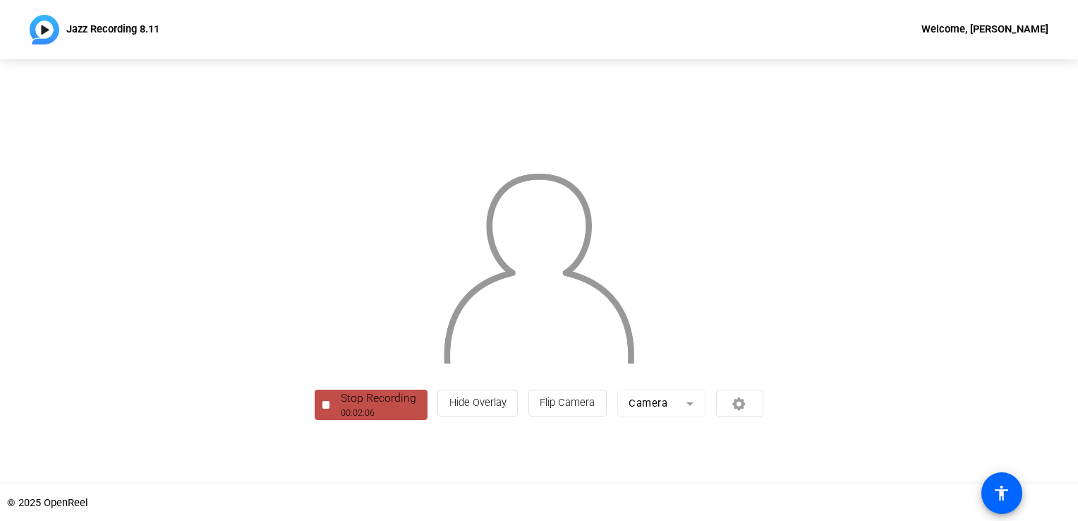
scroll to position [51, 0]
click at [341, 406] on div "Stop Recording" at bounding box center [378, 397] width 75 height 17
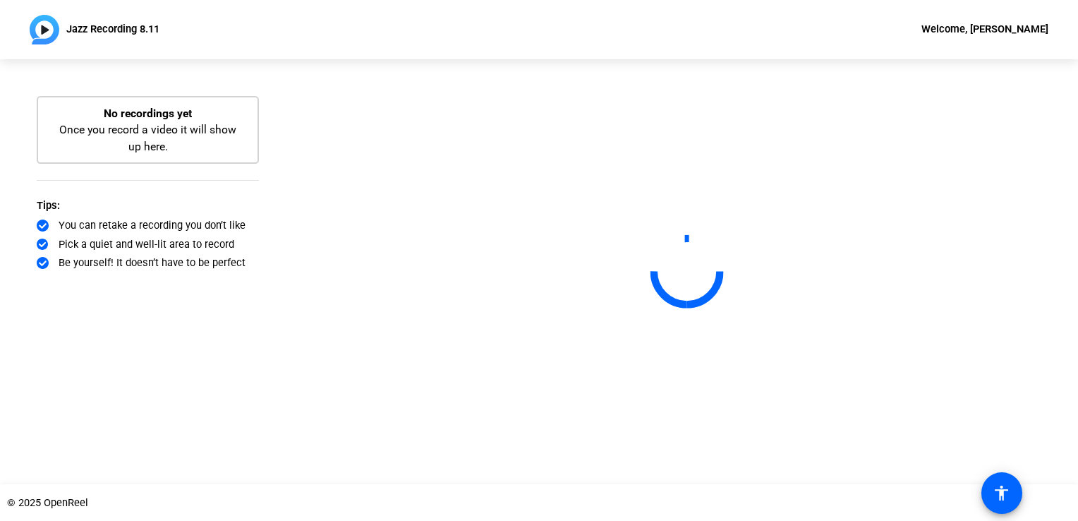
scroll to position [0, 0]
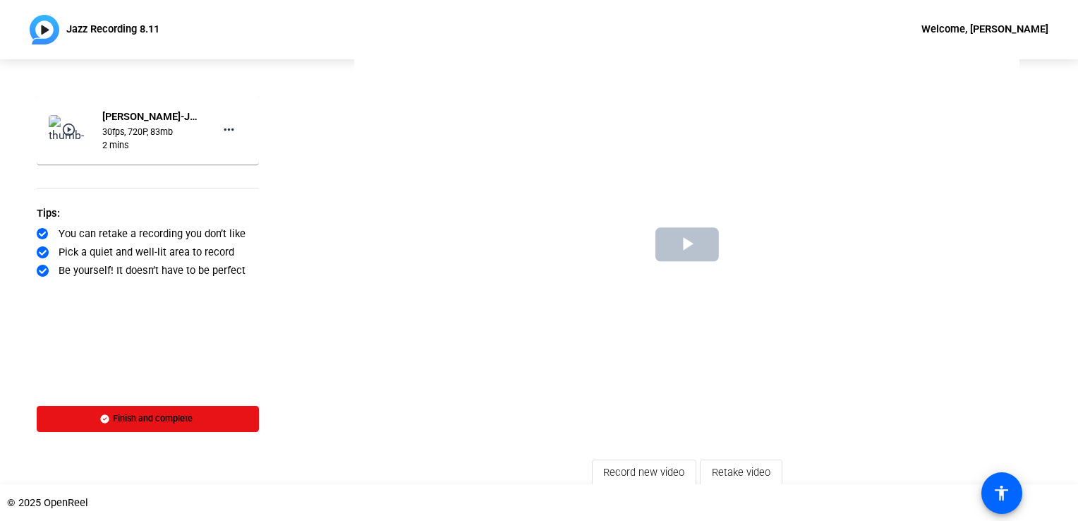
click at [687, 244] on span "Video Player" at bounding box center [687, 244] width 0 height 0
click at [524, 473] on div "Video Player is loading. Play Video Pause Mute Current Time 0:15 / Duration 2:0…" at bounding box center [686, 271] width 665 height 428
click at [233, 126] on mat-icon "more_horiz" at bounding box center [229, 130] width 18 height 18
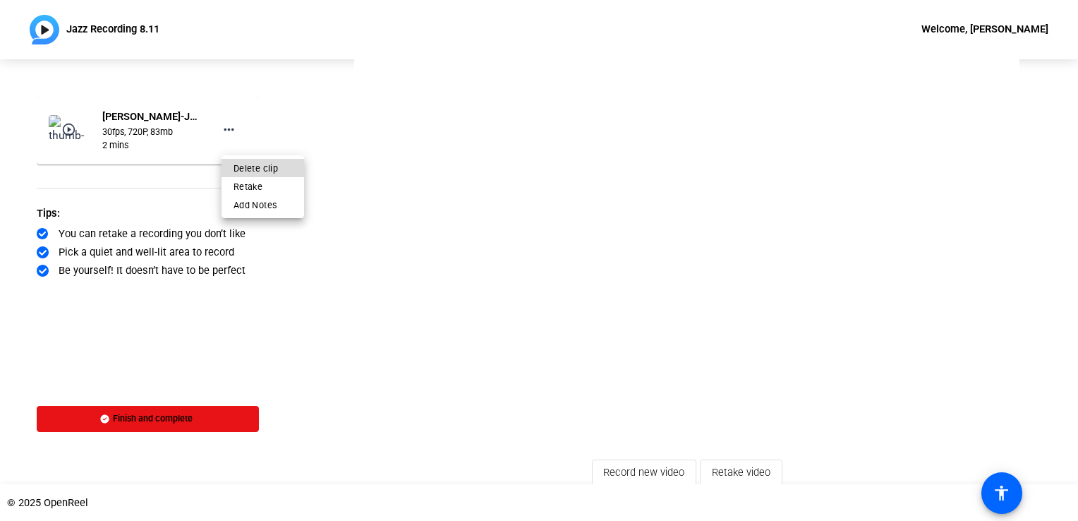
click at [241, 160] on span "Delete clip" at bounding box center [262, 168] width 59 height 18
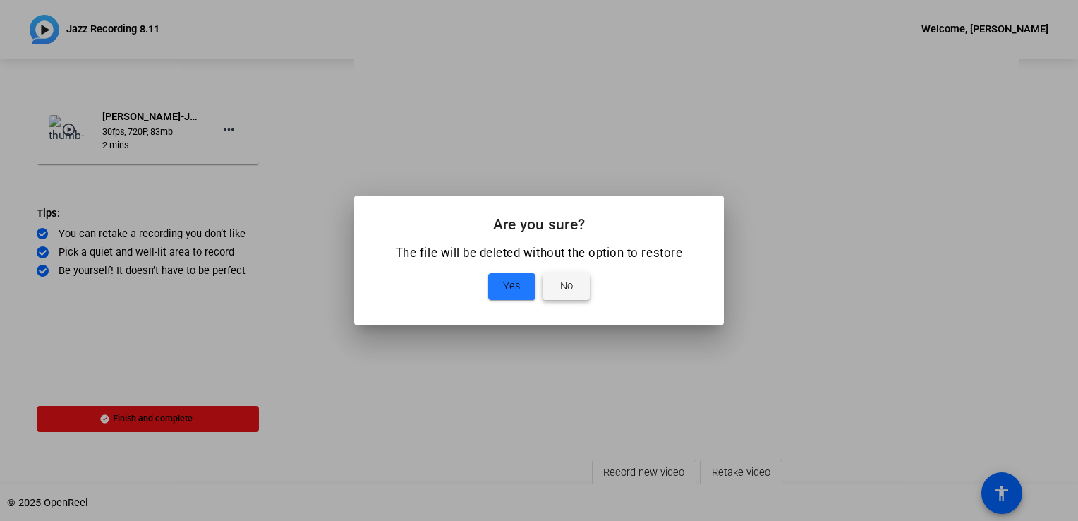
click at [575, 289] on span at bounding box center [565, 286] width 47 height 35
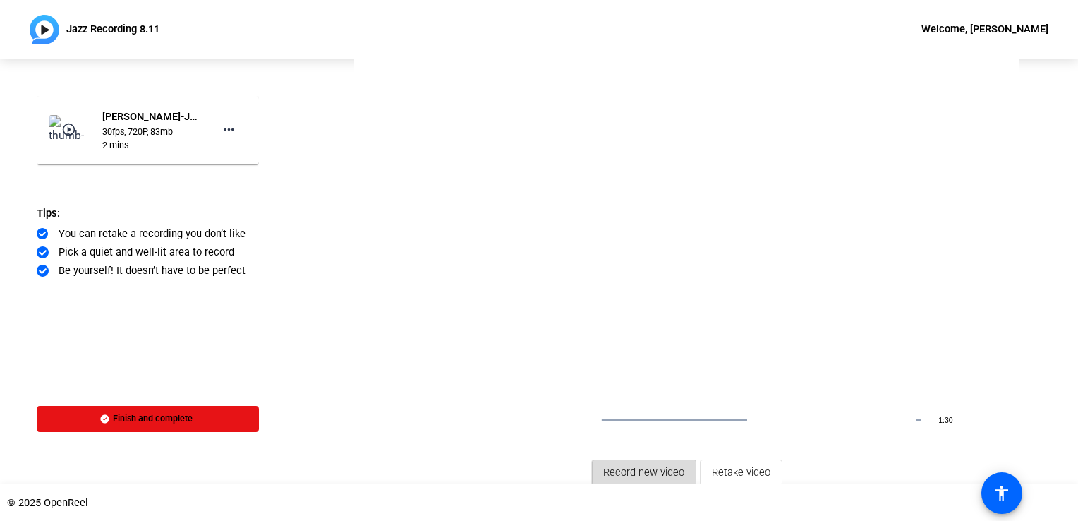
click at [638, 468] on span "Record new video" at bounding box center [643, 473] width 81 height 28
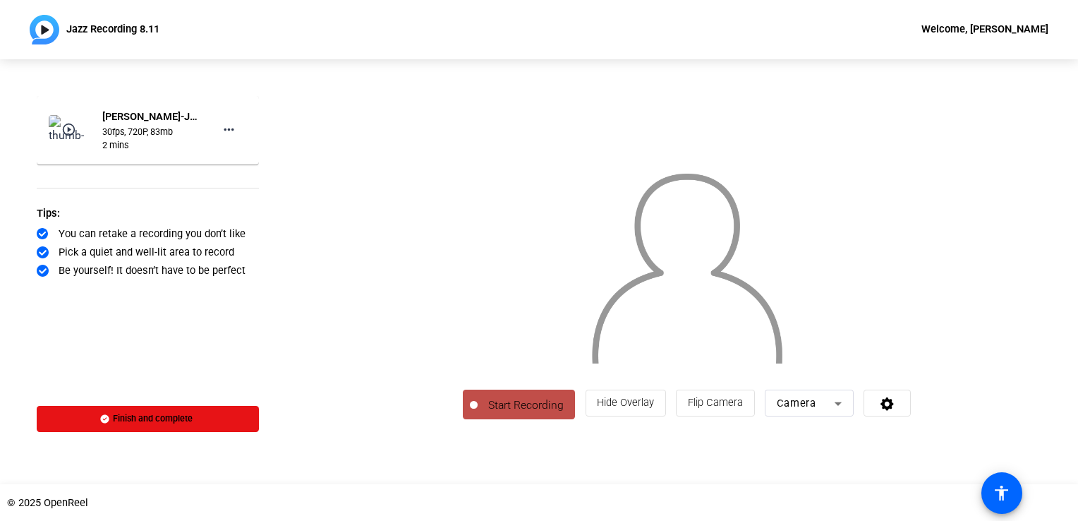
click at [478, 413] on span "Start Recording" at bounding box center [526, 404] width 97 height 17
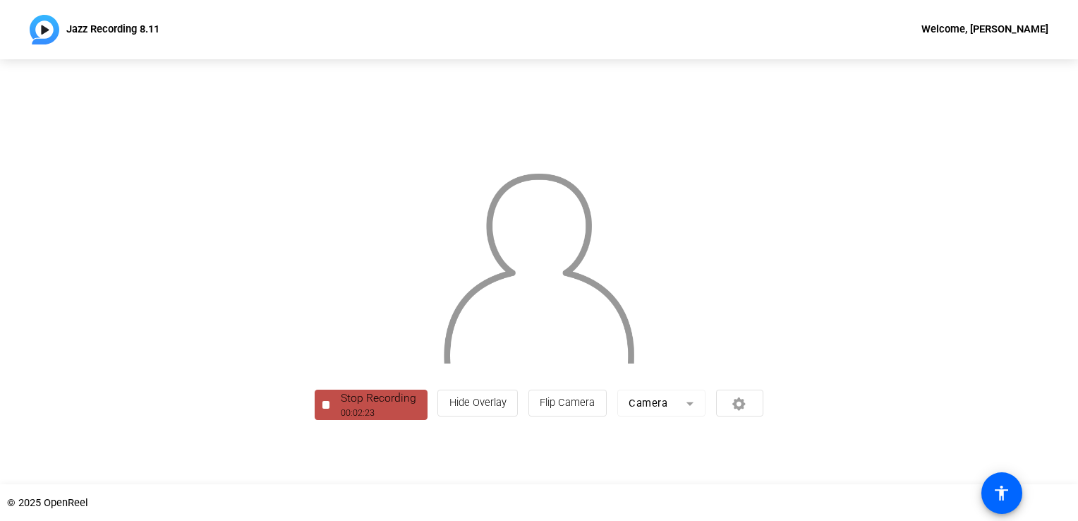
scroll to position [51, 0]
click at [341, 406] on div "Stop Recording" at bounding box center [378, 397] width 75 height 17
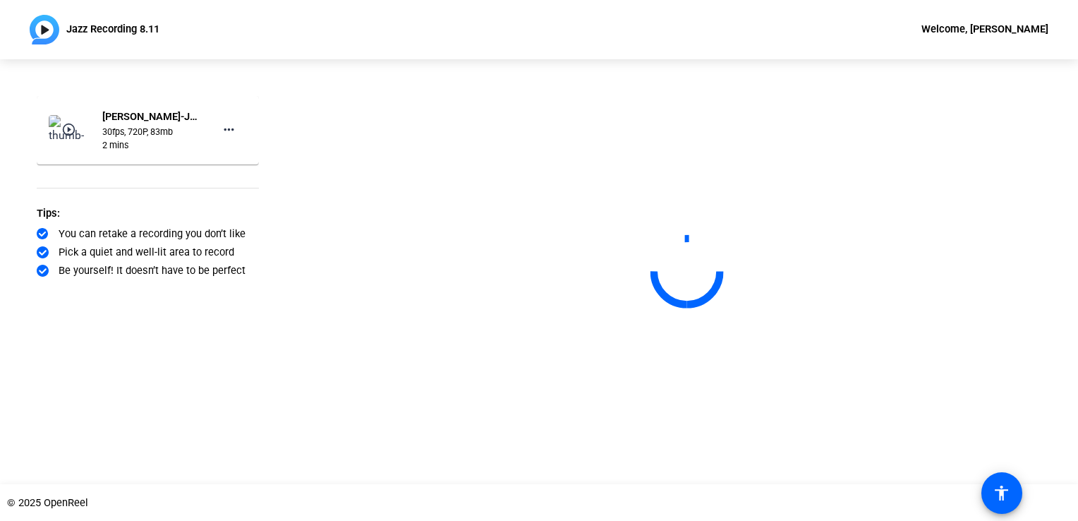
scroll to position [0, 0]
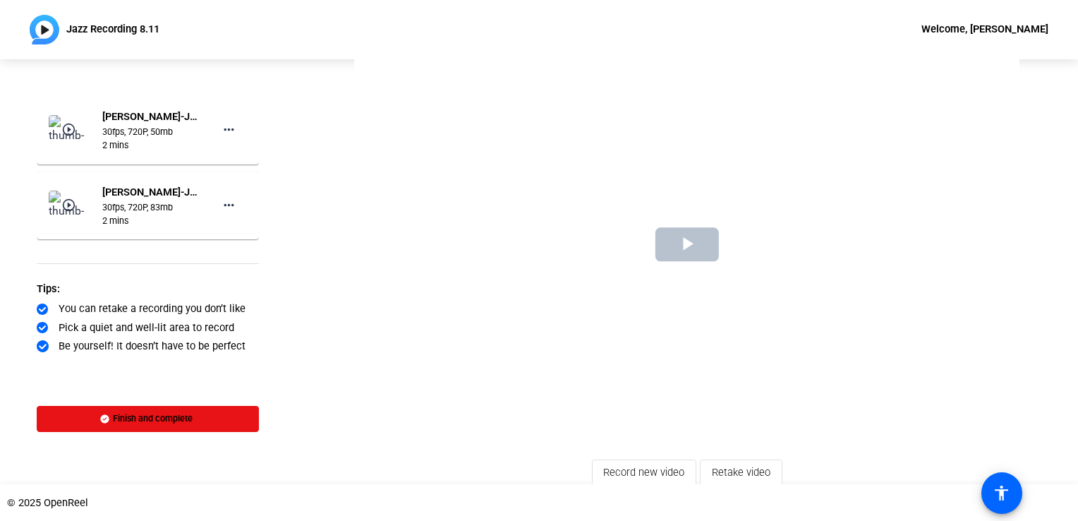
click at [687, 244] on span "Video Player" at bounding box center [687, 244] width 0 height 0
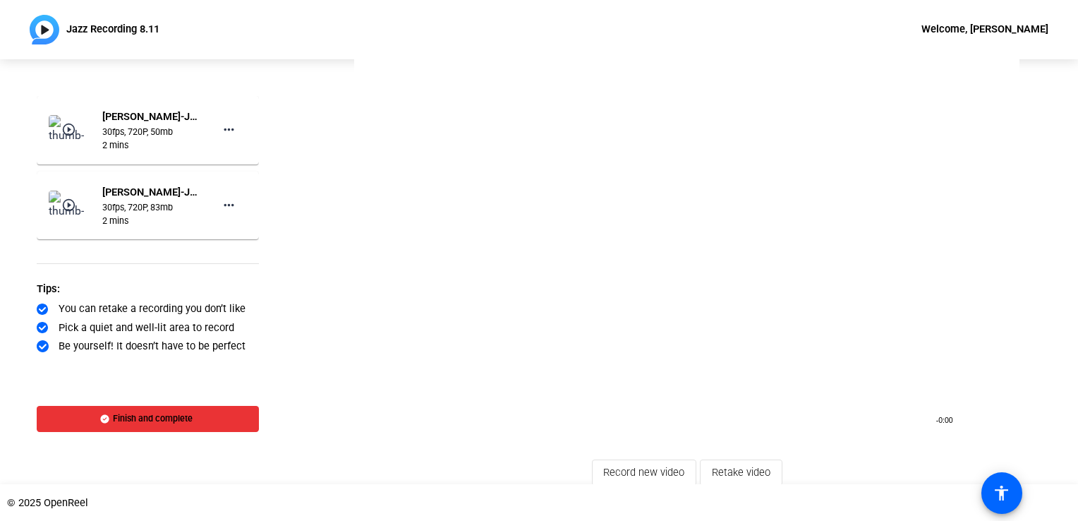
click at [158, 422] on span "Finish and complete" at bounding box center [153, 419] width 80 height 12
